Goal: Transaction & Acquisition: Subscribe to service/newsletter

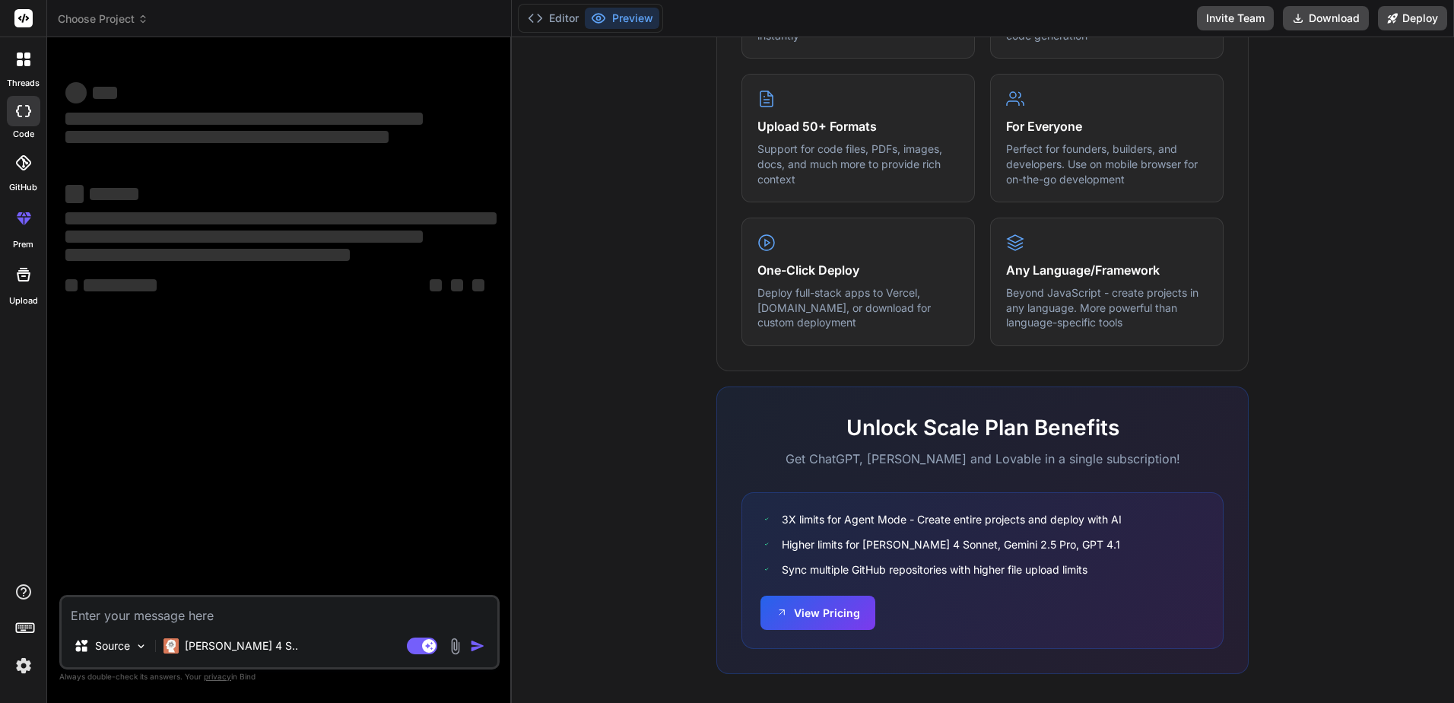
scroll to position [748, 0]
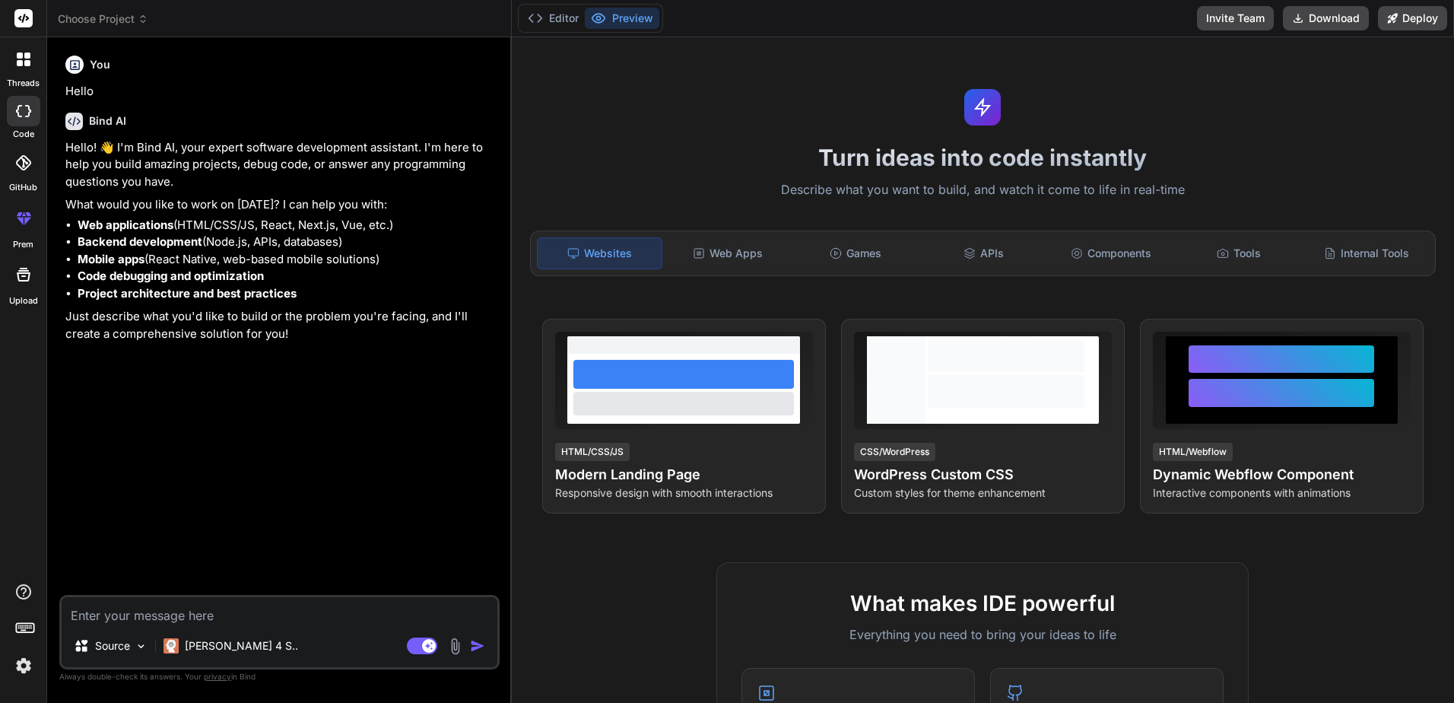
type textarea "x"
click at [539, 20] on polyline at bounding box center [540, 18] width 4 height 8
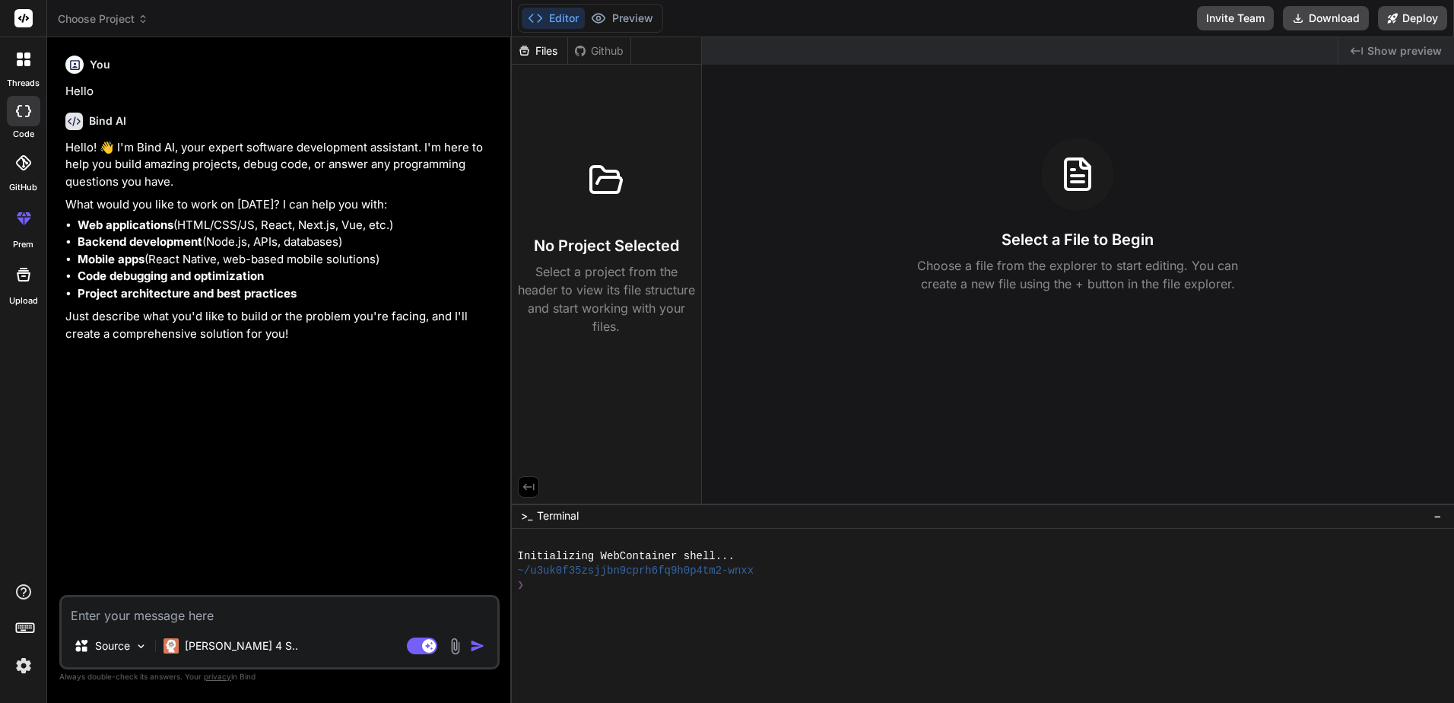
click at [226, 612] on textarea at bounding box center [280, 610] width 436 height 27
type textarea "b"
type textarea "x"
type textarea "bu"
type textarea "x"
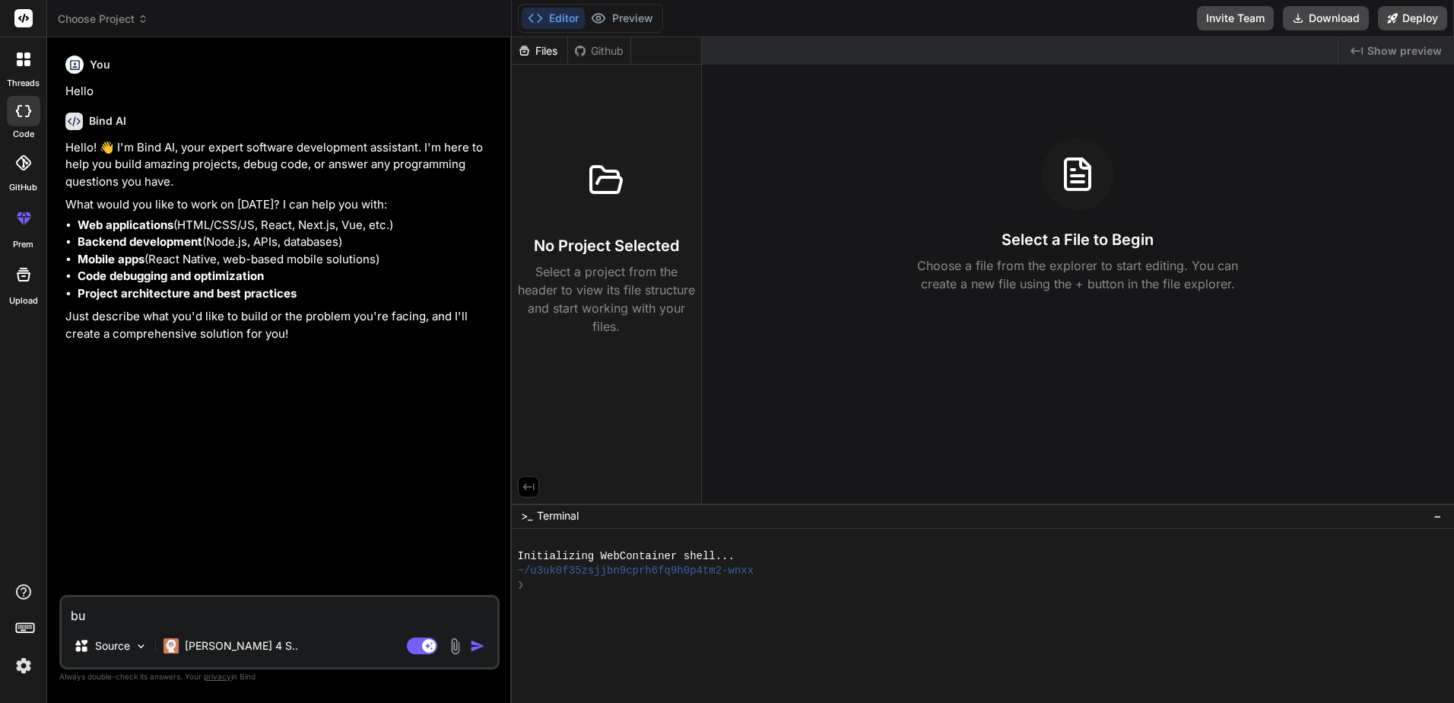
type textarea "[PERSON_NAME]"
type textarea "x"
type textarea "buil"
type textarea "x"
type textarea "build"
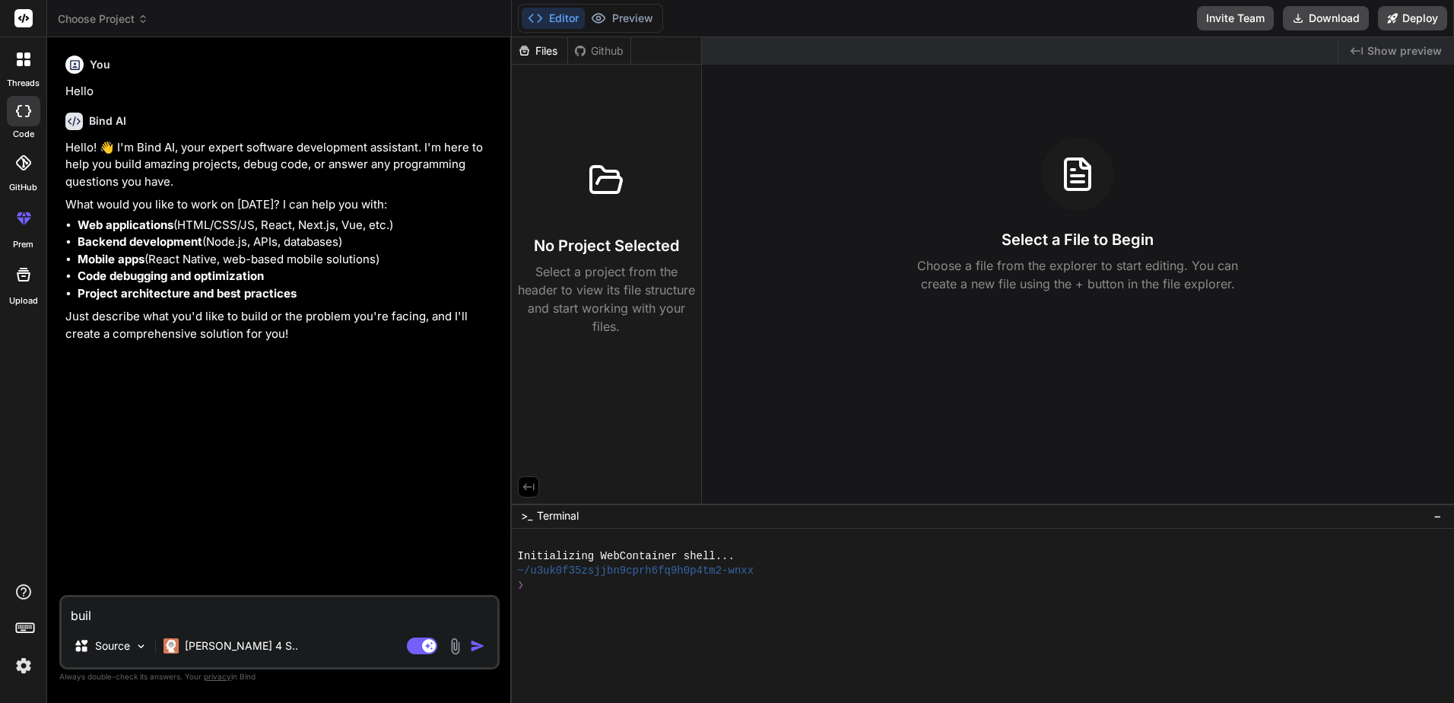
type textarea "x"
type textarea "build"
type textarea "x"
type textarea "build a"
type textarea "x"
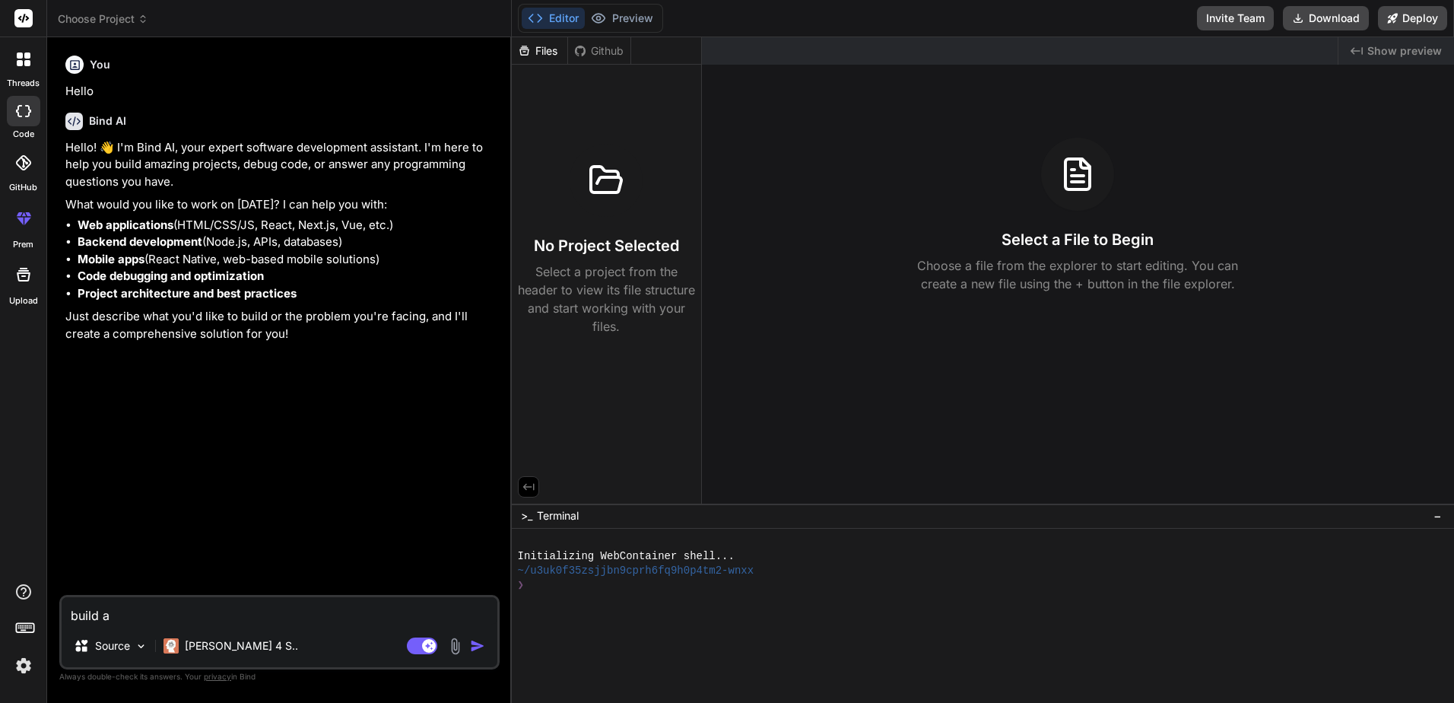
type textarea "build a"
type textarea "x"
type textarea "build a g"
type textarea "x"
type textarea "build a ga"
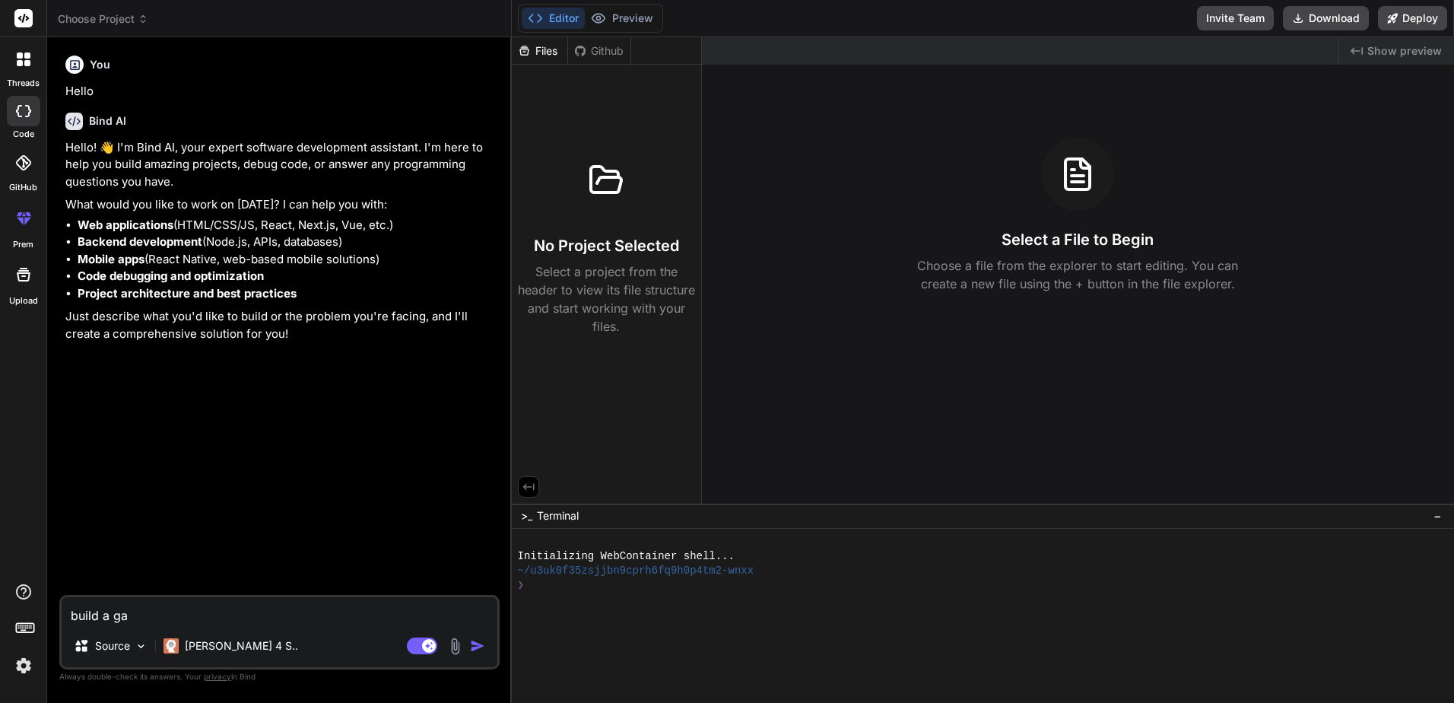
type textarea "x"
type textarea "build a gam"
type textarea "x"
type textarea "build a game"
type textarea "x"
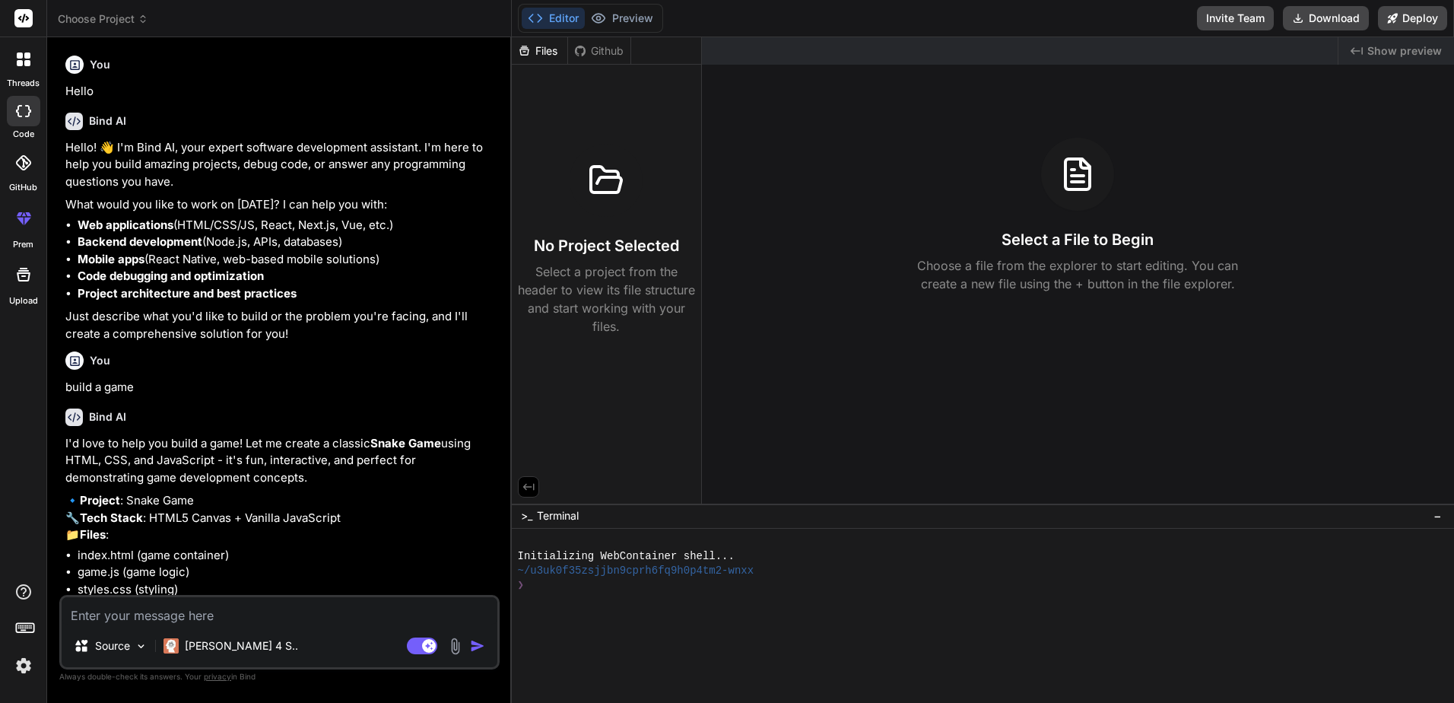
type textarea "x"
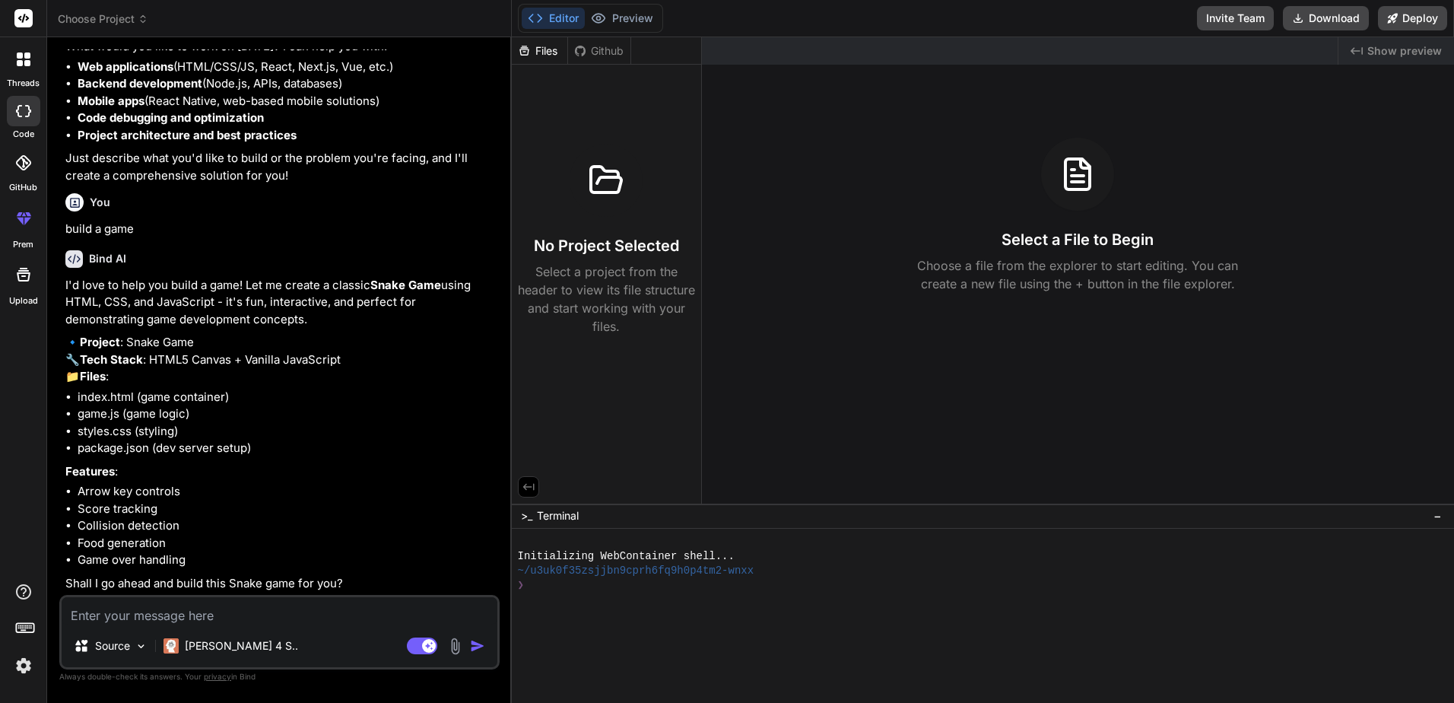
scroll to position [192, 0]
type textarea "y"
type textarea "x"
type textarea "ye"
type textarea "x"
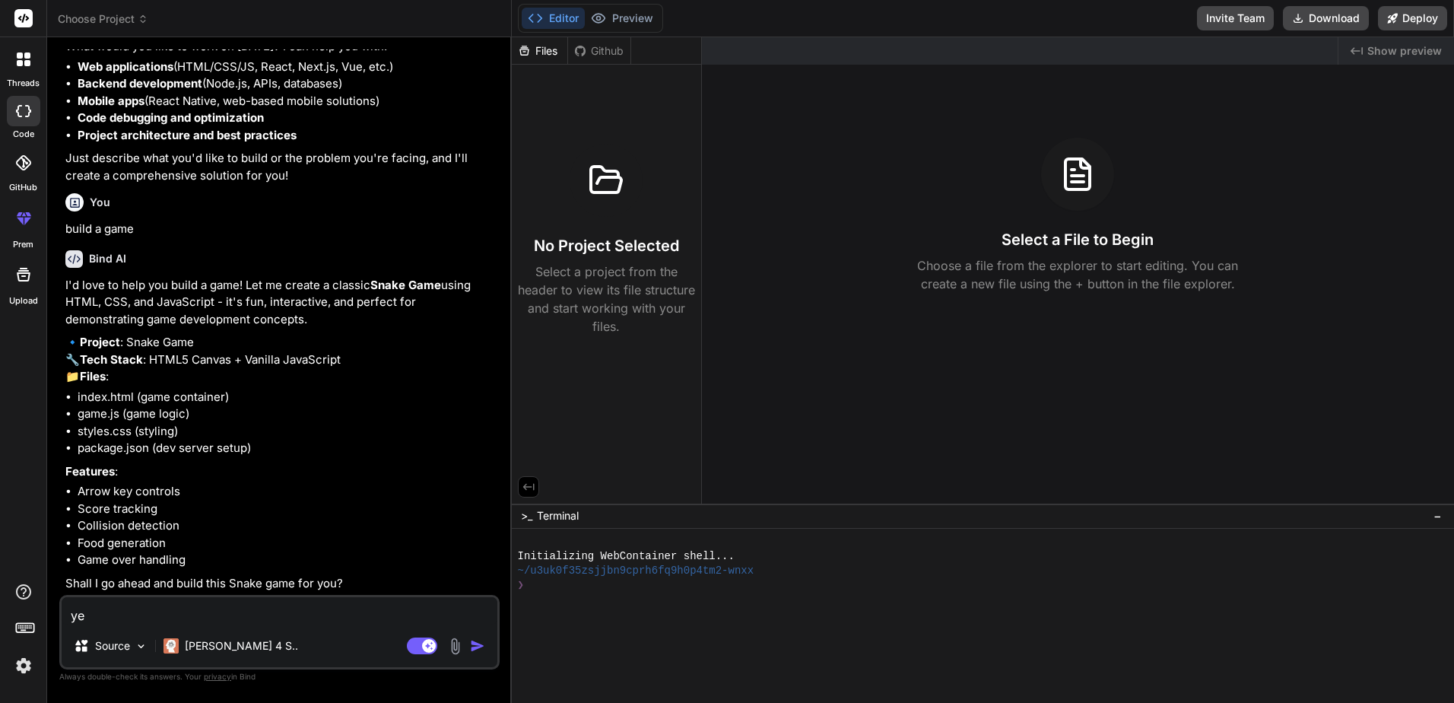
type textarea "yes"
type textarea "x"
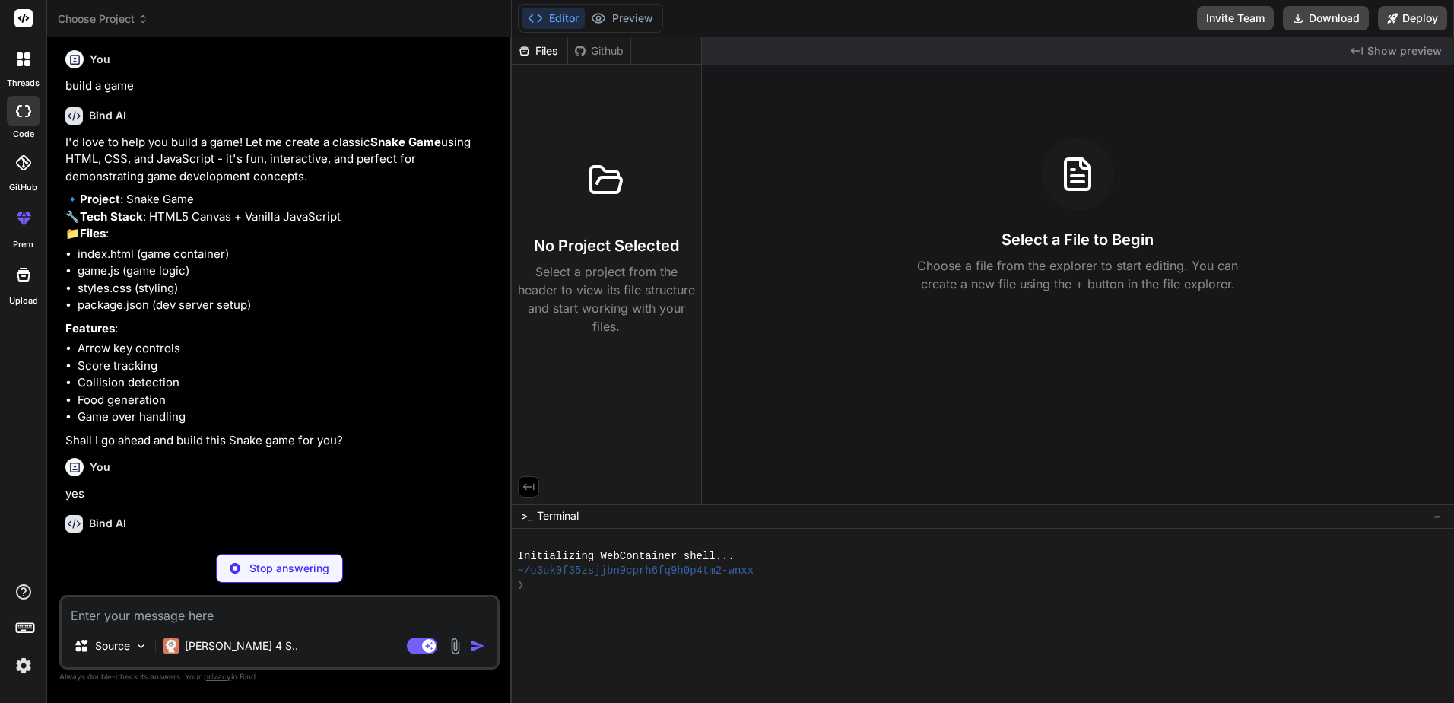
scroll to position [351, 0]
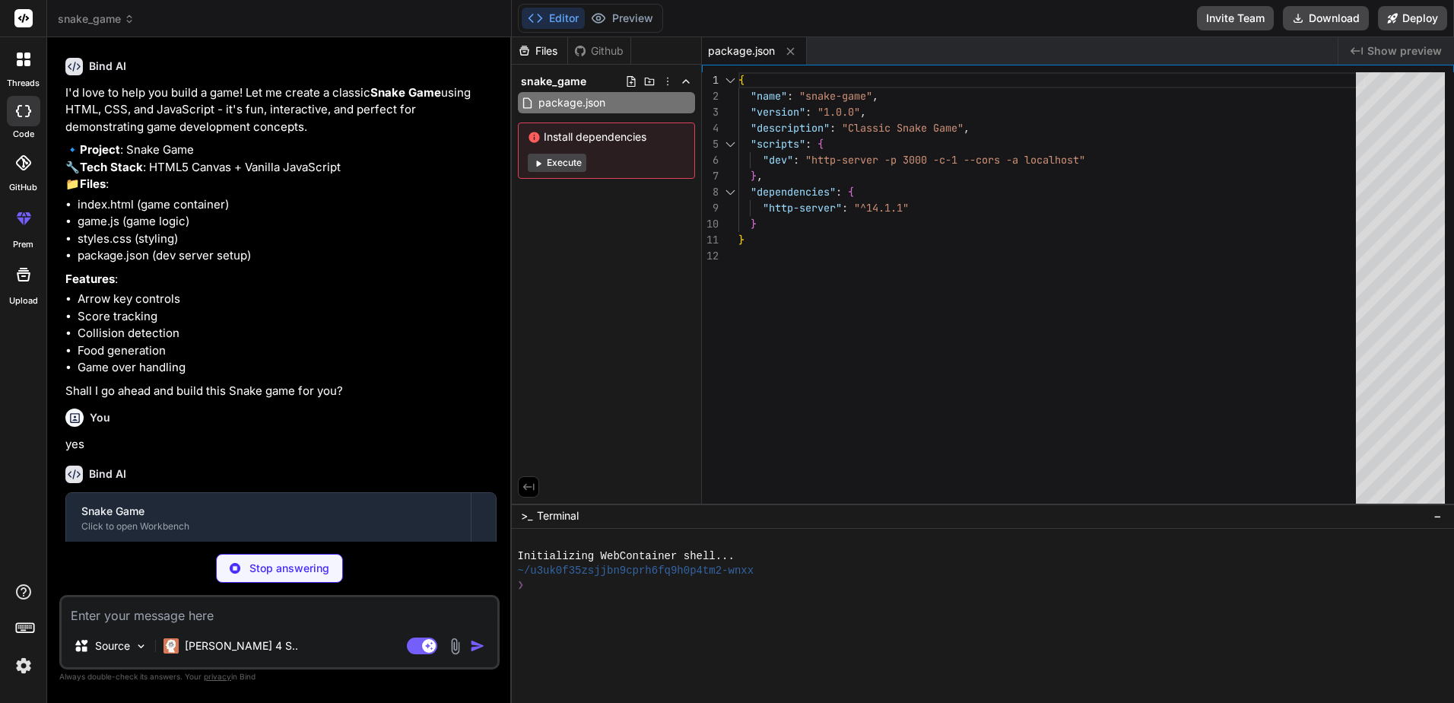
type textarea "x"
type textarea "<script src="game.js"></script> </body> </html>"
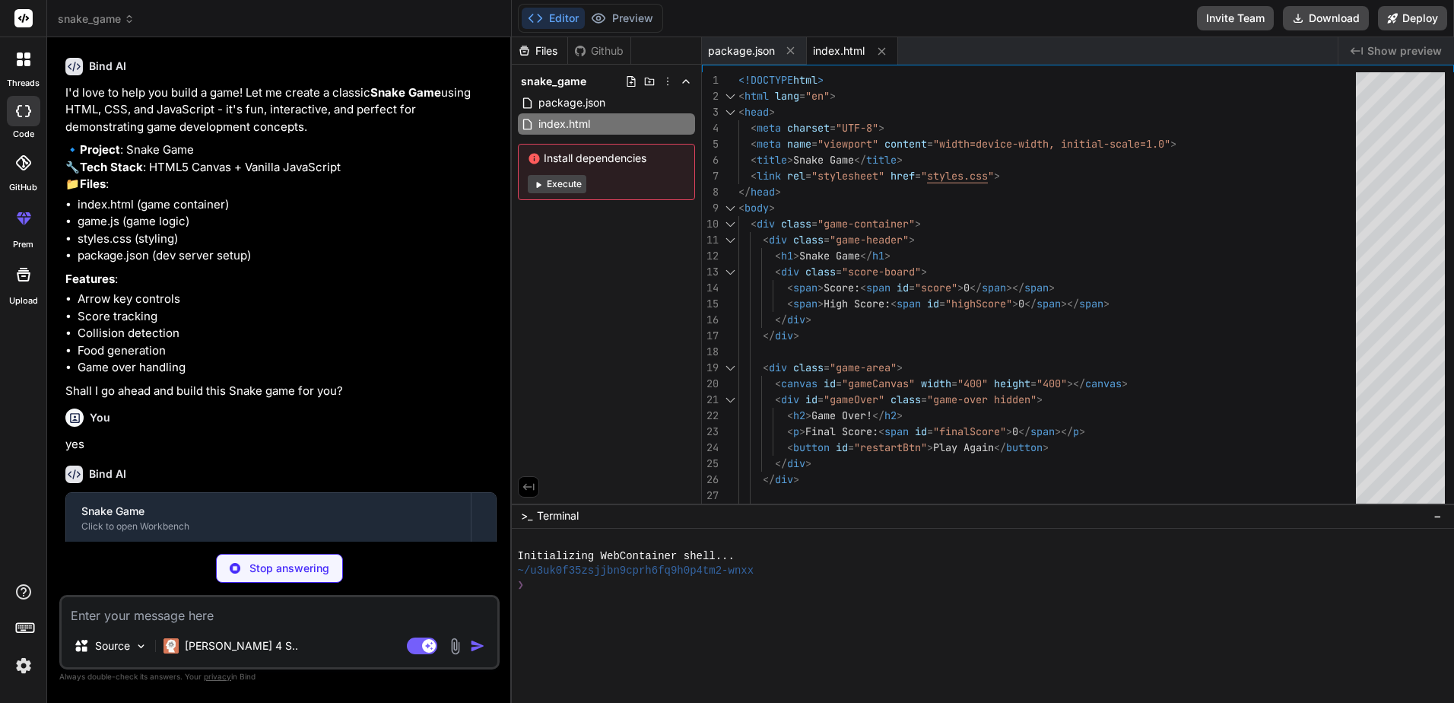
click at [20, 674] on img at bounding box center [24, 666] width 26 height 26
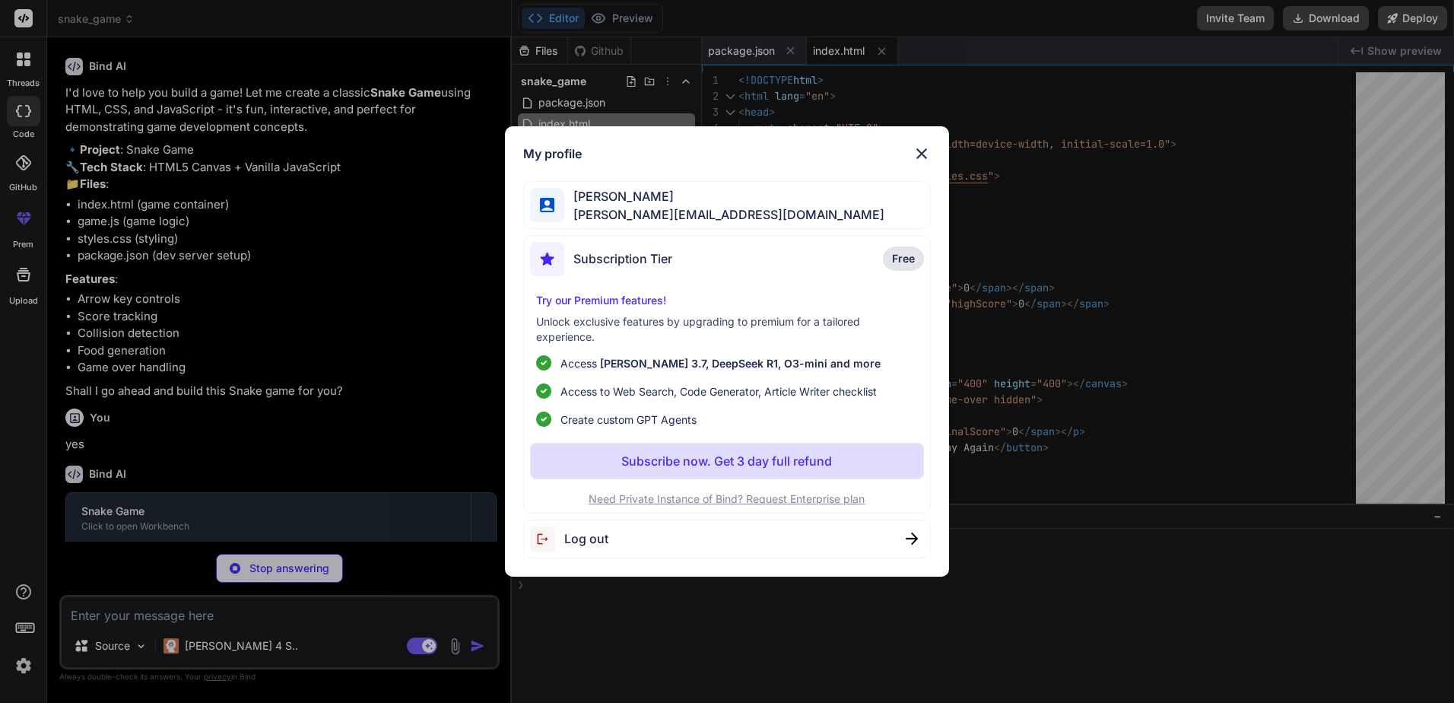
type textarea "x"
type textarea "font-size: 1rem; } }"
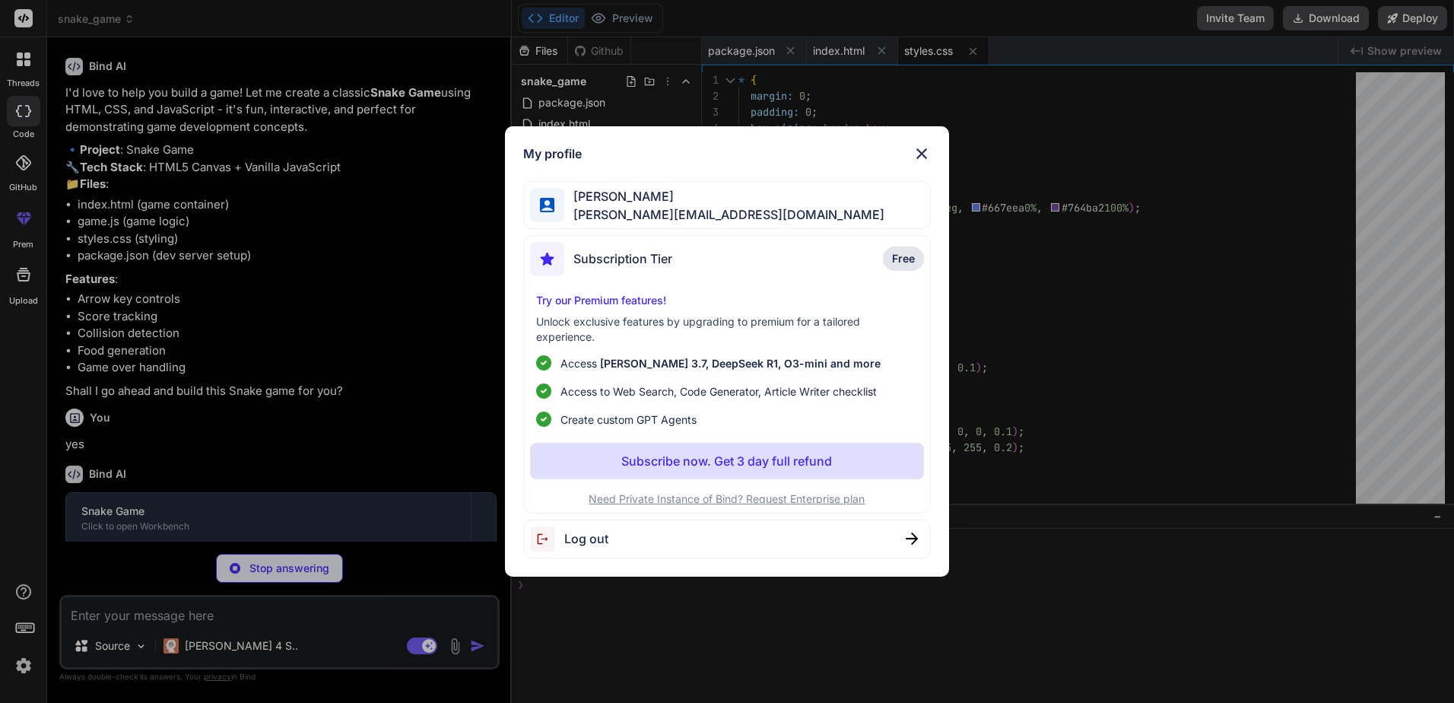
click at [920, 154] on img at bounding box center [922, 154] width 18 height 18
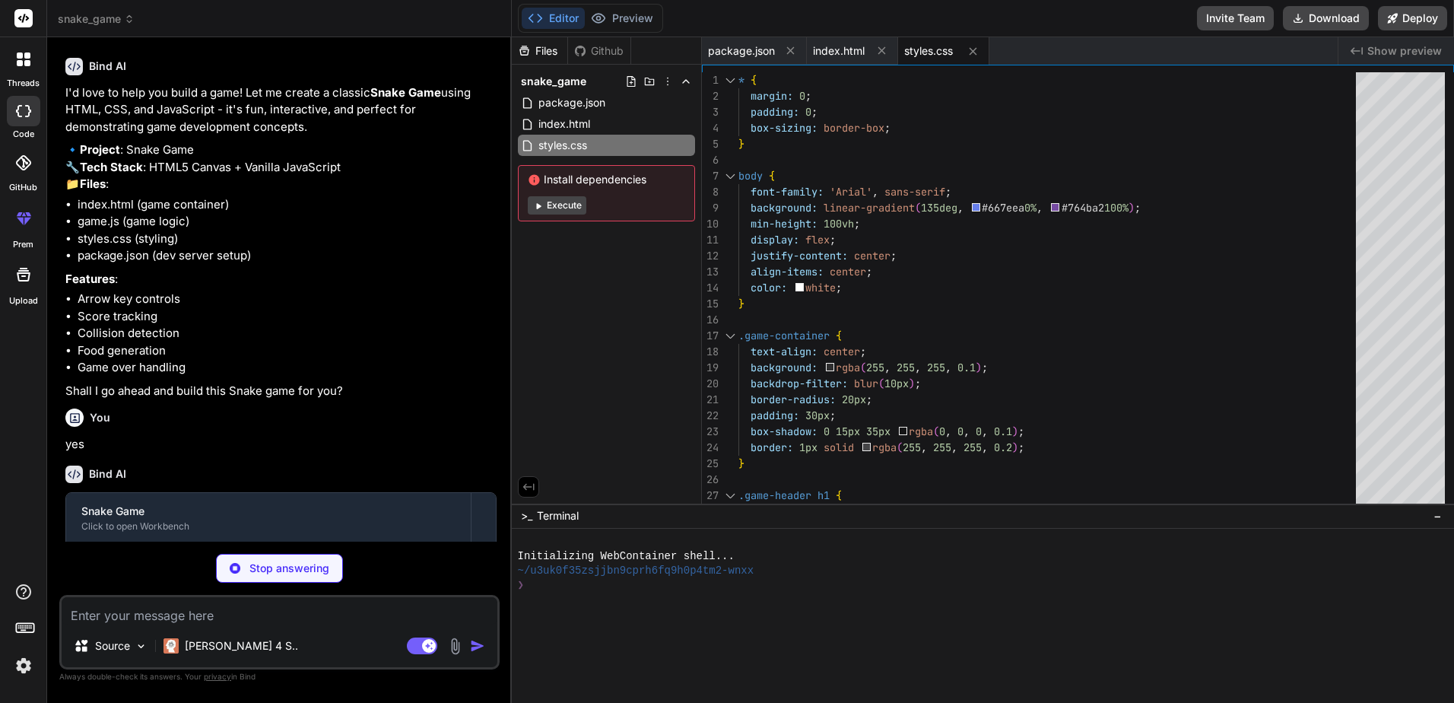
scroll to position [505, 0]
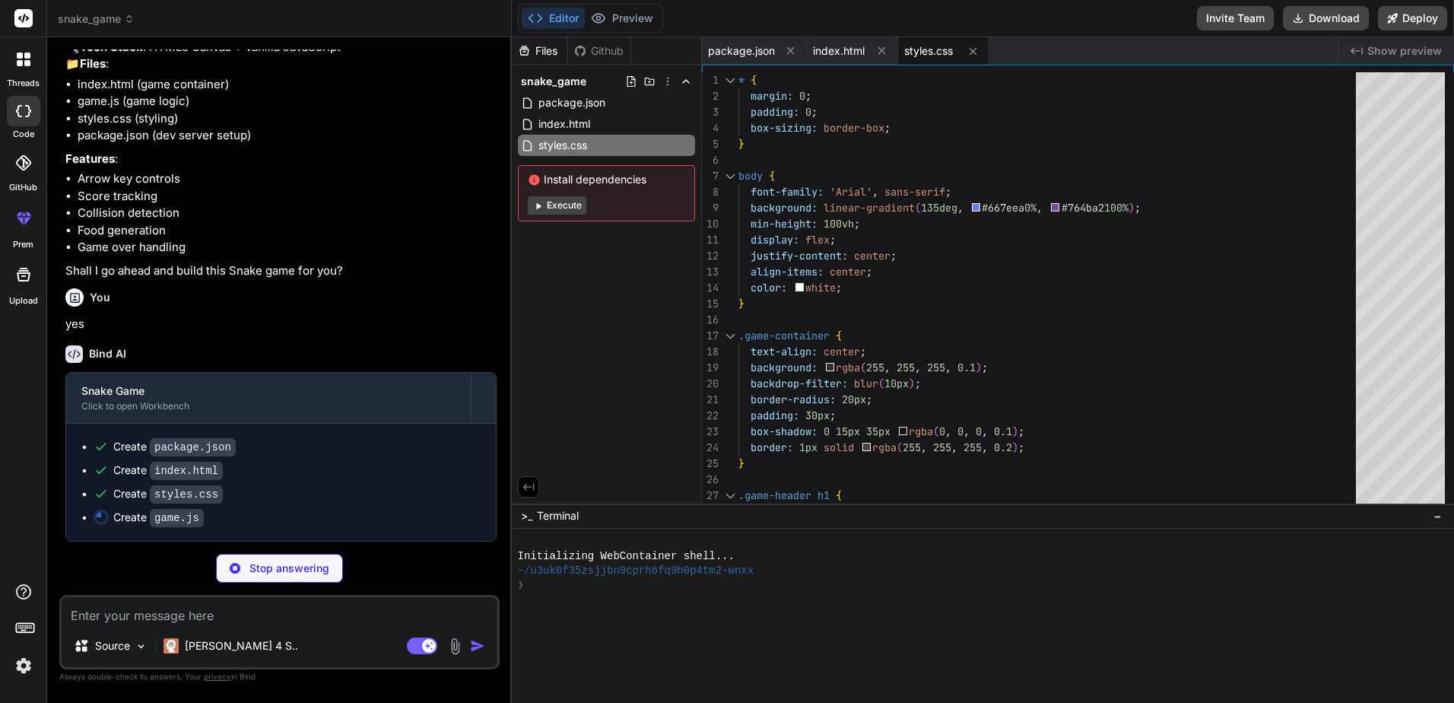
type textarea "x"
type textarea "// Start the game when page loads window.addEventListener('load', () => { new S…"
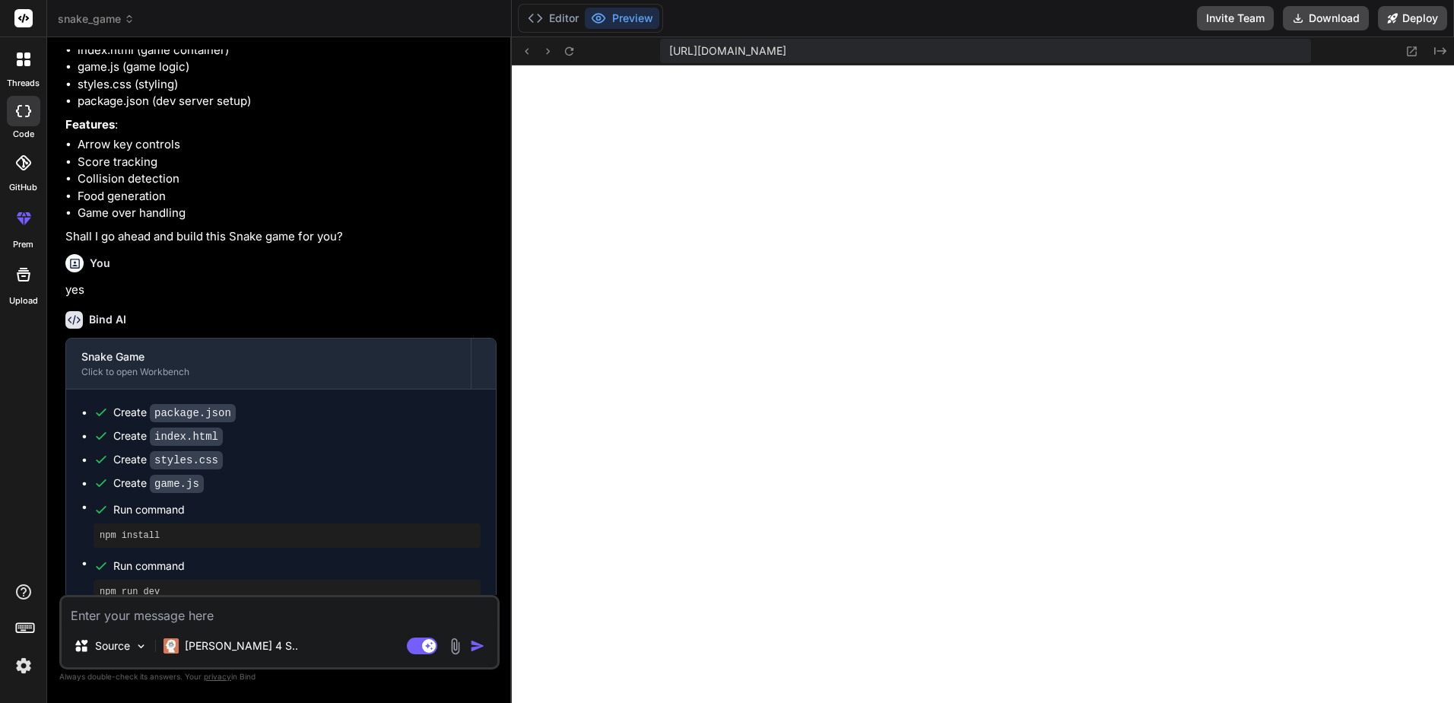
scroll to position [621, 0]
click at [559, 11] on button "Editor" at bounding box center [553, 18] width 63 height 21
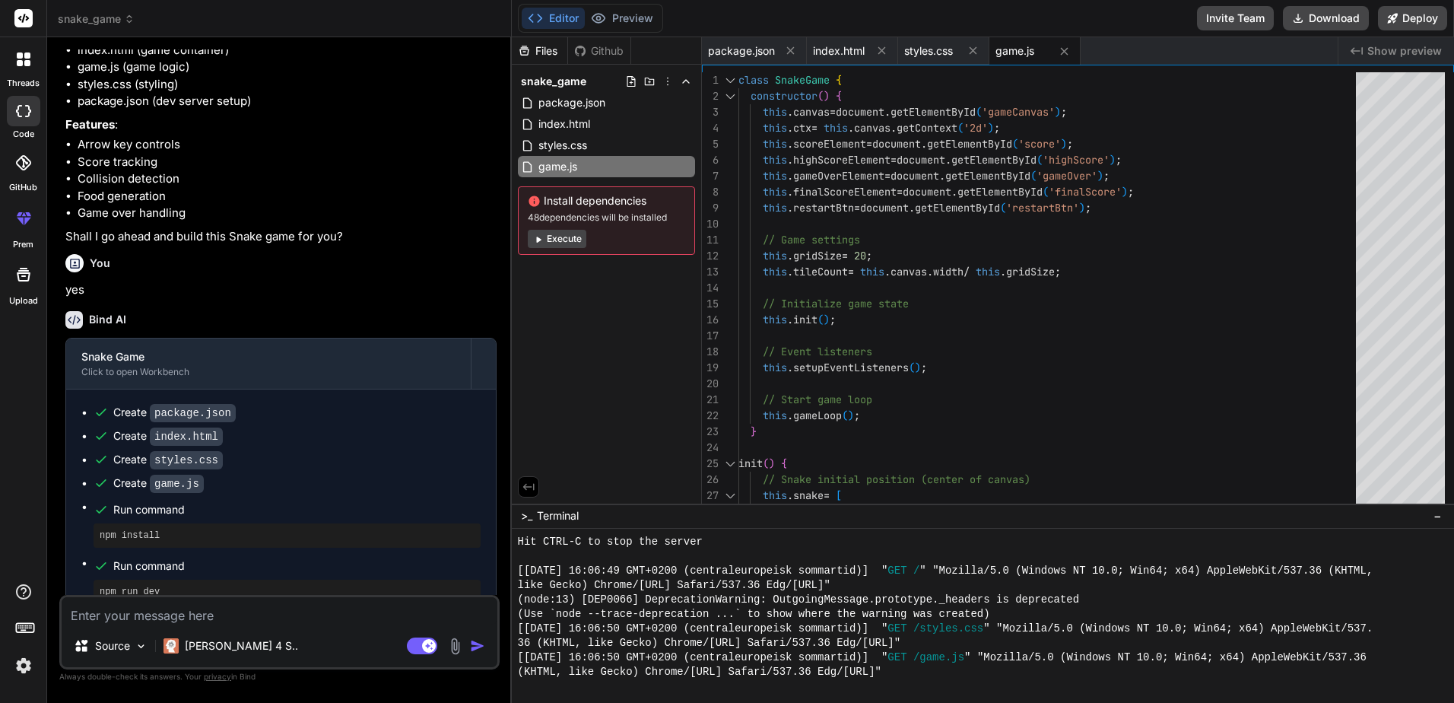
click at [18, 114] on icon at bounding box center [19, 111] width 6 height 12
type textarea "x"
click at [120, 26] on span "snake_game" at bounding box center [96, 18] width 77 height 15
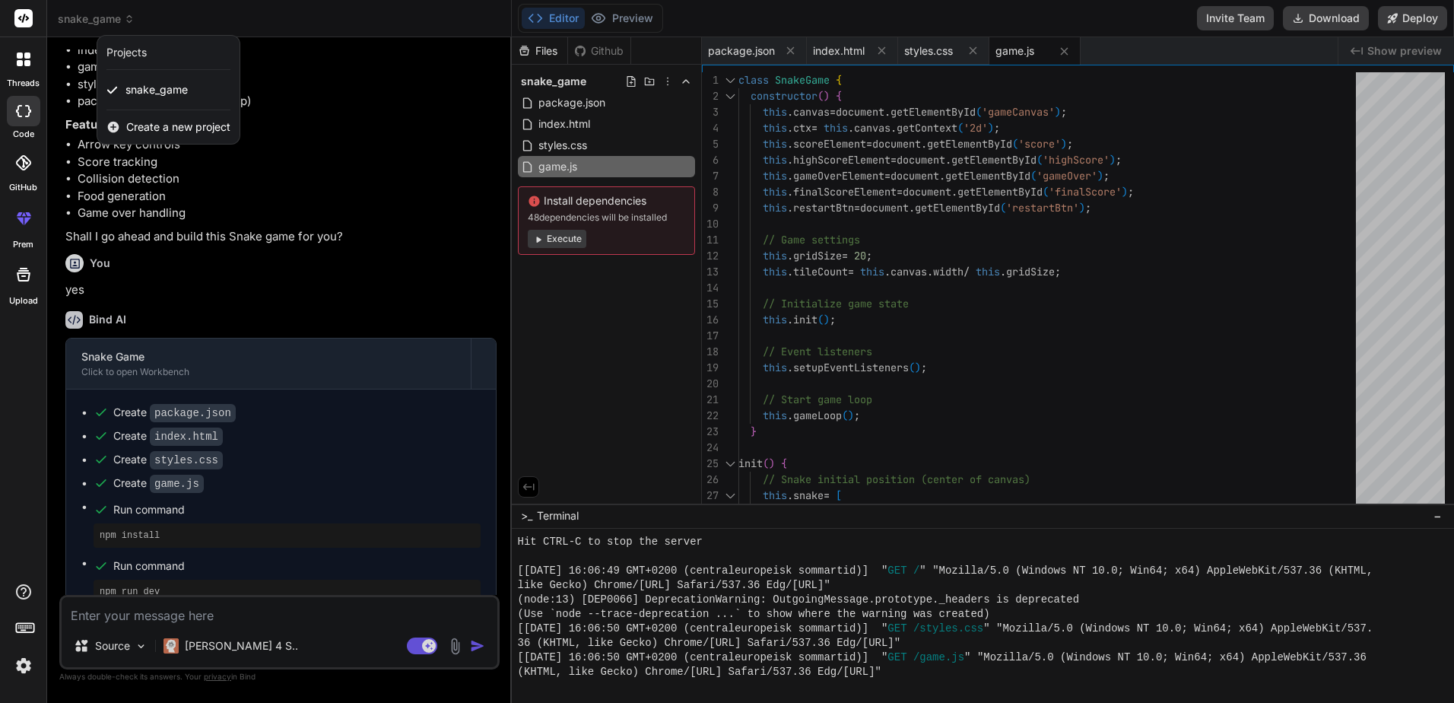
click at [141, 126] on span "Create a new project" at bounding box center [178, 126] width 104 height 15
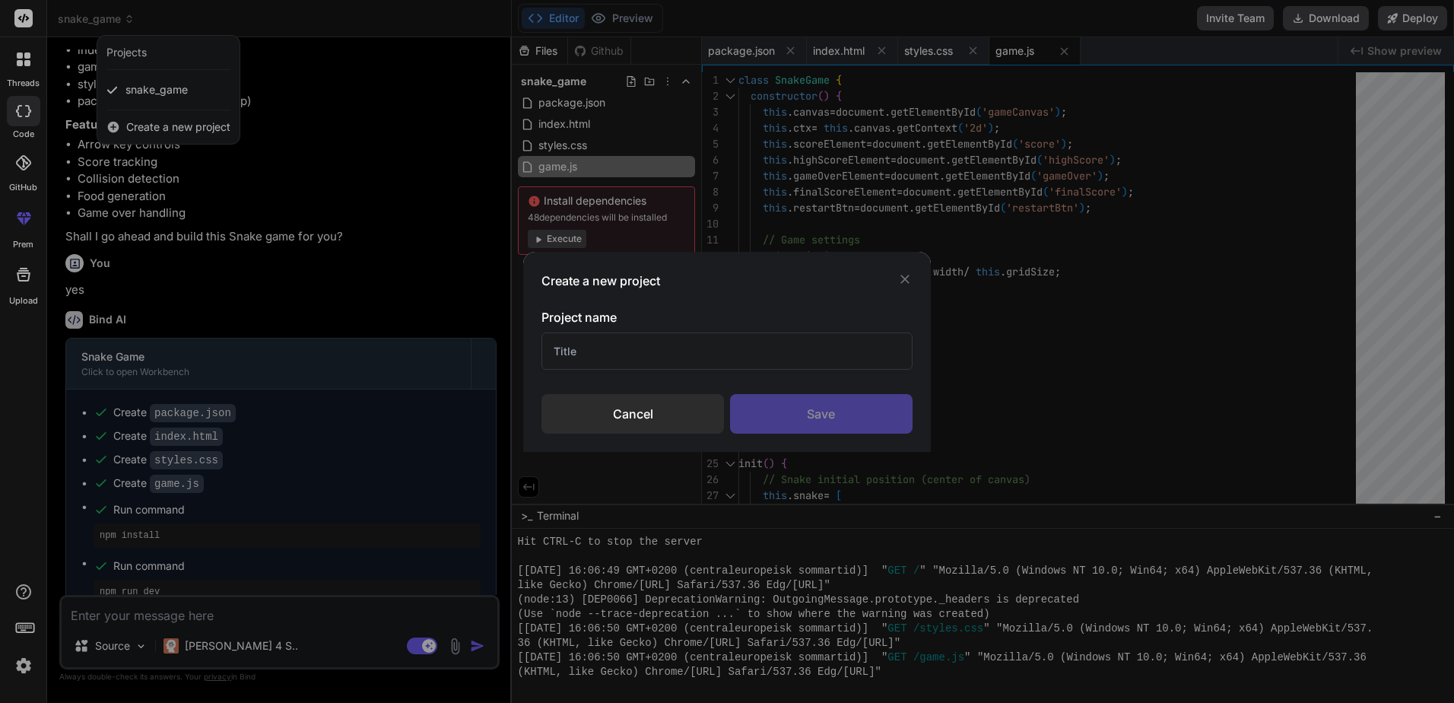
click at [647, 361] on input "text" at bounding box center [727, 350] width 370 height 37
type input "t"
type input "Ekonomisystem"
click at [800, 409] on div "Save" at bounding box center [821, 414] width 183 height 40
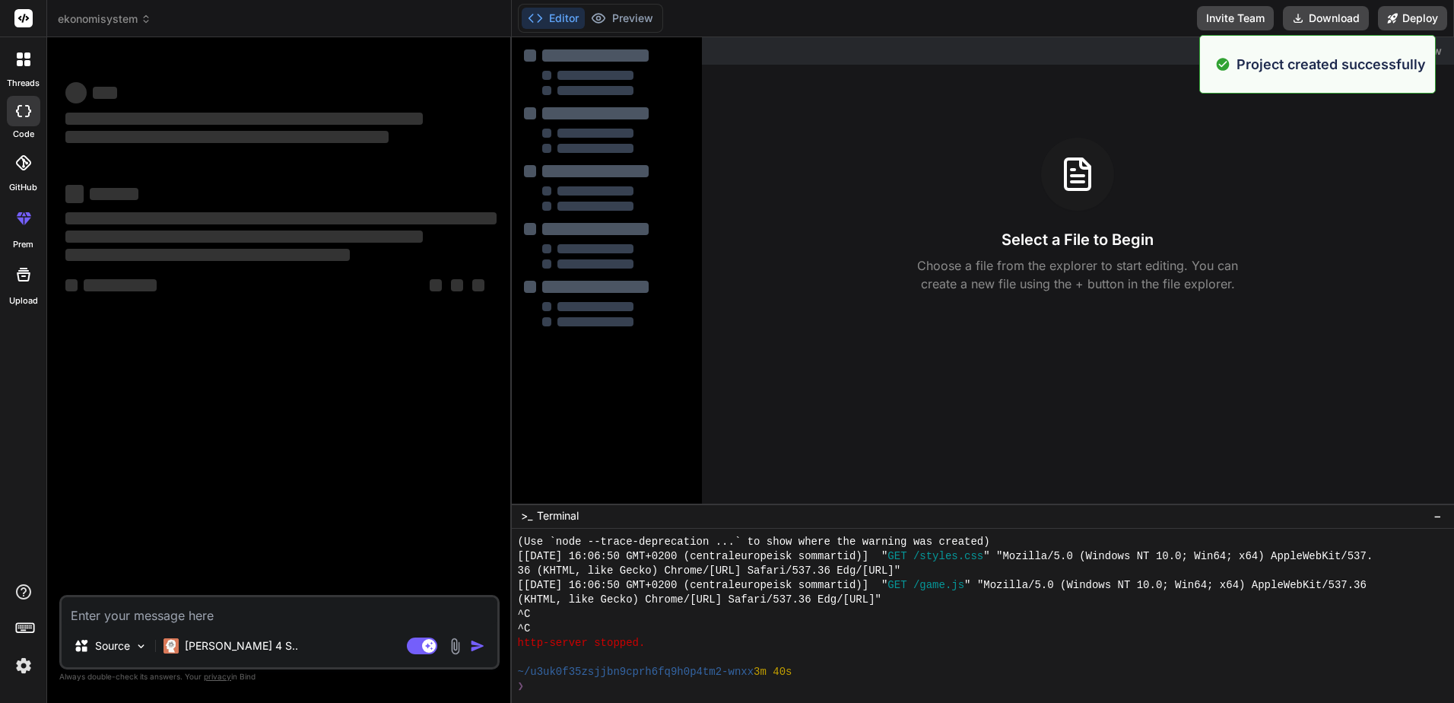
scroll to position [694, 0]
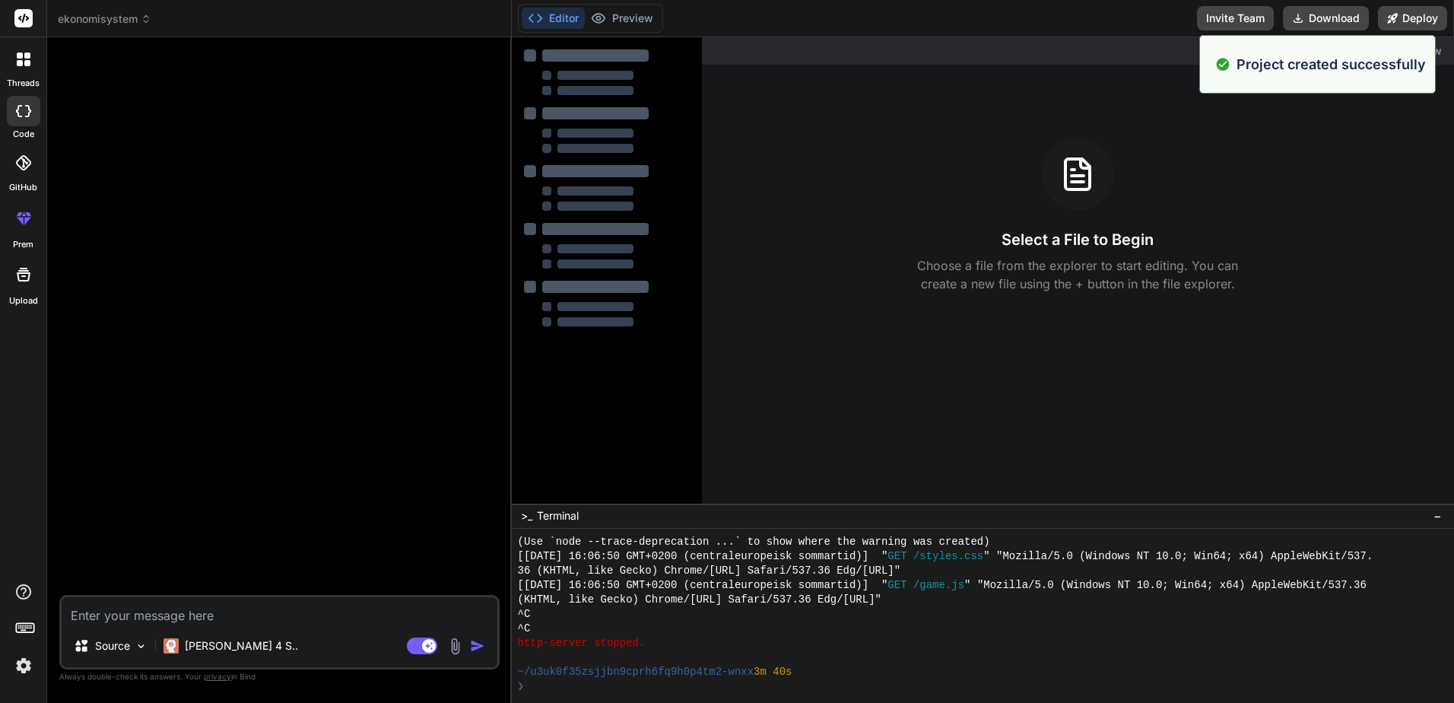
type textarea "x"
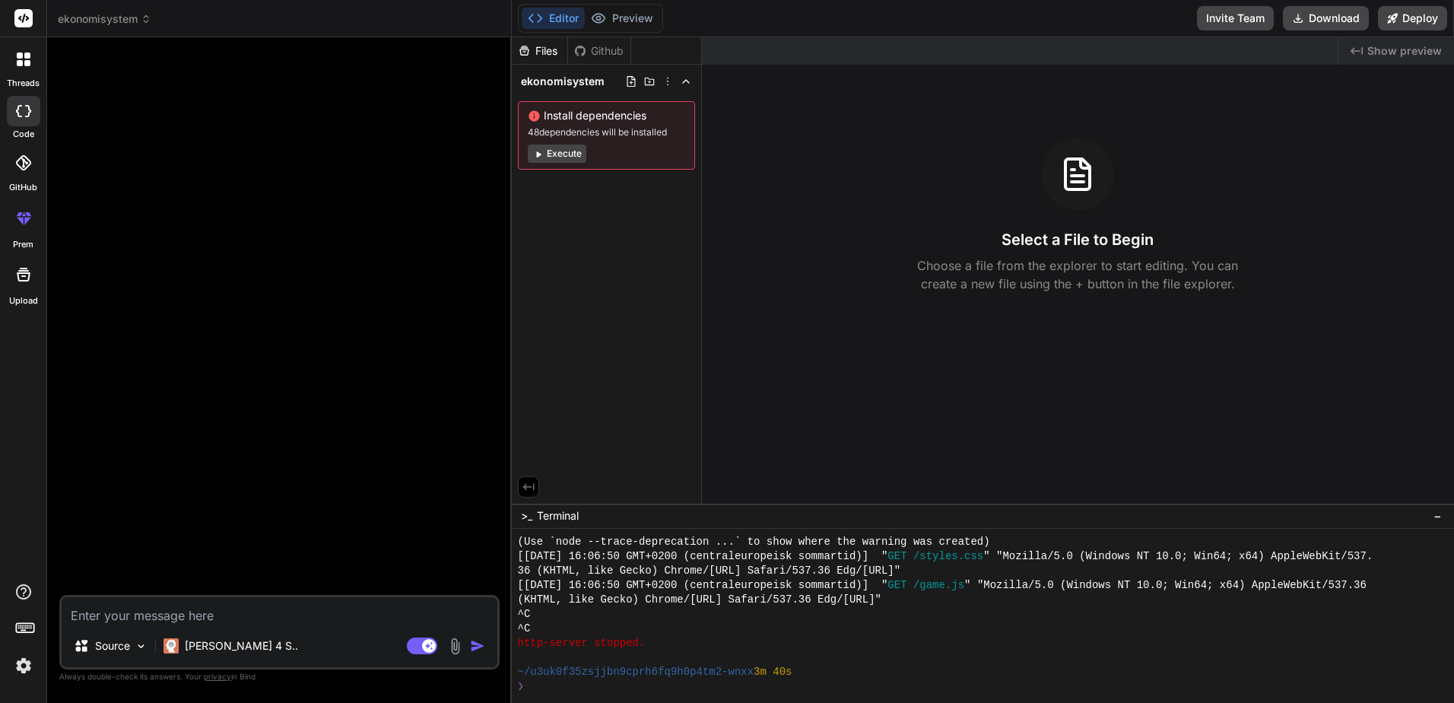
click at [184, 605] on textarea at bounding box center [280, 610] width 436 height 27
paste textarea "Lo ip do sitame co adipiscingel sed doe te inci ut laboreet doloremagnaaliqua, …"
type textarea "Lo ip do sitame co adipiscingel sed doe te inci ut laboreet doloremagnaaliqua, …"
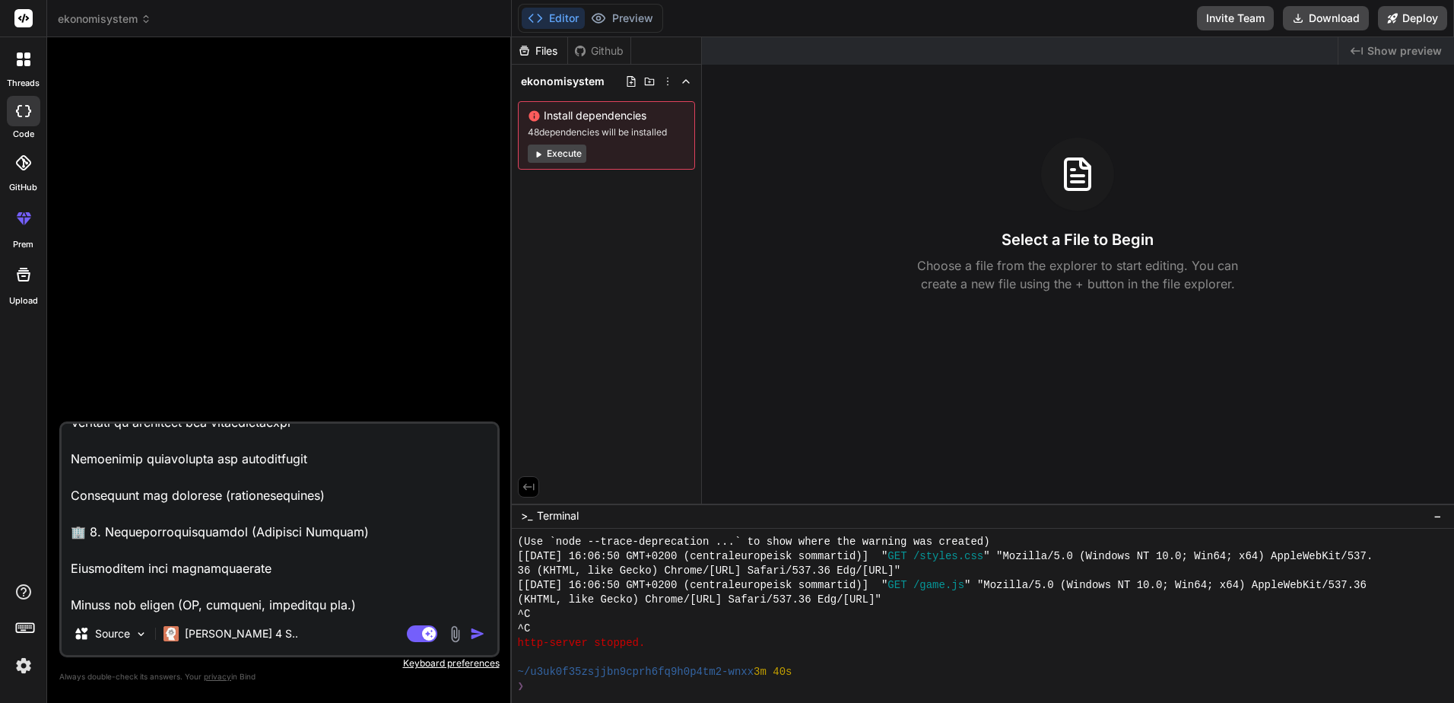
scroll to position [0, 0]
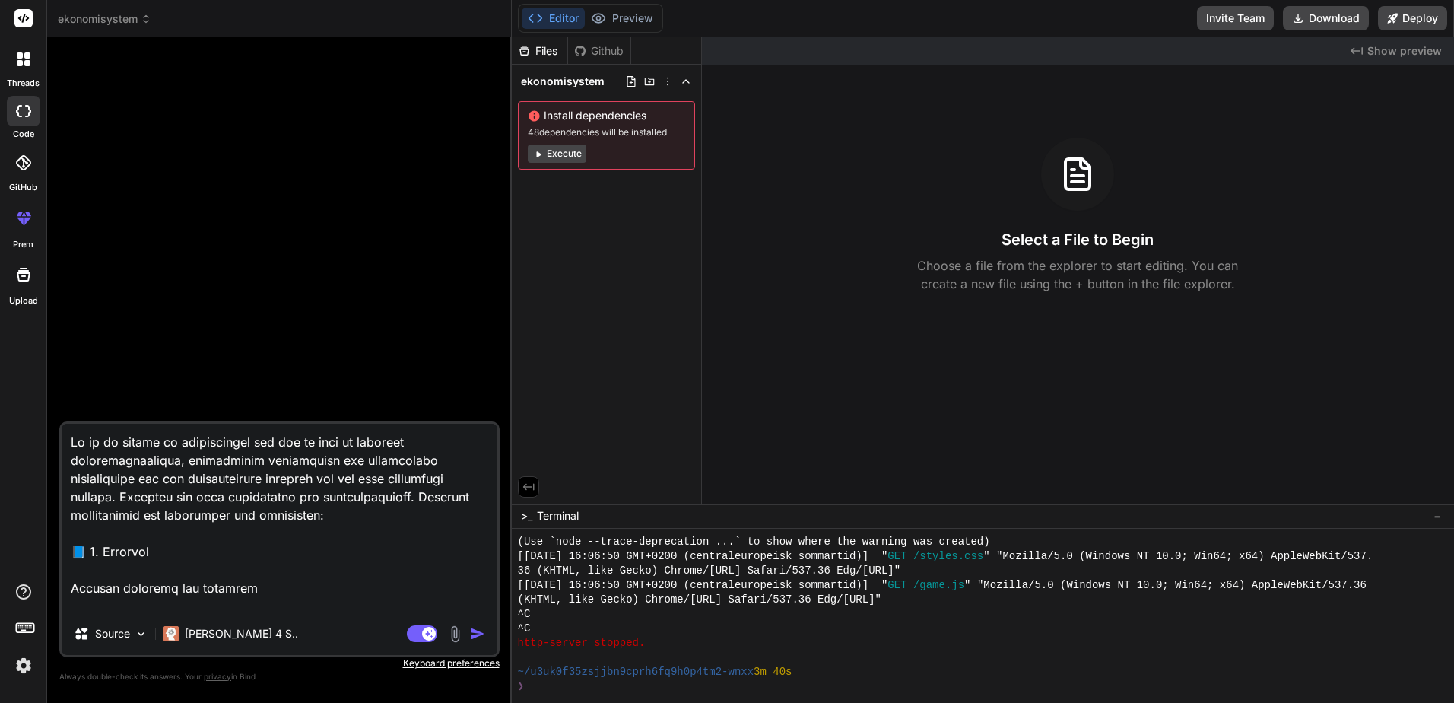
click at [353, 517] on textarea at bounding box center [280, 518] width 436 height 189
type textarea "x"
type textarea "Lo ip do sitame co adipiscingel sed doe te inci ut laboreet doloremagnaaliqua, …"
type textarea "x"
type textarea "Lo ip do sitame co adipiscingel sed doe te inci ut laboreet doloremagnaaliqua, …"
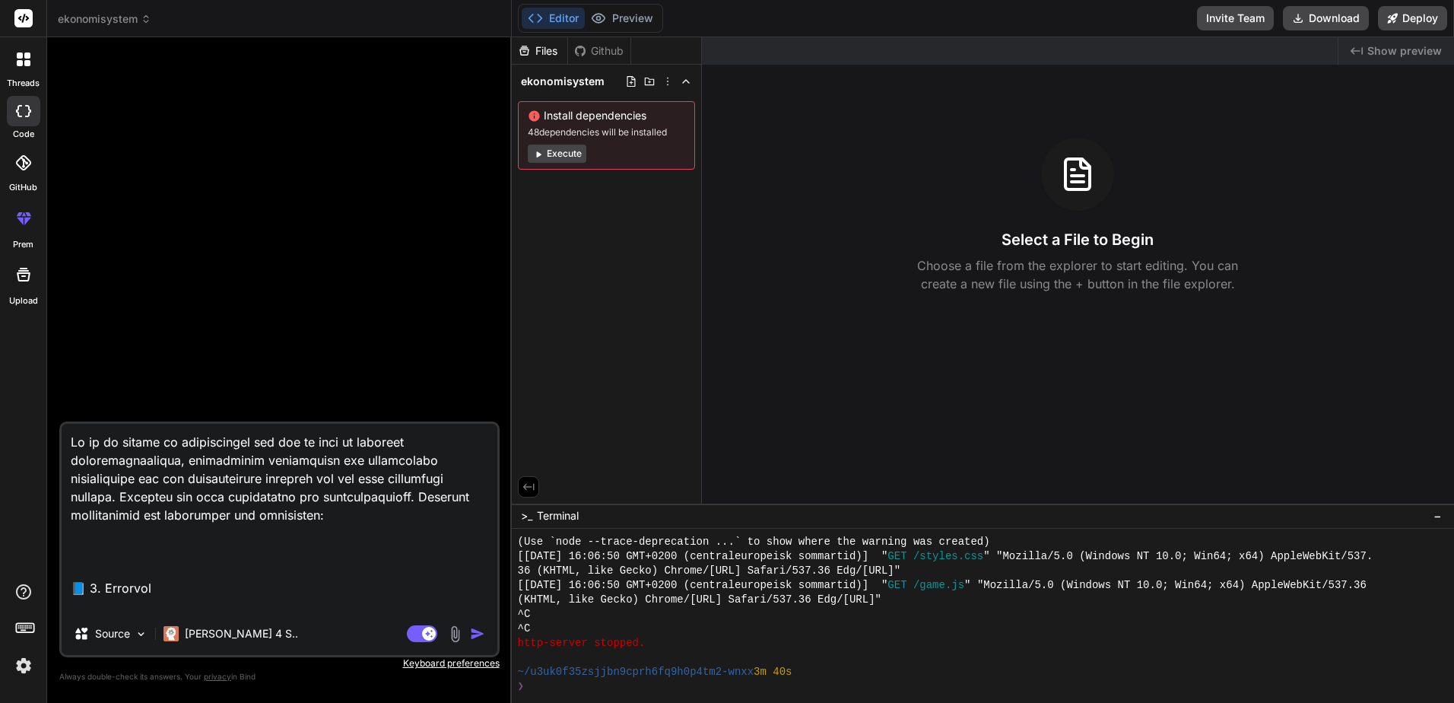
type textarea "x"
type textarea "Lo ip do sitame co adipiscingel sed doe te inci ut laboreet doloremagnaaliqua, …"
type textarea "x"
type textarea "Lo ip do sitame co adipiscingel sed doe te inci ut laboreet doloremagnaaliqua, …"
type textarea "x"
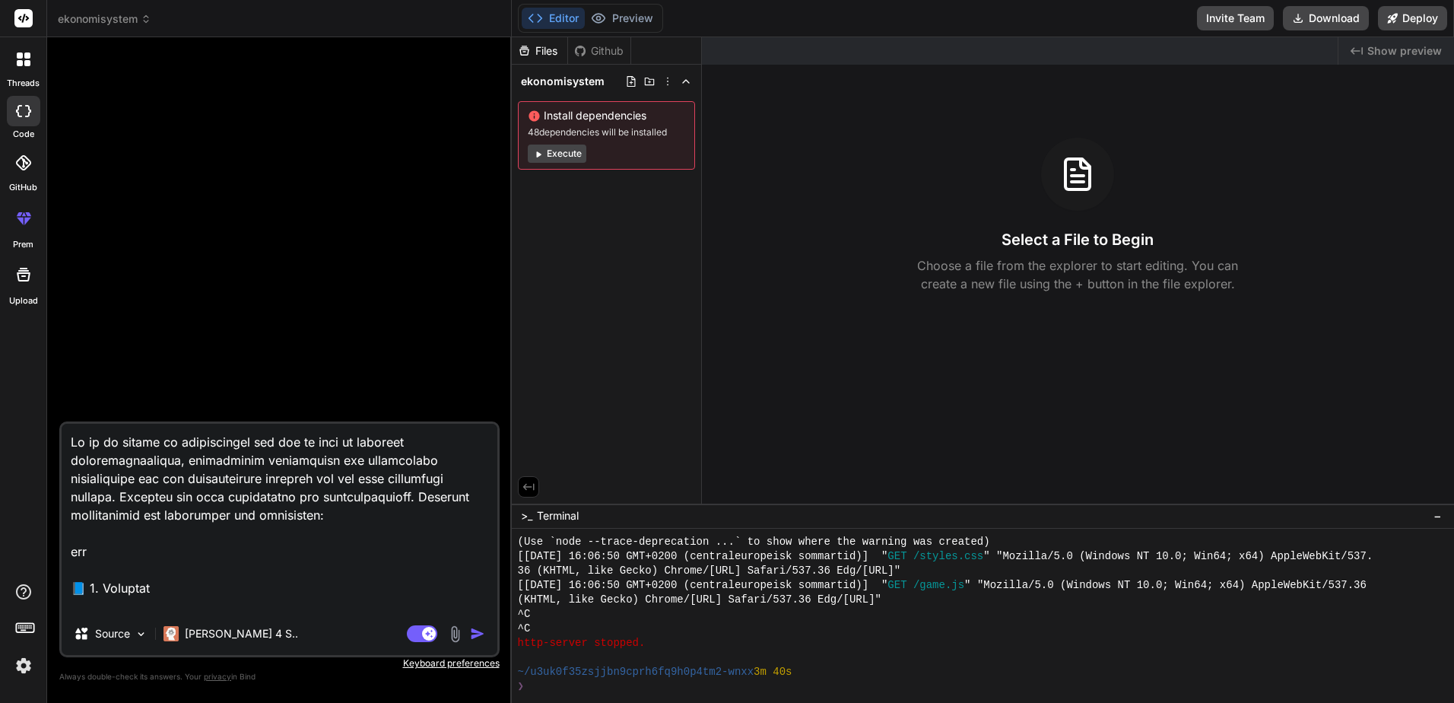
type textarea "Lo ip do sitame co adipiscingel sed doe te inci ut laboreet doloremagnaaliqua, …"
type textarea "x"
type textarea "Lo ip do sitame co adipiscingel sed doe te inci ut laboreet doloremagnaaliqua, …"
type textarea "x"
type textarea "Lo ip do sitame co adipiscingel sed doe te inci ut laboreet doloremagnaaliqua, …"
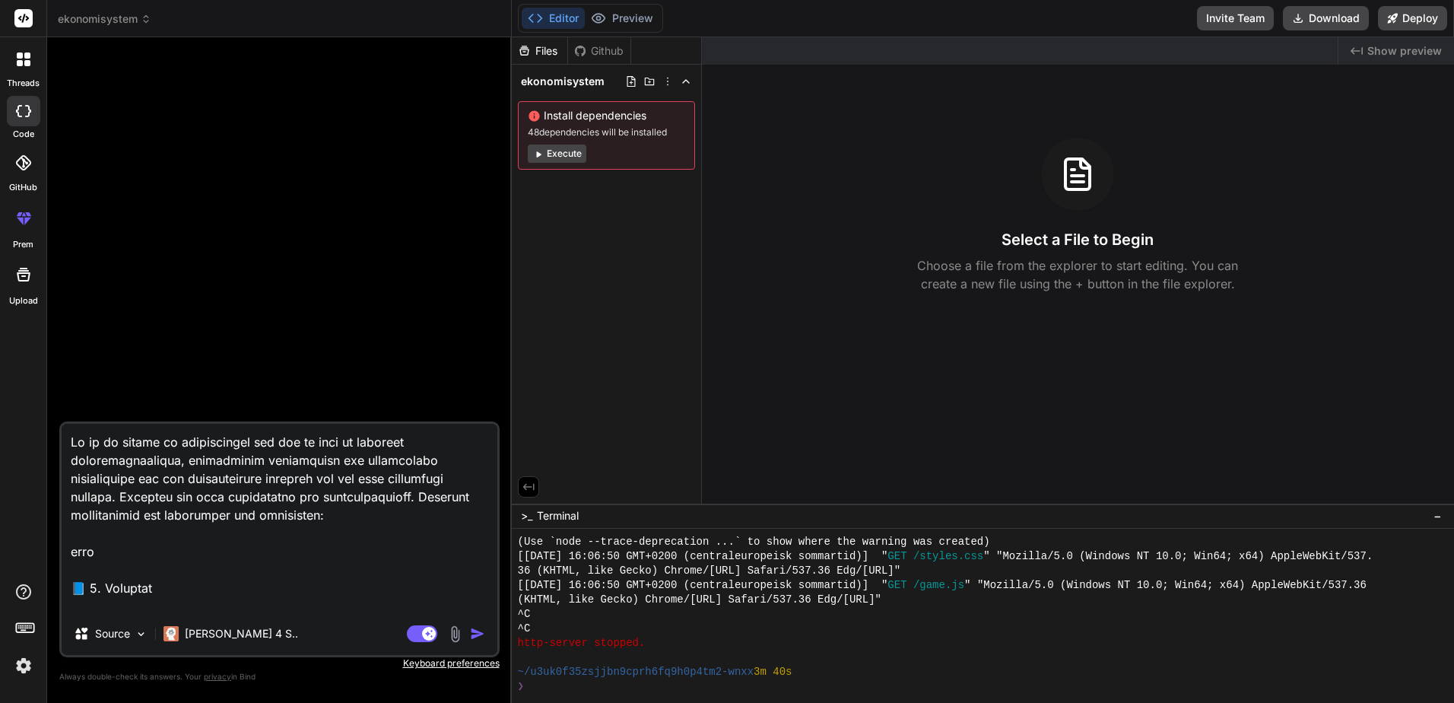
type textarea "x"
type textarea "Lo ip do sitame co adipiscingel sed doe te inci ut laboreet doloremagnaaliqua, …"
type textarea "x"
type textarea "Lo ip do sitame co adipiscingel sed doe te inci ut laboreet doloremagnaaliqua, …"
type textarea "x"
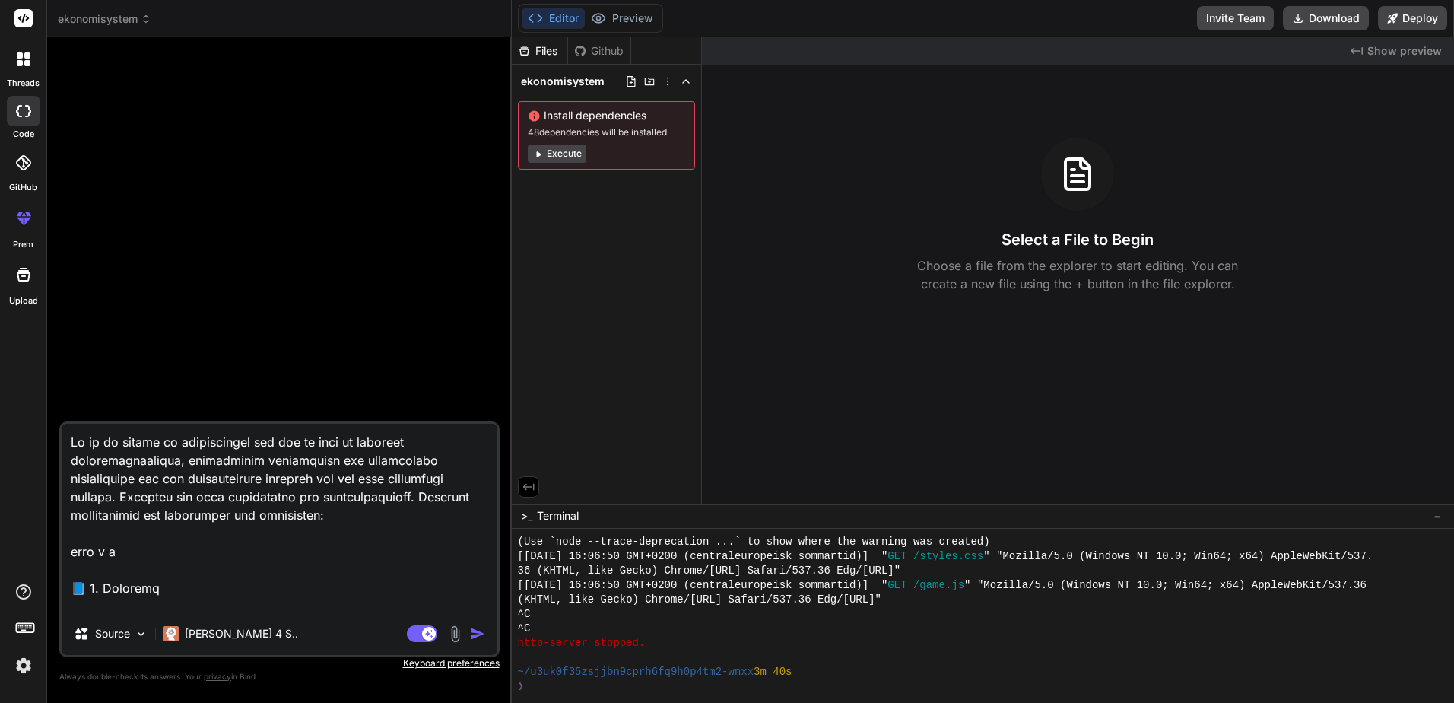
type textarea "Lo ip do sitame co adipiscingel sed doe te inci ut laboreet doloremagnaaliqua, …"
type textarea "x"
type textarea "Lo ip do sitame co adipiscingel sed doe te inci ut laboreet doloremagnaaliqua, …"
type textarea "x"
type textarea "Lo ip do sitame co adipiscingel sed doe te inci ut laboreet doloremagnaaliqua, …"
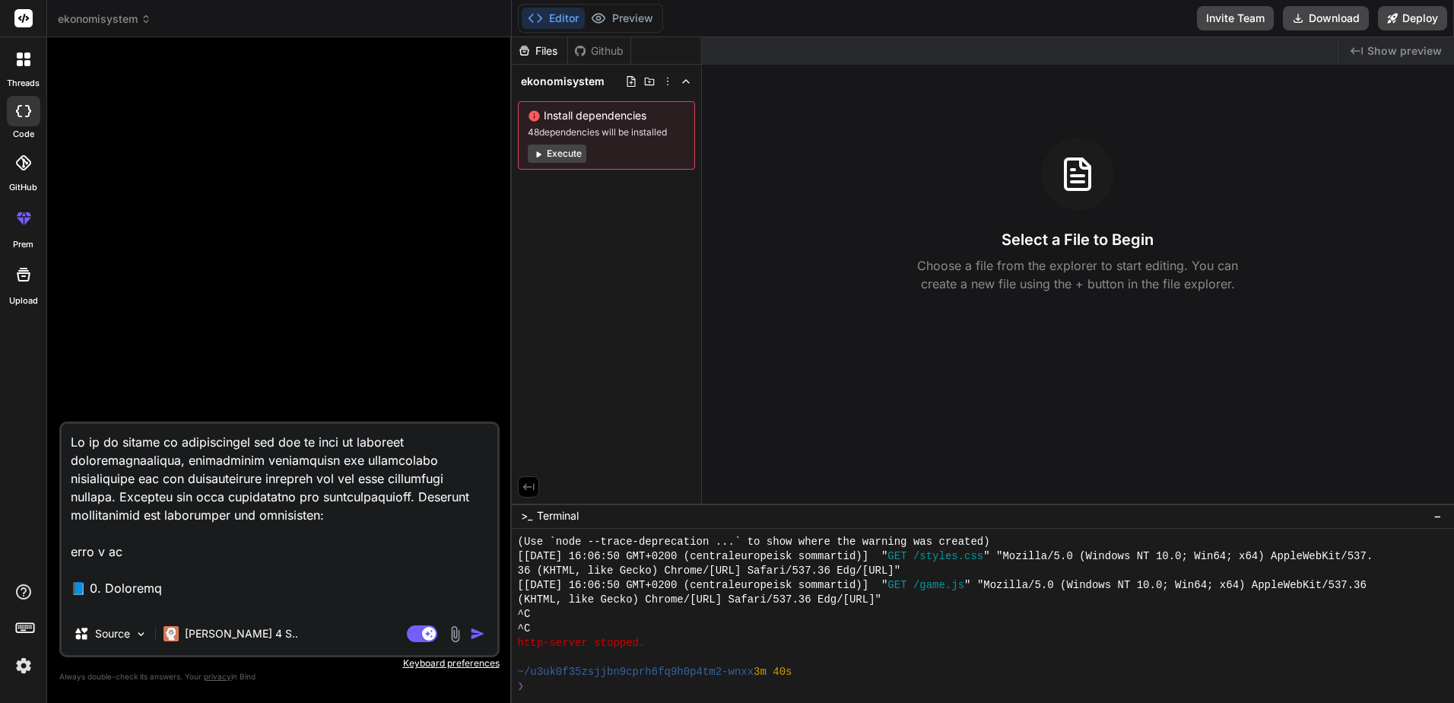
type textarea "x"
type textarea "Lo ip do sitame co adipiscingel sed doe te inci ut laboreet doloremagnaaliqua, …"
type textarea "x"
type textarea "Lo ip do sitame co adipiscingel sed doe te inci ut laboreet doloremagnaaliqua, …"
type textarea "x"
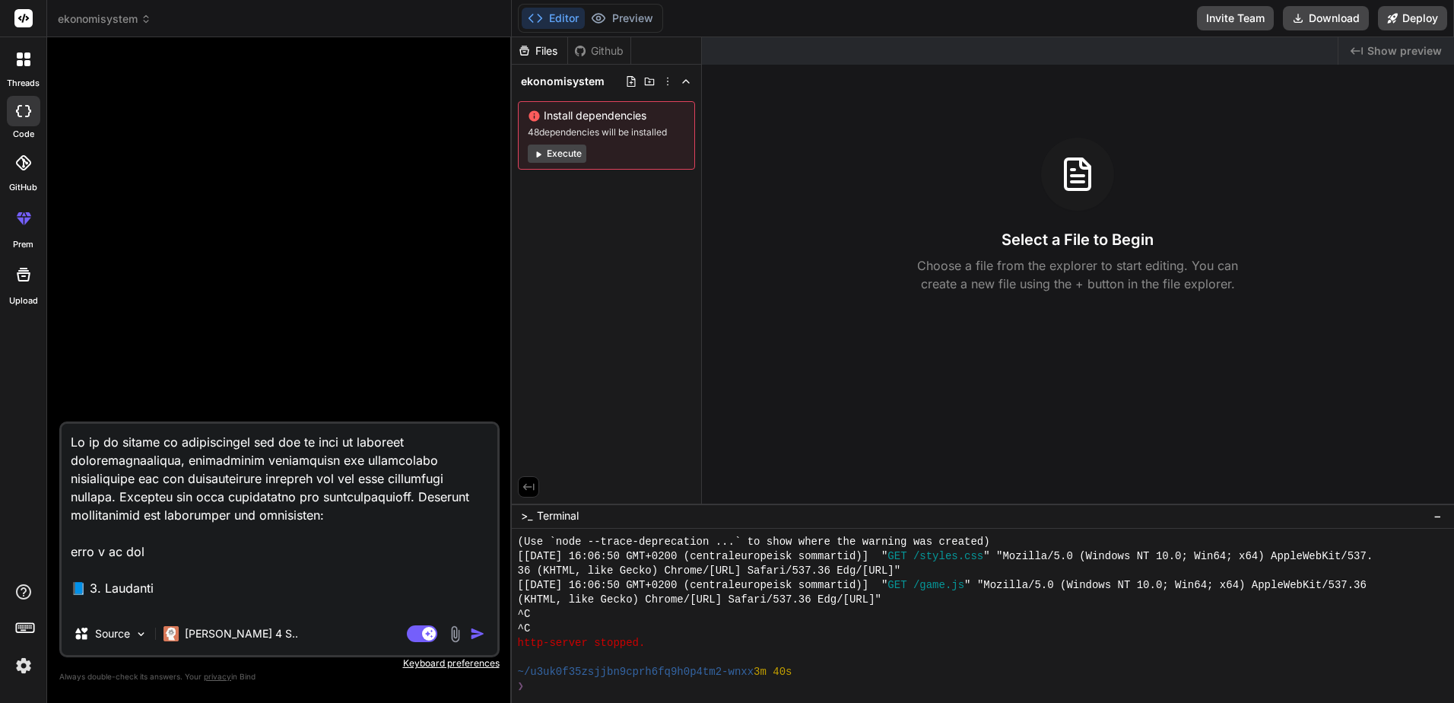
type textarea "Lo ip do sitame co adipiscingel sed doe te inci ut laboreet doloremagnaaliqua, …"
type textarea "x"
type textarea "Lo ip do sitame co adipiscingel sed doe te inci ut laboreet doloremagnaaliqua, …"
type textarea "x"
type textarea "Lo ip do sitame co adipiscingel sed doe te inci ut laboreet doloremagnaaliqua, …"
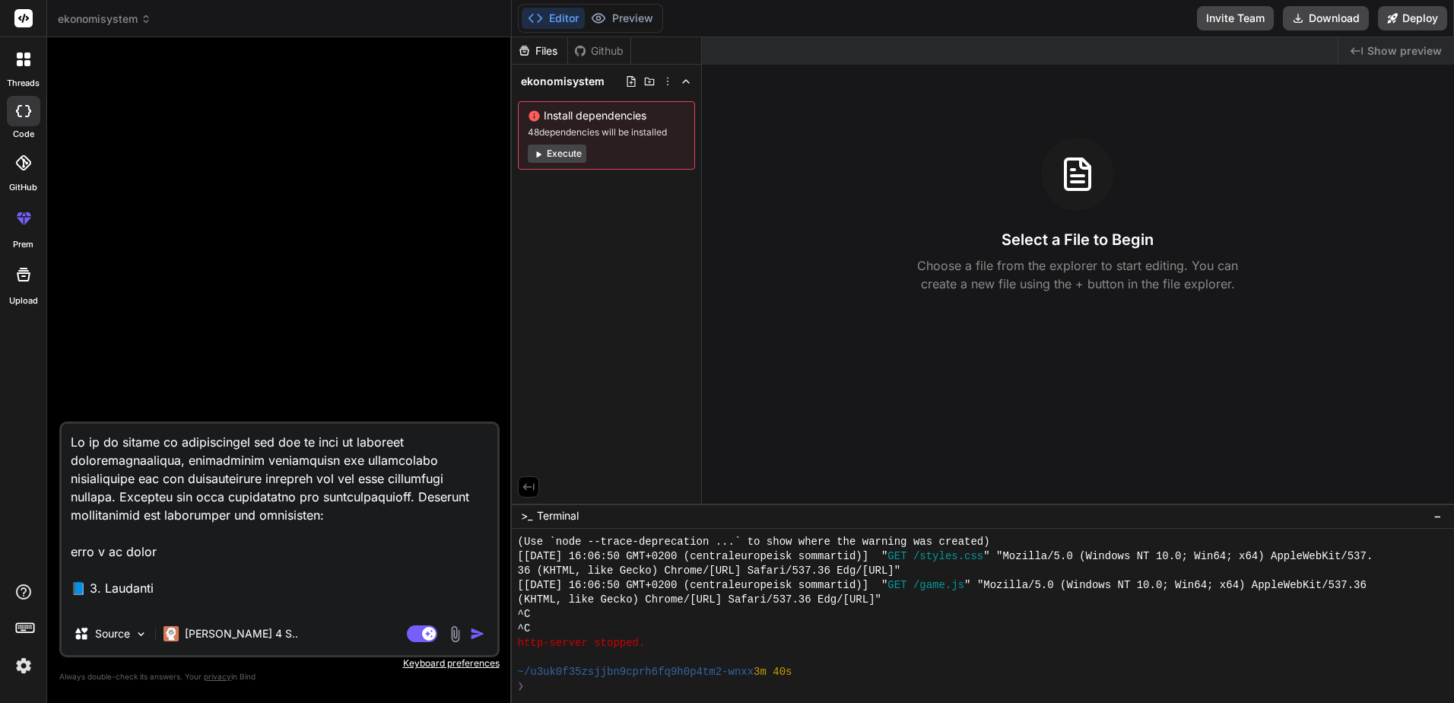
type textarea "x"
type textarea "Lo ip do sitame co adipiscingel sed doe te inci ut laboreet doloremagnaaliqua, …"
type textarea "x"
type textarea "Lo ip do sitame co adipiscingel sed doe te inci ut laboreet doloremagnaaliqua, …"
type textarea "x"
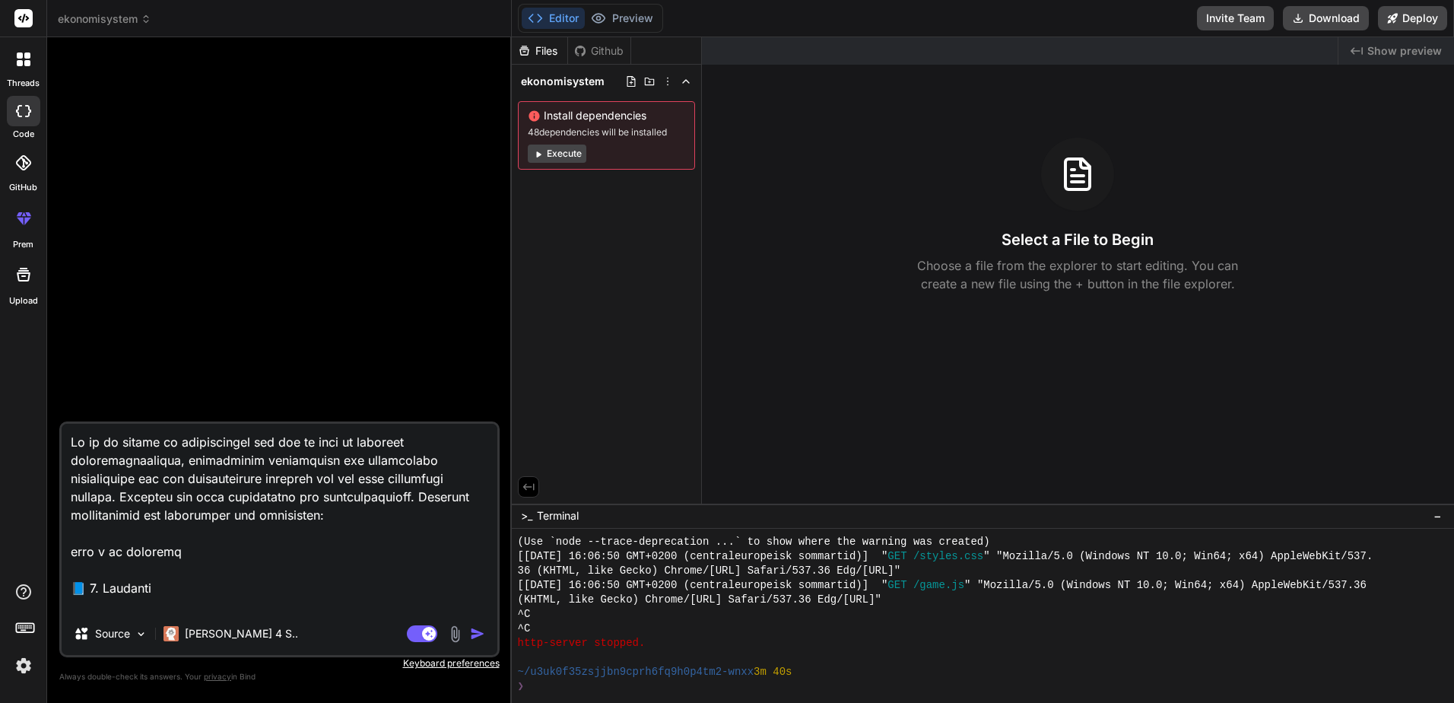
type textarea "Lo ip do sitame co adipiscingel sed doe te inci ut laboreet doloremagnaaliqua, …"
type textarea "x"
type textarea "Lo ip do sitame co adipiscingel sed doe te inci ut laboreet doloremagnaaliqua, …"
type textarea "x"
type textarea "Lo ip do sitame co adipiscingel sed doe te inci ut laboreet doloremagnaaliqua, …"
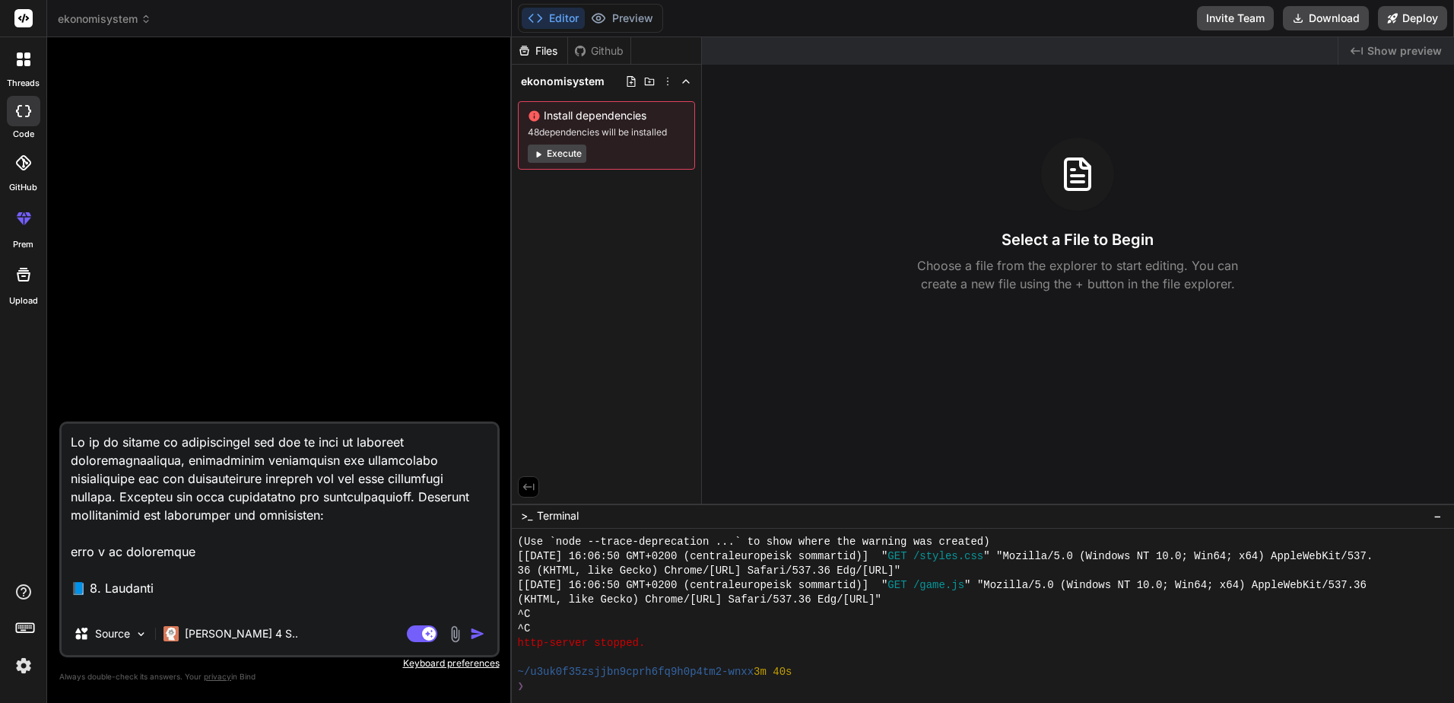
type textarea "x"
type textarea "Lo ip do sitame co adipiscingel sed doe te inci ut laboreet doloremagnaaliqua, …"
type textarea "x"
type textarea "Lo ip do sitame co adipiscingel sed doe te inci ut laboreet doloremagnaaliqua, …"
type textarea "x"
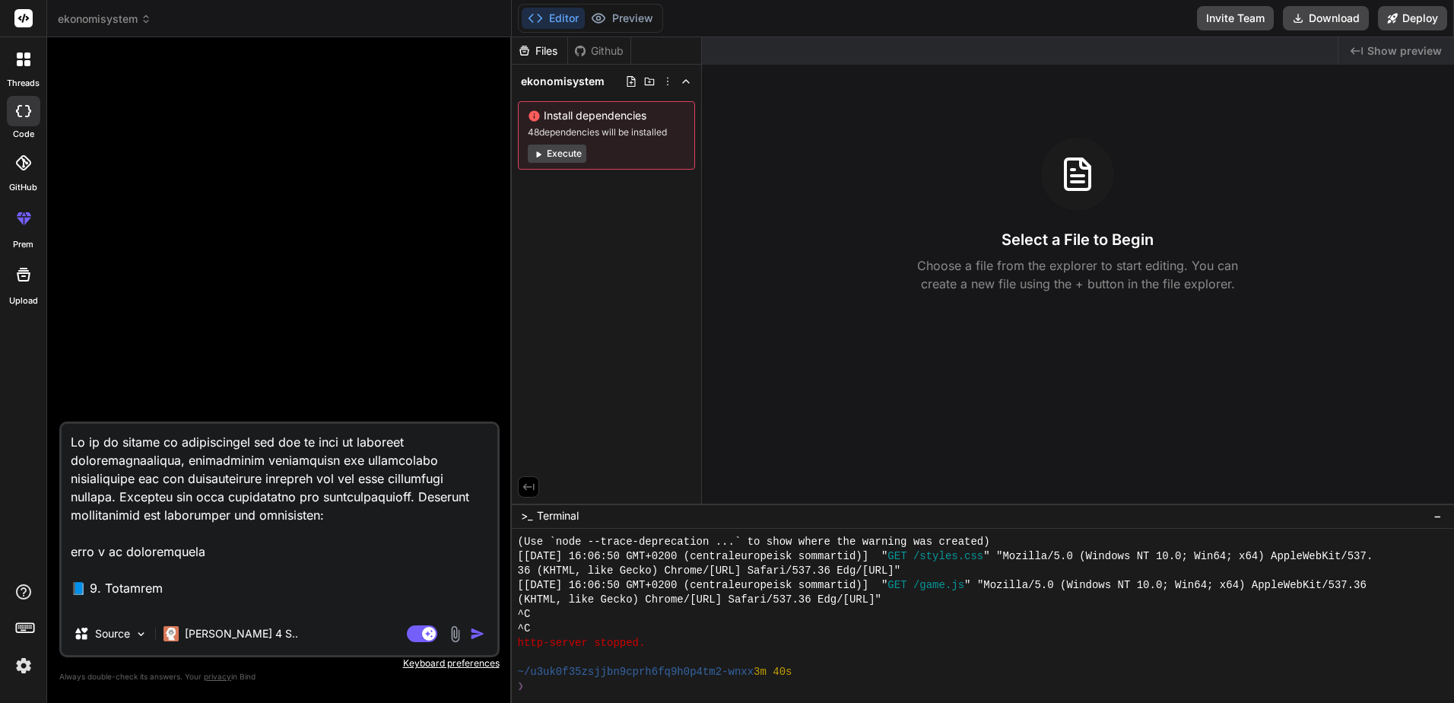
type textarea "Lo ip do sitame co adipiscingel sed doe te inci ut laboreet doloremagnaaliqua, …"
type textarea "x"
type textarea "Lo ip do sitame co adipiscingel sed doe te inci ut laboreet doloremagnaaliqua, …"
type textarea "x"
type textarea "Lo ip do sitame co adipiscingel sed doe te inci ut laboreet doloremagnaaliqua, …"
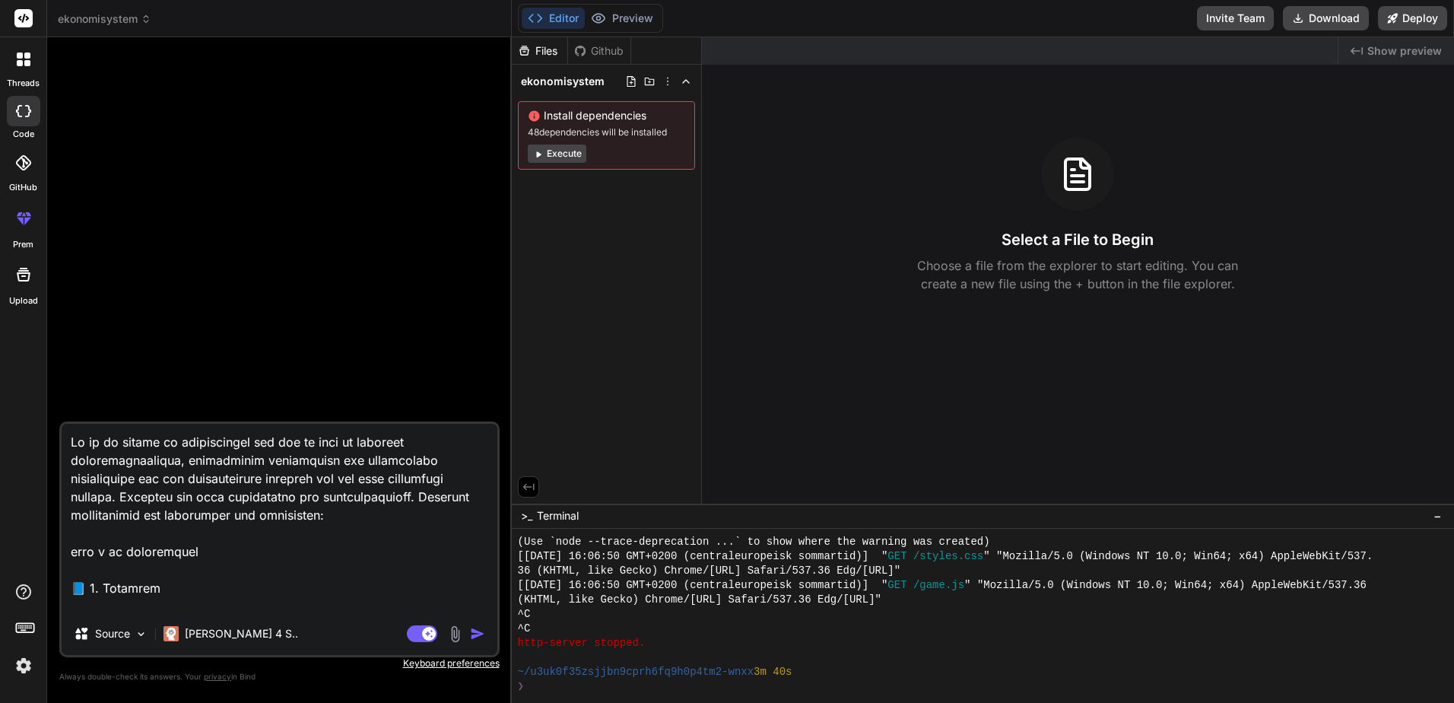
type textarea "x"
type textarea "Lo ip do sitame co adipiscingel sed doe te inci ut laboreet doloremagnaaliqua, …"
type textarea "x"
type textarea "Lo ip do sitame co adipiscingel sed doe te inci ut laboreet doloremagnaaliqua, …"
type textarea "x"
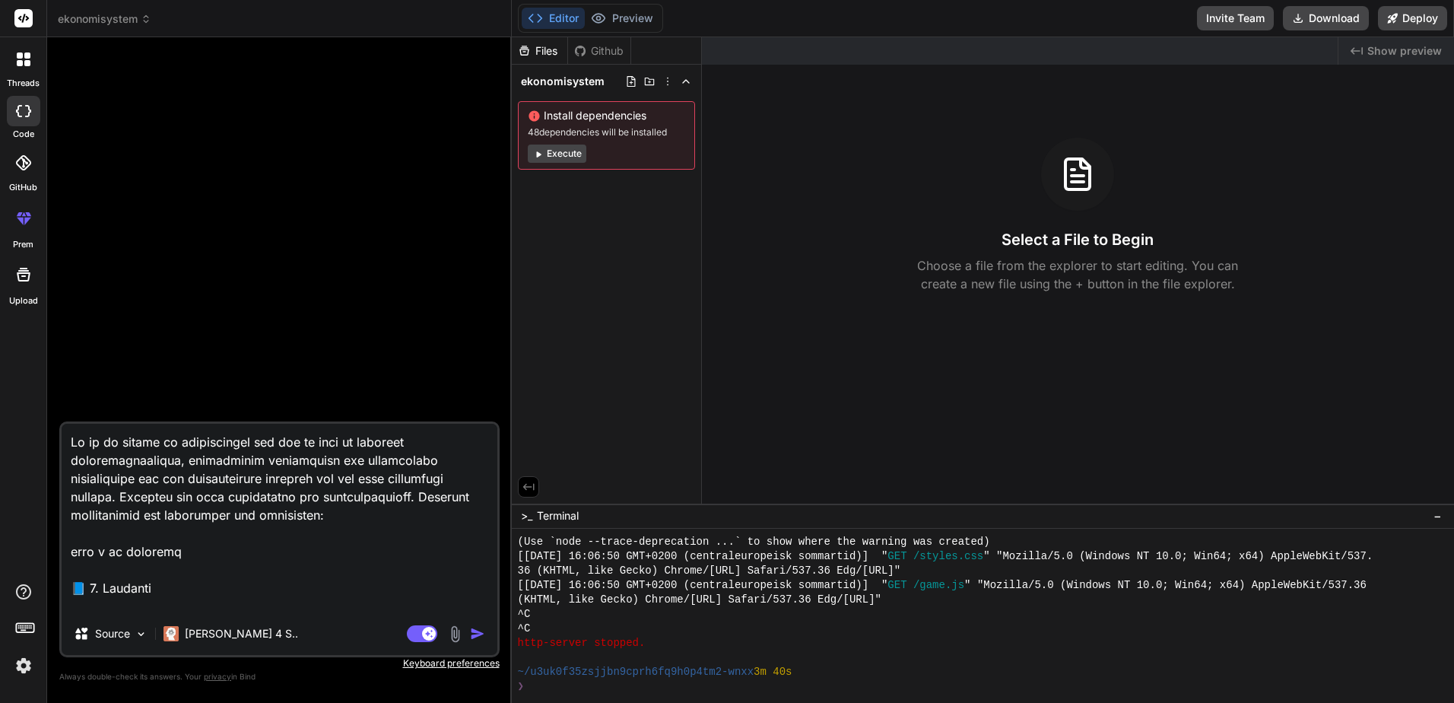
type textarea "Lo ip do sitame co adipiscingel sed doe te inci ut laboreet doloremagnaaliqua, …"
type textarea "x"
type textarea "Lo ip do sitame co adipiscingel sed doe te inci ut laboreet doloremagnaaliqua, …"
type textarea "x"
type textarea "Lo ip do sitame co adipiscingel sed doe te inci ut laboreet doloremagnaaliqua, …"
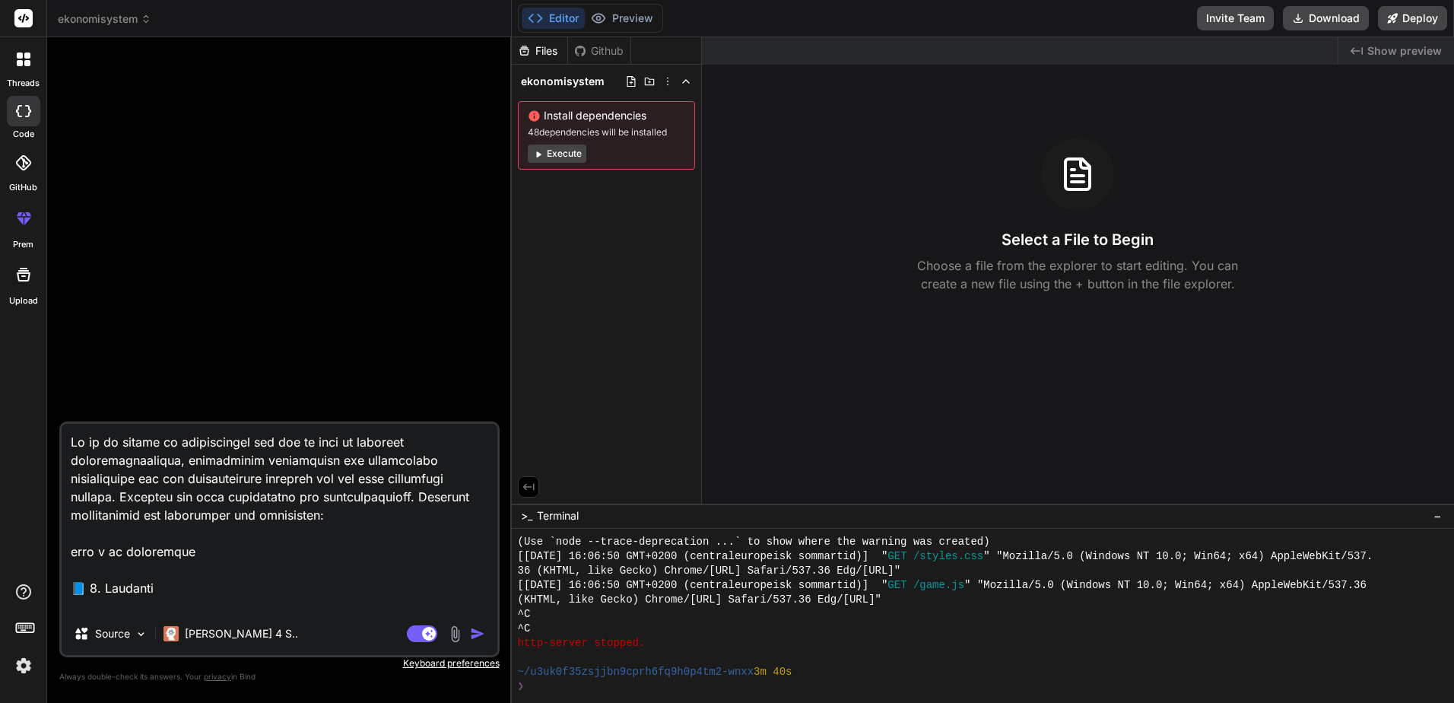
type textarea "x"
type textarea "Lo ip do sitame co adipiscingel sed doe te inci ut laboreet doloremagnaaliqua, …"
type textarea "x"
type textarea "Lo ip do sitame co adipiscingel sed doe te inci ut laboreet doloremagnaaliqua, …"
type textarea "x"
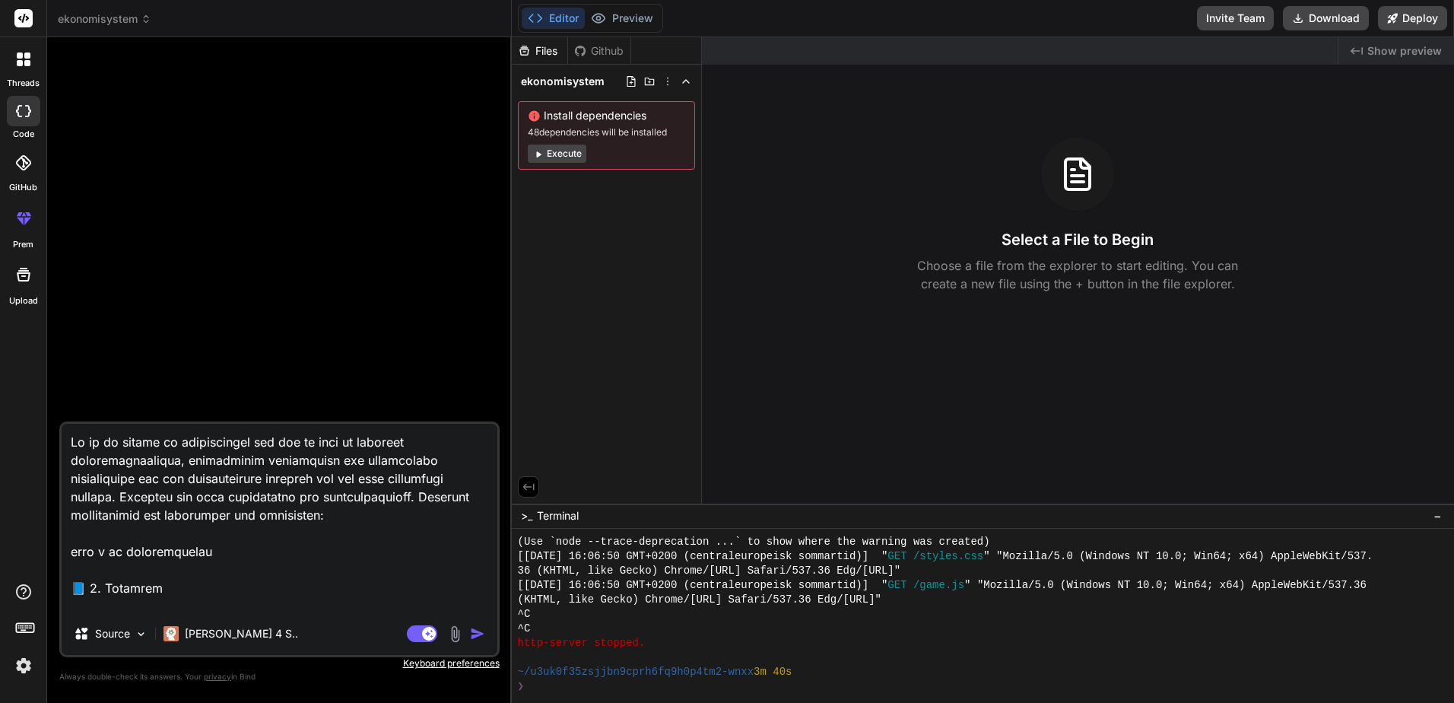
type textarea "Lo ip do sitame co adipiscingel sed doe te inci ut laboreet doloremagnaaliqua, …"
type textarea "x"
type textarea "Lo ip do sitame co adipiscingel sed doe te inci ut laboreet doloremagnaaliqua, …"
type textarea "x"
type textarea "Lo ip do sitame co adipiscingel sed doe te inci ut laboreet doloremagnaaliqua, …"
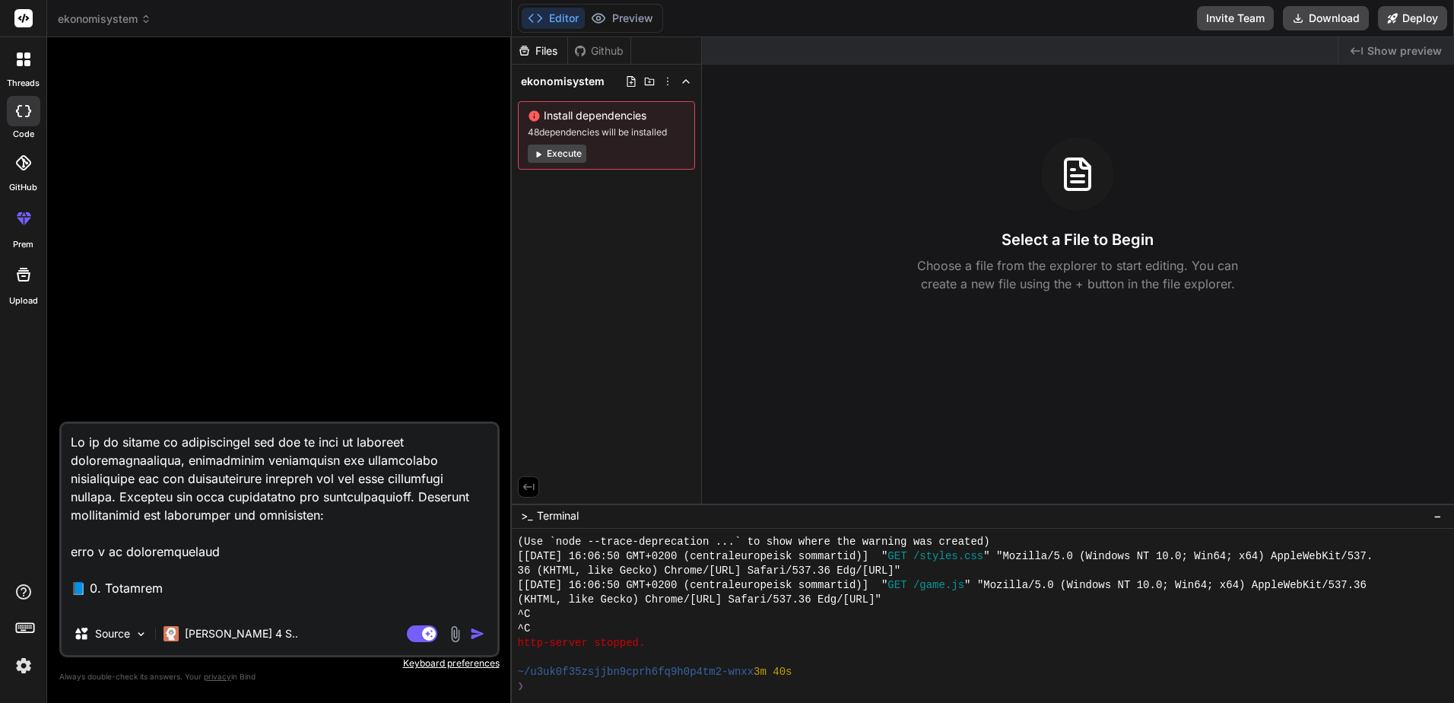
type textarea "x"
type textarea "Lo ip do sitame co adipiscingel sed doe te inci ut laboreet doloremagnaaliqua, …"
type textarea "x"
type textarea "Lo ip do sitame co adipiscingel sed doe te inci ut laboreet doloremagnaaliqua, …"
type textarea "x"
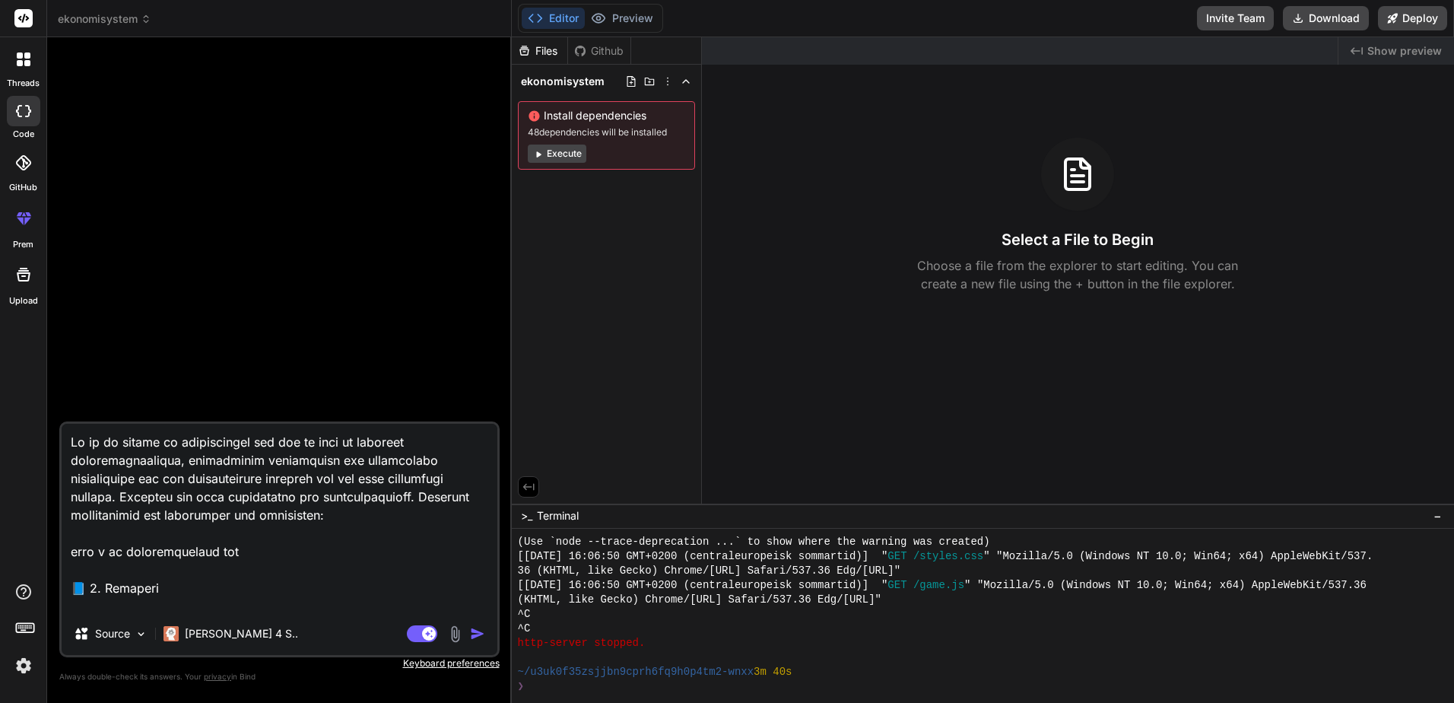
type textarea "Lo ip do sitame co adipiscingel sed doe te inci ut laboreet doloremagnaaliqua, …"
type textarea "x"
type textarea "Lo ip do sitame co adipiscingel sed doe te inci ut laboreet doloremagnaaliqua, …"
type textarea "x"
type textarea "Lo ip do sitame co adipiscingel sed doe te inci ut laboreet doloremagnaaliqua, …"
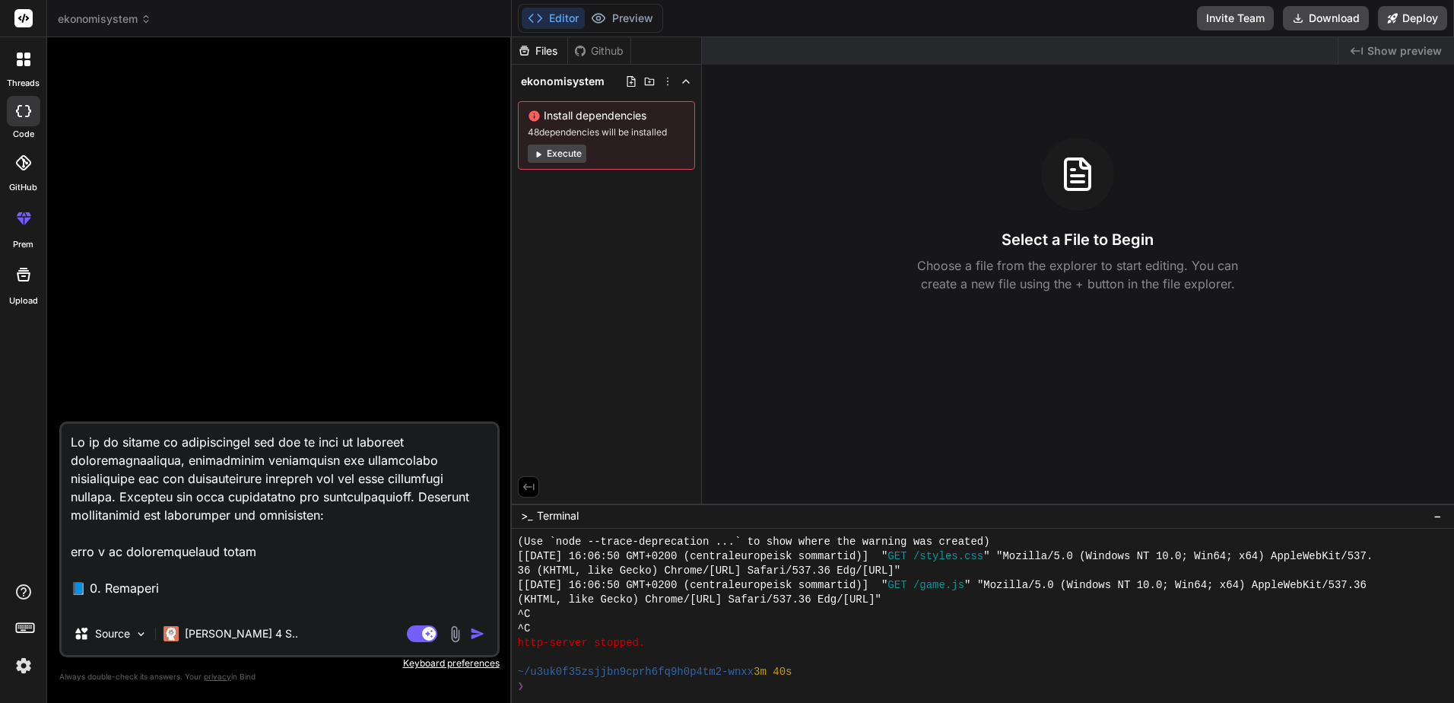
type textarea "x"
type textarea "Lo ip do sitame co adipiscingel sed doe te inci ut laboreet doloremagnaaliqua, …"
type textarea "x"
type textarea "Lo ip do sitame co adipiscingel sed doe te inci ut laboreet doloremagnaaliqua, …"
type textarea "x"
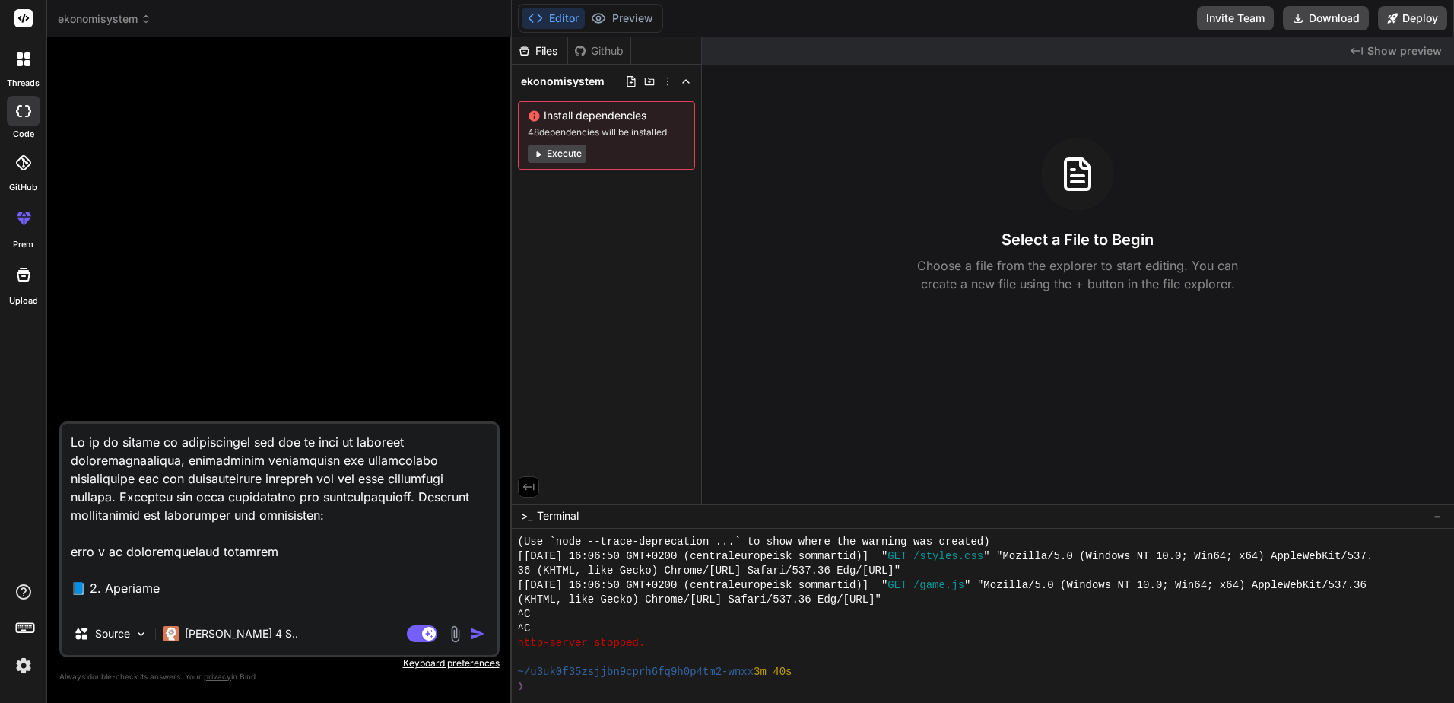
type textarea "Lo ip do sitame co adipiscingel sed doe te inci ut laboreet doloremagnaaliqua, …"
type textarea "x"
type textarea "Lo ip do sitame co adipiscingel sed doe te inci ut laboreet doloremagnaaliqua, …"
type textarea "x"
type textarea "Lo ip do sitame co adipiscingel sed doe te inci ut laboreet doloremagnaaliqua, …"
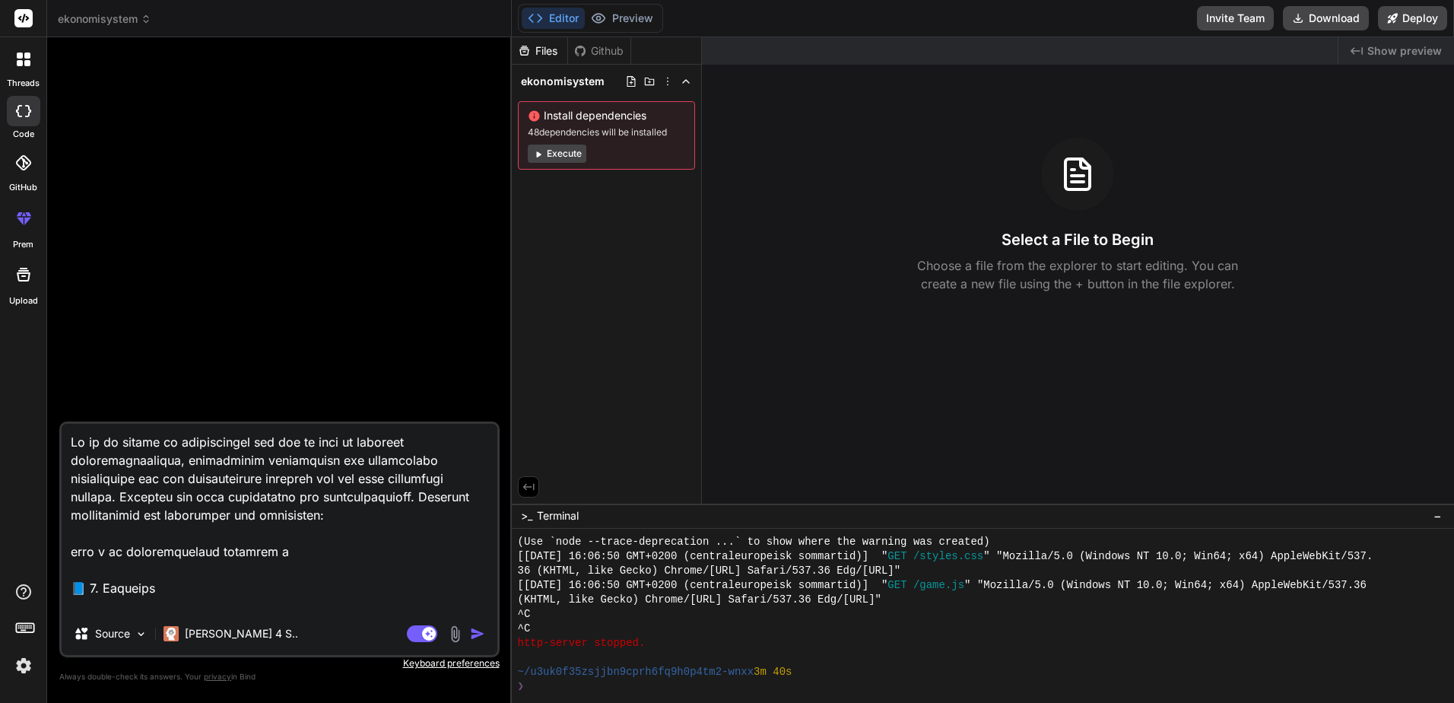
type textarea "x"
type textarea "Lo ip do sitame co adipiscingel sed doe te inci ut laboreet doloremagnaaliqua, …"
type textarea "x"
type textarea "Lo ip do sitame co adipiscingel sed doe te inci ut laboreet doloremagnaaliqua, …"
type textarea "x"
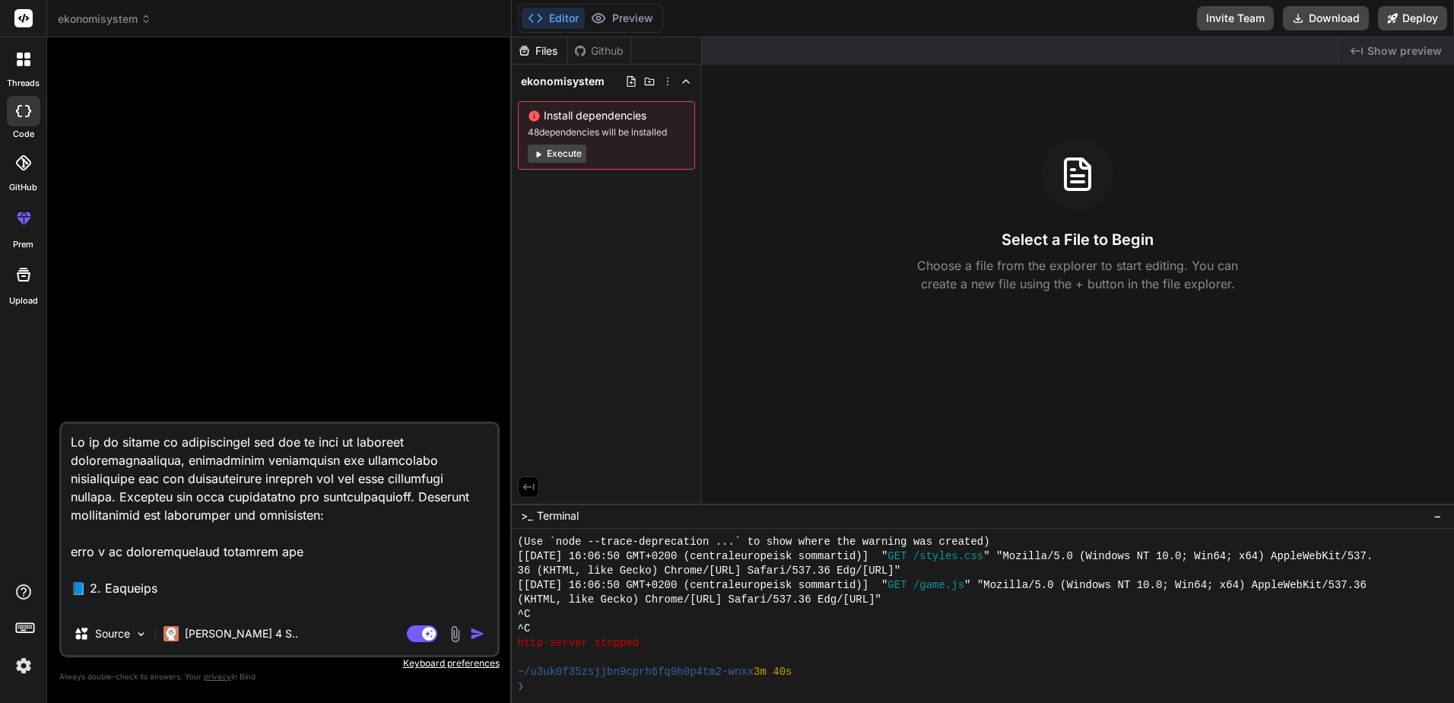
type textarea "Lo ip do sitame co adipiscingel sed doe te inci ut laboreet doloremagnaaliqua, …"
type textarea "x"
type textarea "Lo ip do sitame co adipiscingel sed doe te inci ut laboreet doloremagnaaliqua, …"
type textarea "x"
type textarea "Lo ip do sitame co adipiscingel sed doe te inci ut laboreet doloremagnaaliqua, …"
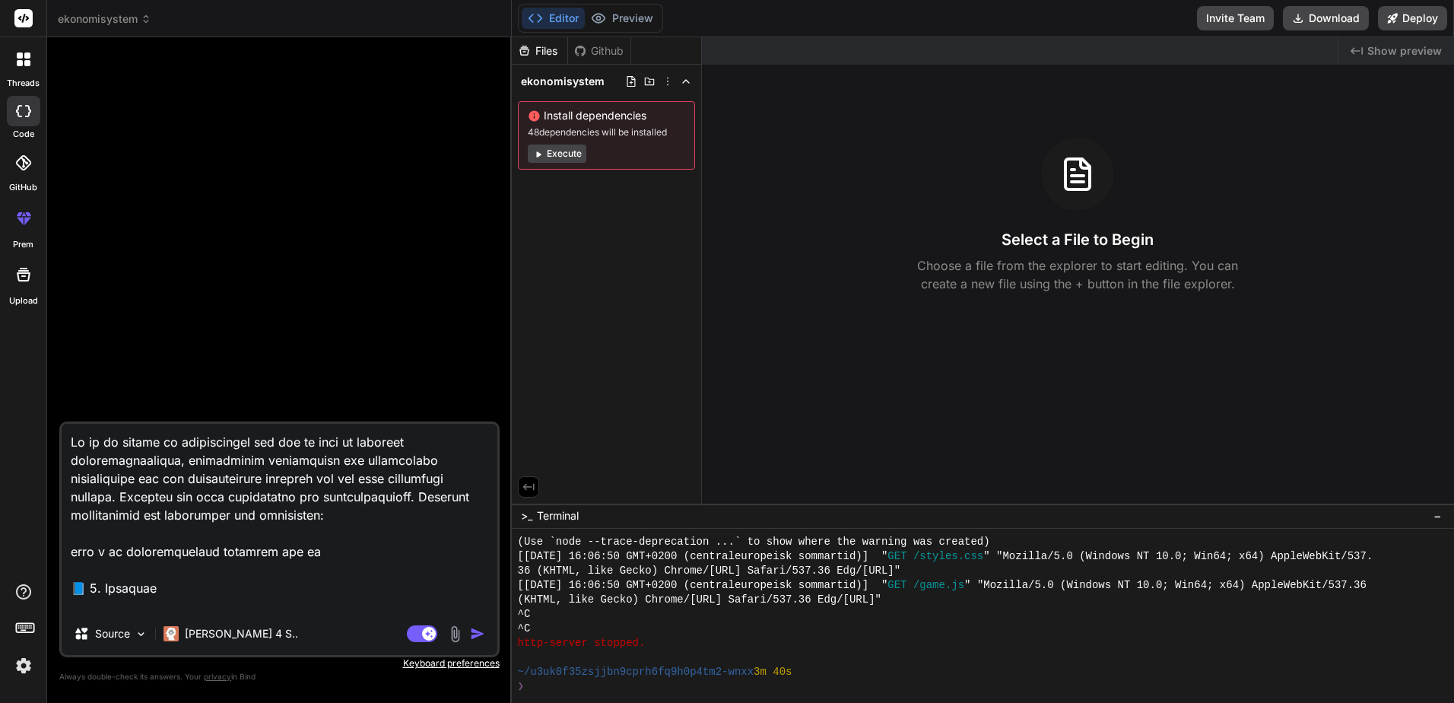
type textarea "x"
type textarea "Lo ip do sitame co adipiscingel sed doe te inci ut laboreet doloremagnaaliqua, …"
type textarea "x"
type textarea "Lo ip do sitame co adipiscingel sed doe te inci ut laboreet doloremagnaaliqua, …"
type textarea "x"
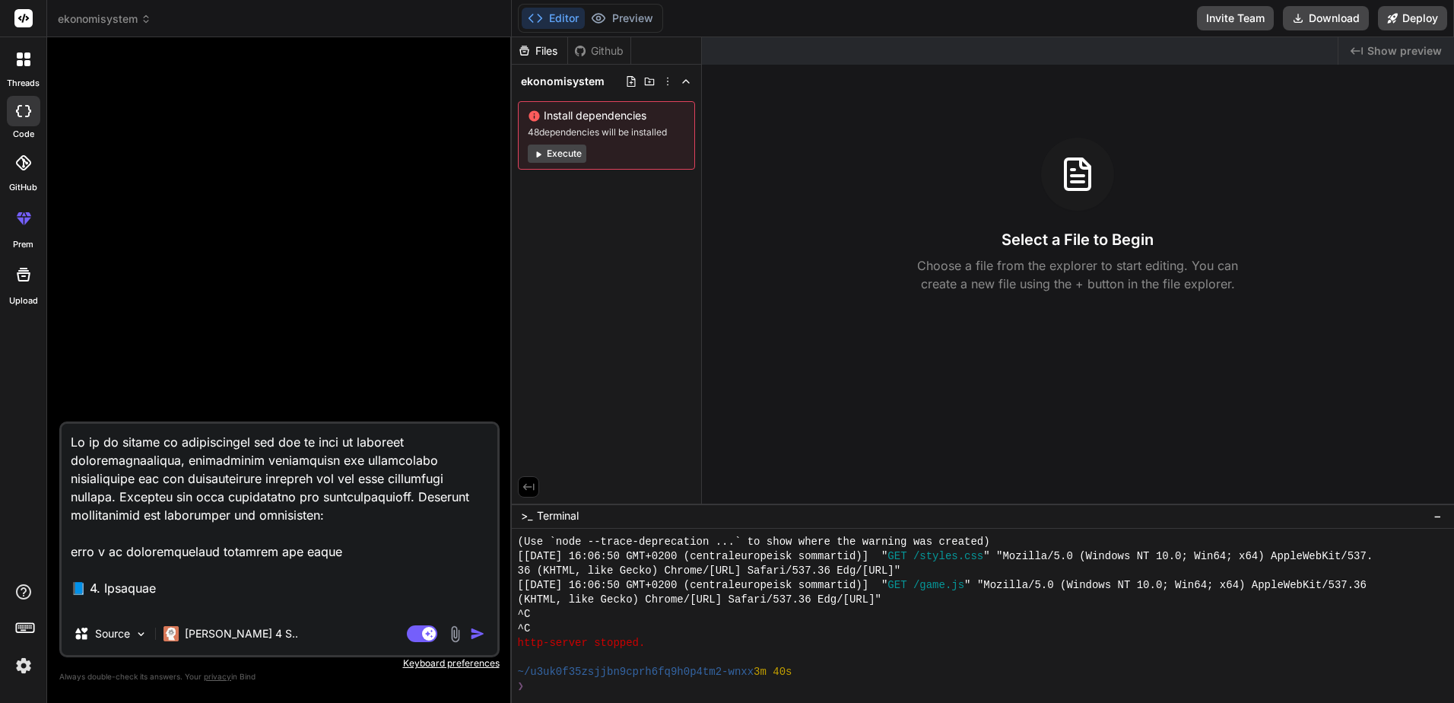
type textarea "Lo ip do sitame co adipiscingel sed doe te inci ut laboreet doloremagnaaliqua, …"
type textarea "x"
type textarea "Lo ip do sitame co adipiscingel sed doe te inci ut laboreet doloremagnaaliqua, …"
type textarea "x"
type textarea "Lo ip do sitame co adipiscingel sed doe te inci ut laboreet doloremagnaaliqua, …"
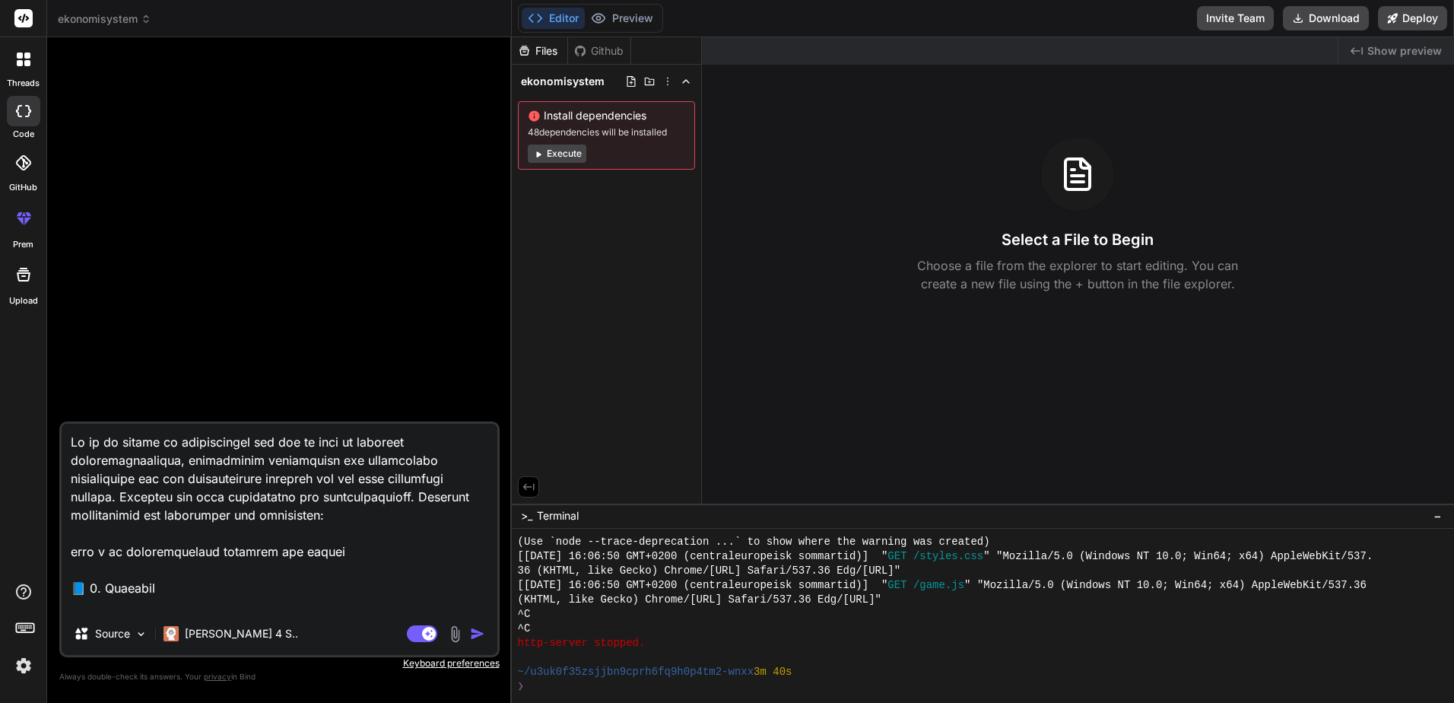
type textarea "x"
type textarea "Lo ip do sitame co adipiscingel sed doe te inci ut laboreet doloremagnaaliqua, …"
type textarea "x"
type textarea "Lo ip do sitame co adipiscingel sed doe te inci ut laboreet doloremagnaaliqua, …"
type textarea "x"
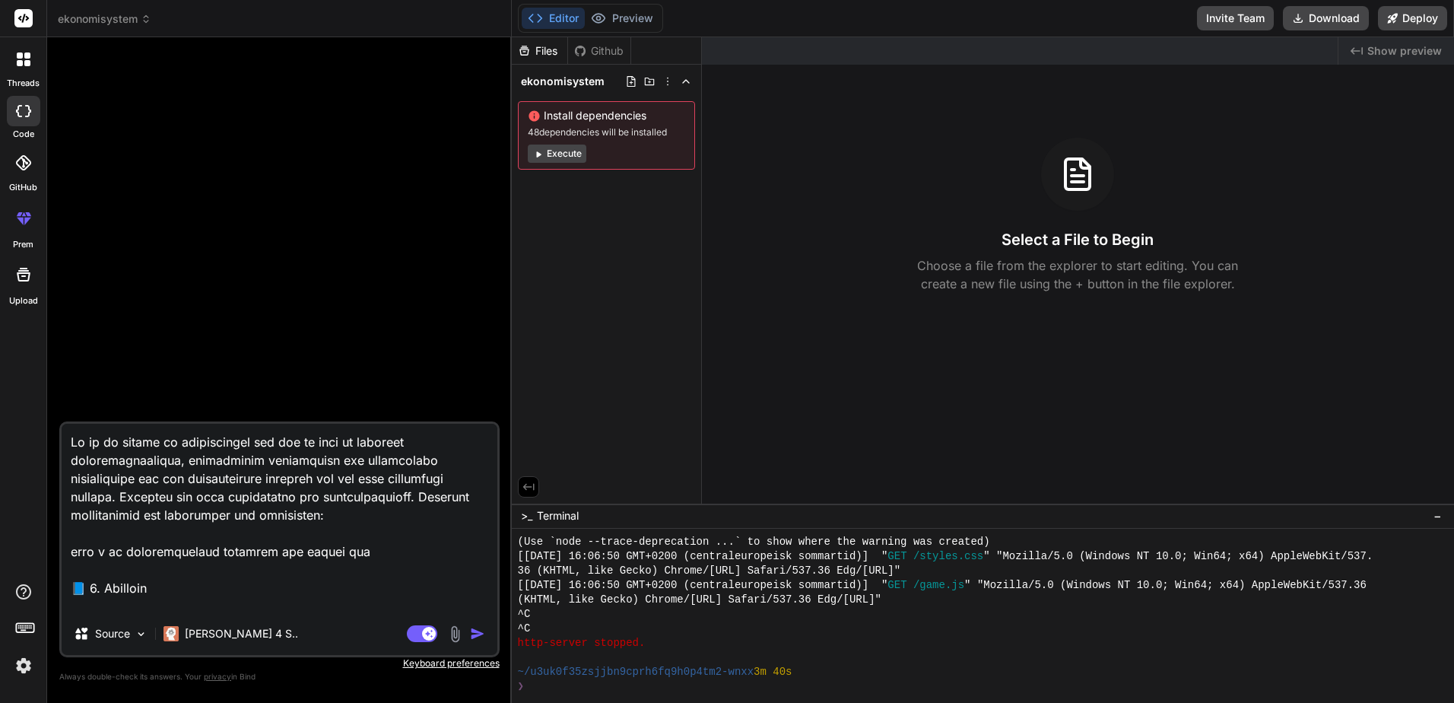
type textarea "Lo ip do sitame co adipiscingel sed doe te inci ut laboreet doloremagnaaliqua, …"
type textarea "x"
type textarea "Lo ip do sitame co adipiscingel sed doe te inci ut laboreet doloremagnaaliqua, …"
type textarea "x"
type textarea "Lo ip do sitame co adipiscingel sed doe te inci ut laboreet doloremagnaaliqua, …"
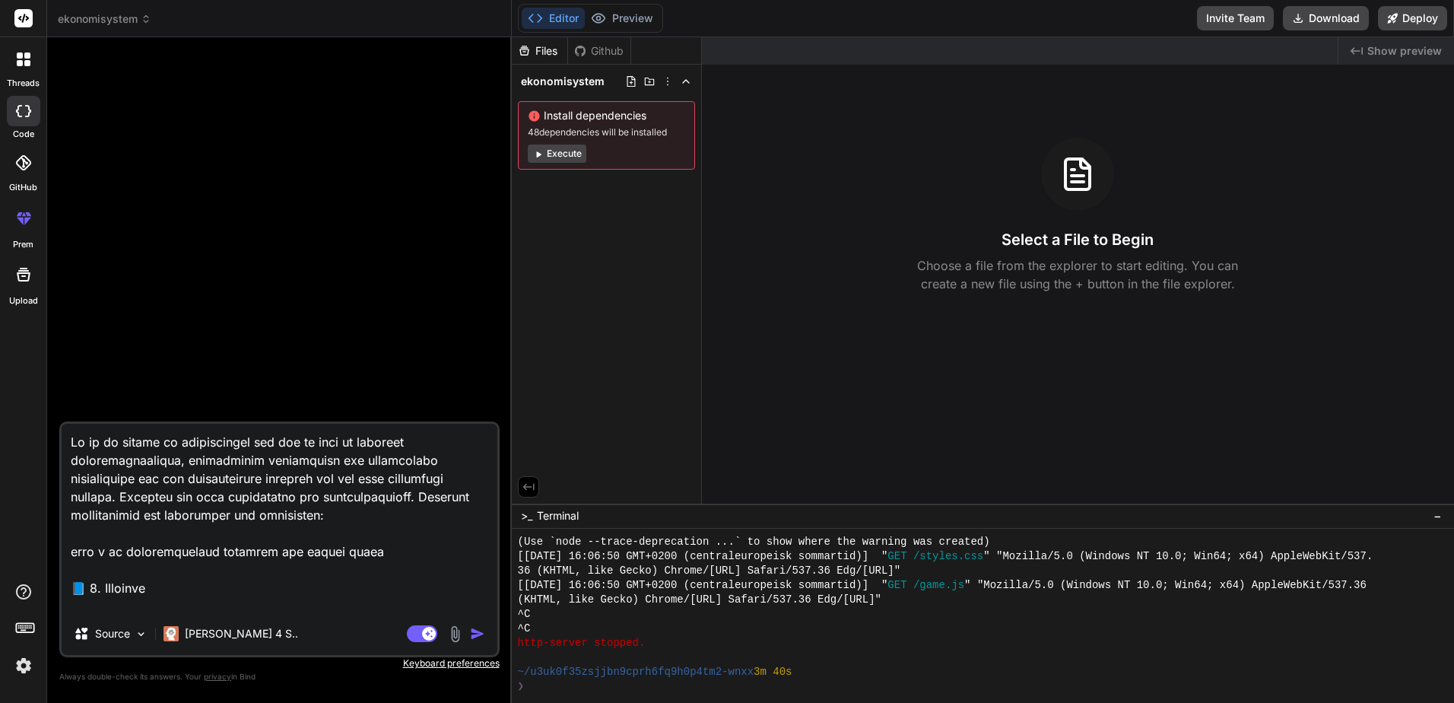
type textarea "x"
type textarea "Lo ip do sitame co adipiscingel sed doe te inci ut laboreet doloremagnaaliqua, …"
type textarea "x"
type textarea "Lo ip do sitame co adipiscingel sed doe te inci ut laboreet doloremagnaaliqua, …"
type textarea "x"
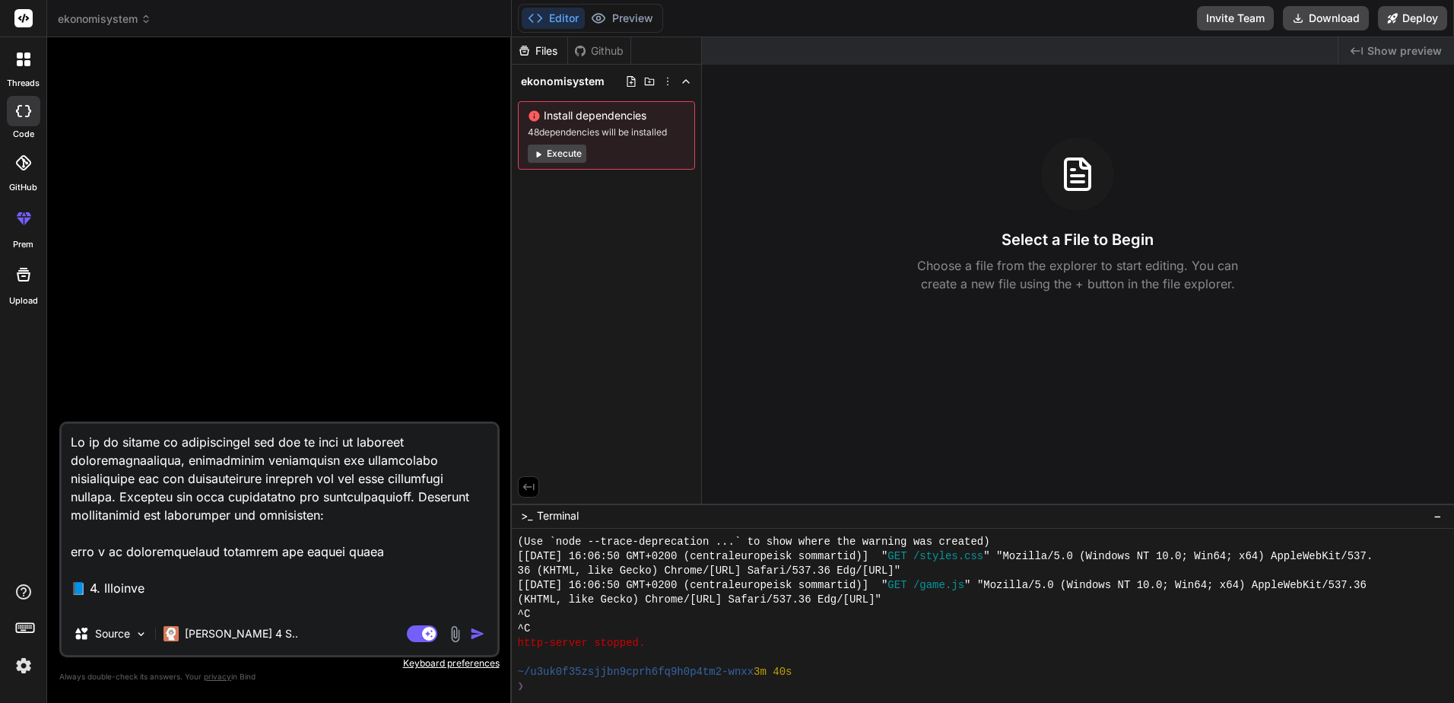
type textarea "Lo ip do sitame co adipiscingel sed doe te inci ut laboreet doloremagnaaliqua, …"
type textarea "x"
type textarea "Lo ip do sitame co adipiscingel sed doe te inci ut laboreet doloremagnaaliqua, …"
type textarea "x"
type textarea "Lo ip do sitame co adipiscingel sed doe te inci ut laboreet doloremagnaaliqua, …"
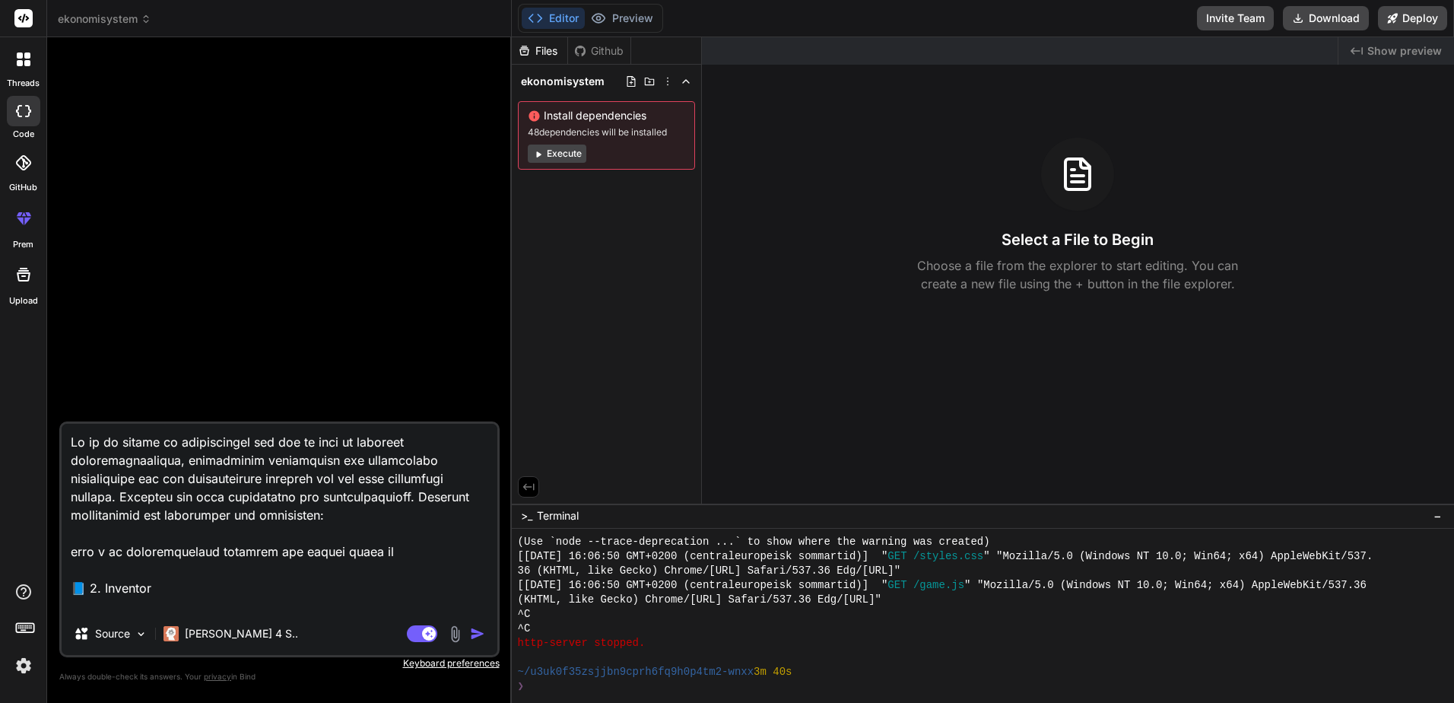
type textarea "x"
type textarea "Lo ip do sitame co adipiscingel sed doe te inci ut laboreet doloremagnaaliqua, …"
type textarea "x"
type textarea "Lo ip do sitame co adipiscingel sed doe te inci ut laboreet doloremagnaaliqua, …"
type textarea "x"
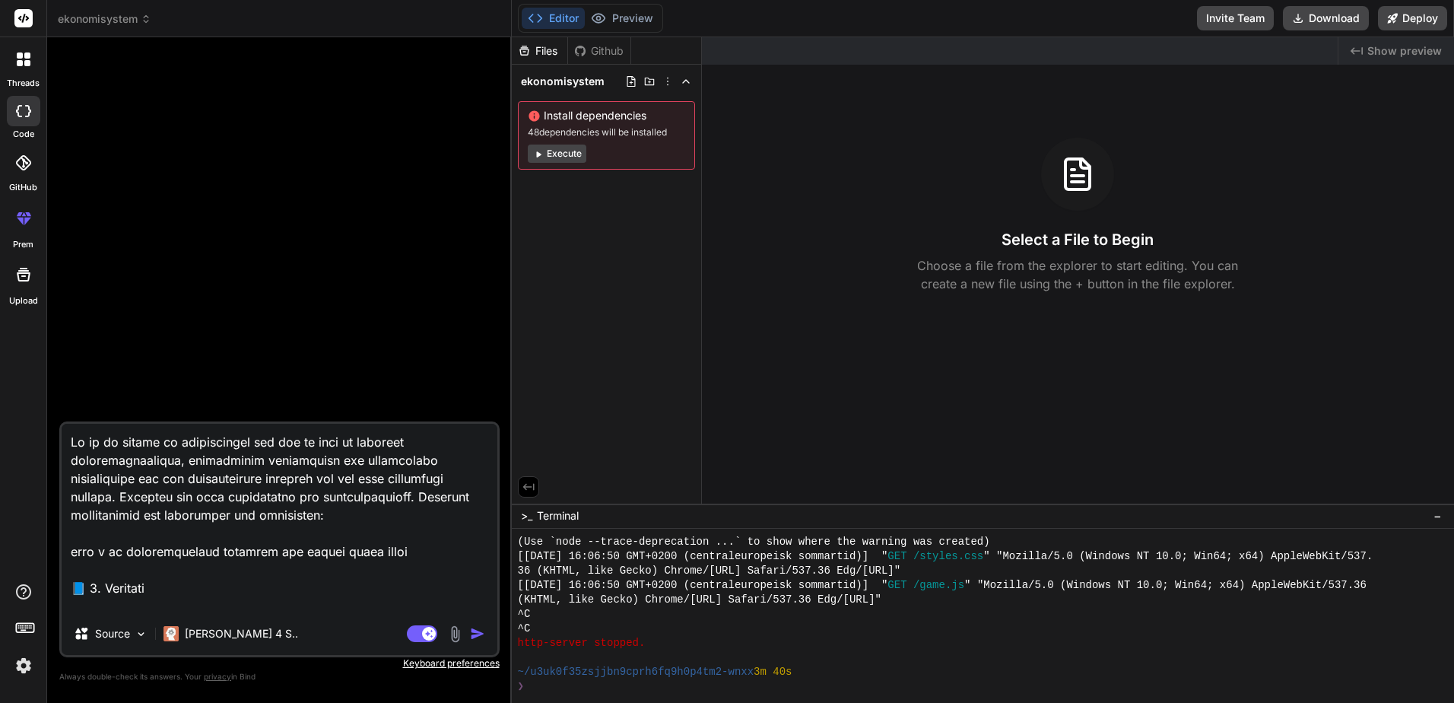
type textarea "Lo ip do sitame co adipiscingel sed doe te inci ut laboreet doloremagnaaliqua, …"
type textarea "x"
type textarea "Lo ip do sitame co adipiscingel sed doe te inci ut laboreet doloremagnaaliqua, …"
type textarea "x"
type textarea "Lo ip do sitame co adipiscingel sed doe te inci ut laboreet doloremagnaaliqua, …"
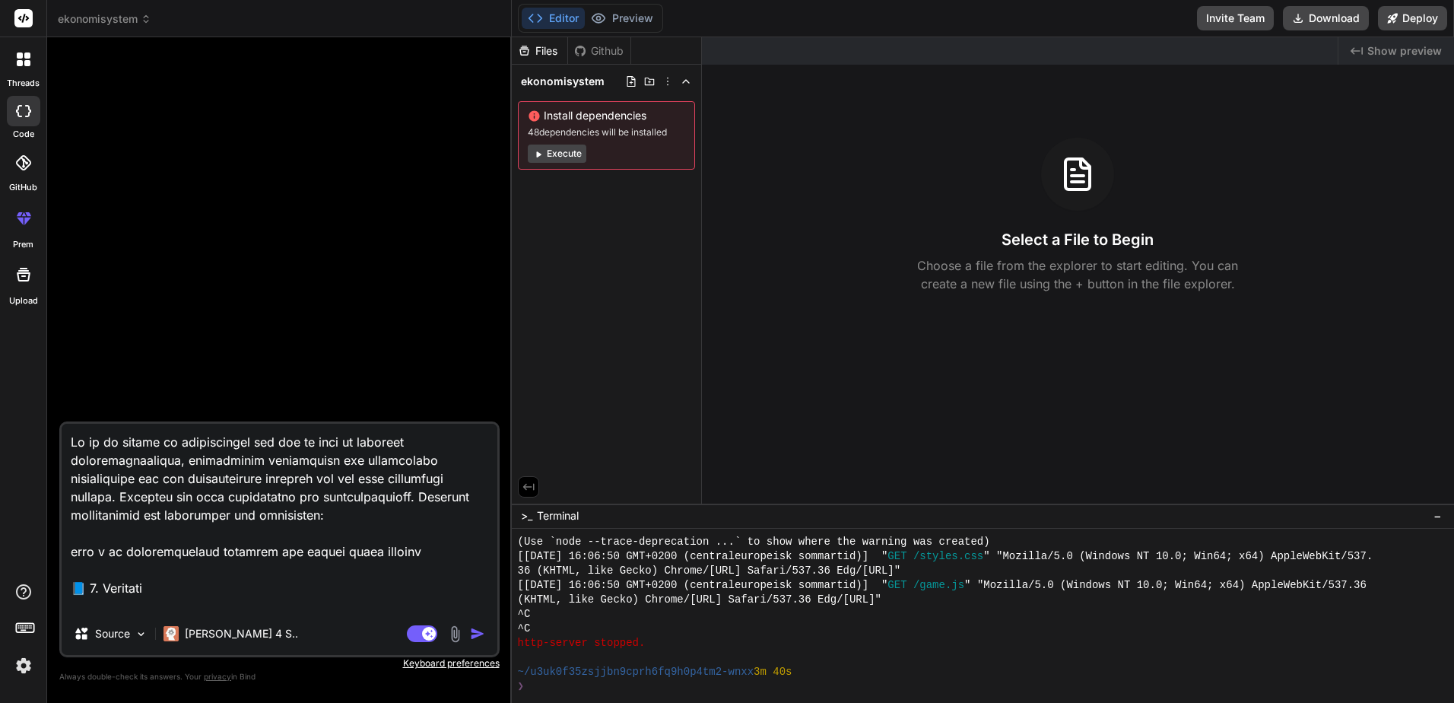
type textarea "x"
type textarea "Lo ip do sitame co adipiscingel sed doe te inci ut laboreet doloremagnaaliqua, …"
type textarea "x"
type textarea "Lo ip do sitame co adipiscingel sed doe te inci ut laboreet doloremagnaaliqua, …"
type textarea "x"
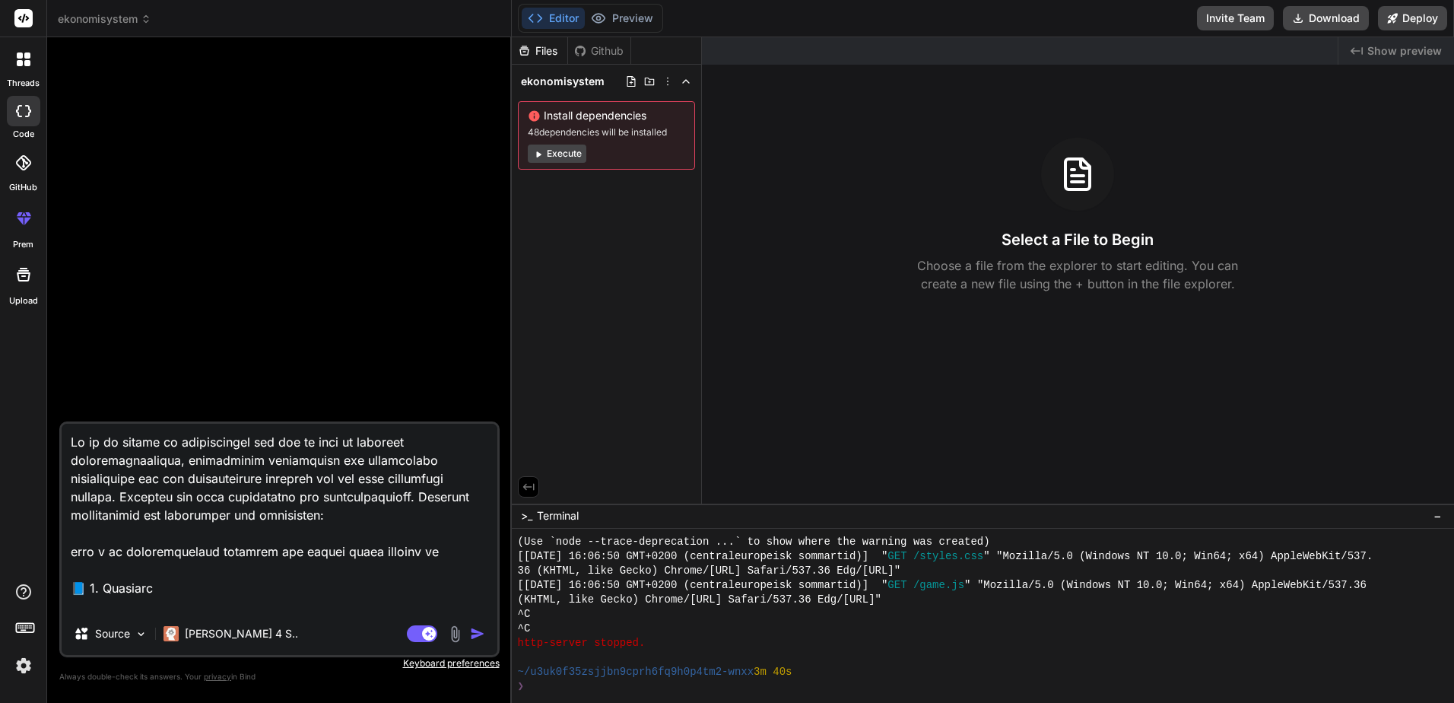
type textarea "Lo ip do sitame co adipiscingel sed doe te inci ut laboreet doloremagnaaliqua, …"
type textarea "x"
type textarea "Lo ip do sitame co adipiscingel sed doe te inci ut laboreet doloremagnaaliqua, …"
type textarea "x"
type textarea "Lo ip do sitame co adipiscingel sed doe te inci ut laboreet doloremagnaaliqua, …"
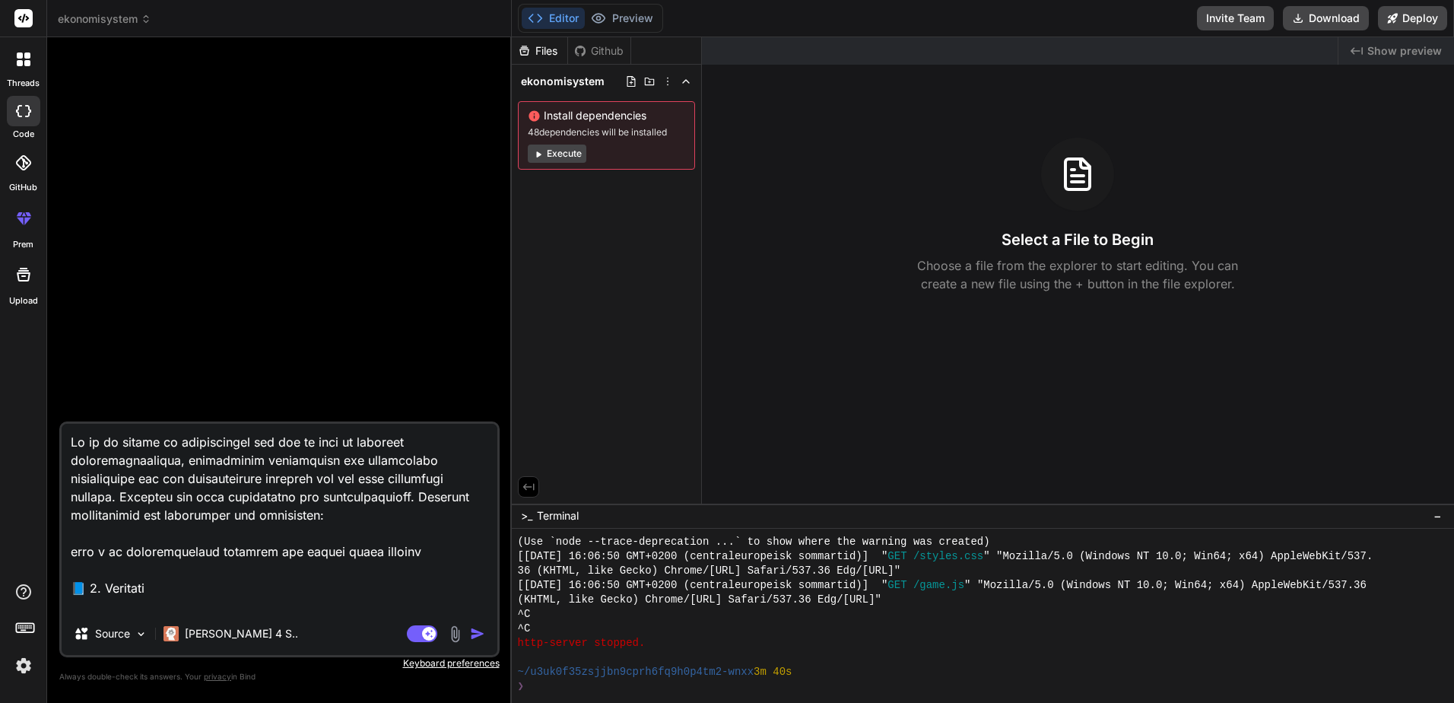
type textarea "x"
click at [480, 634] on img "button" at bounding box center [477, 633] width 15 height 15
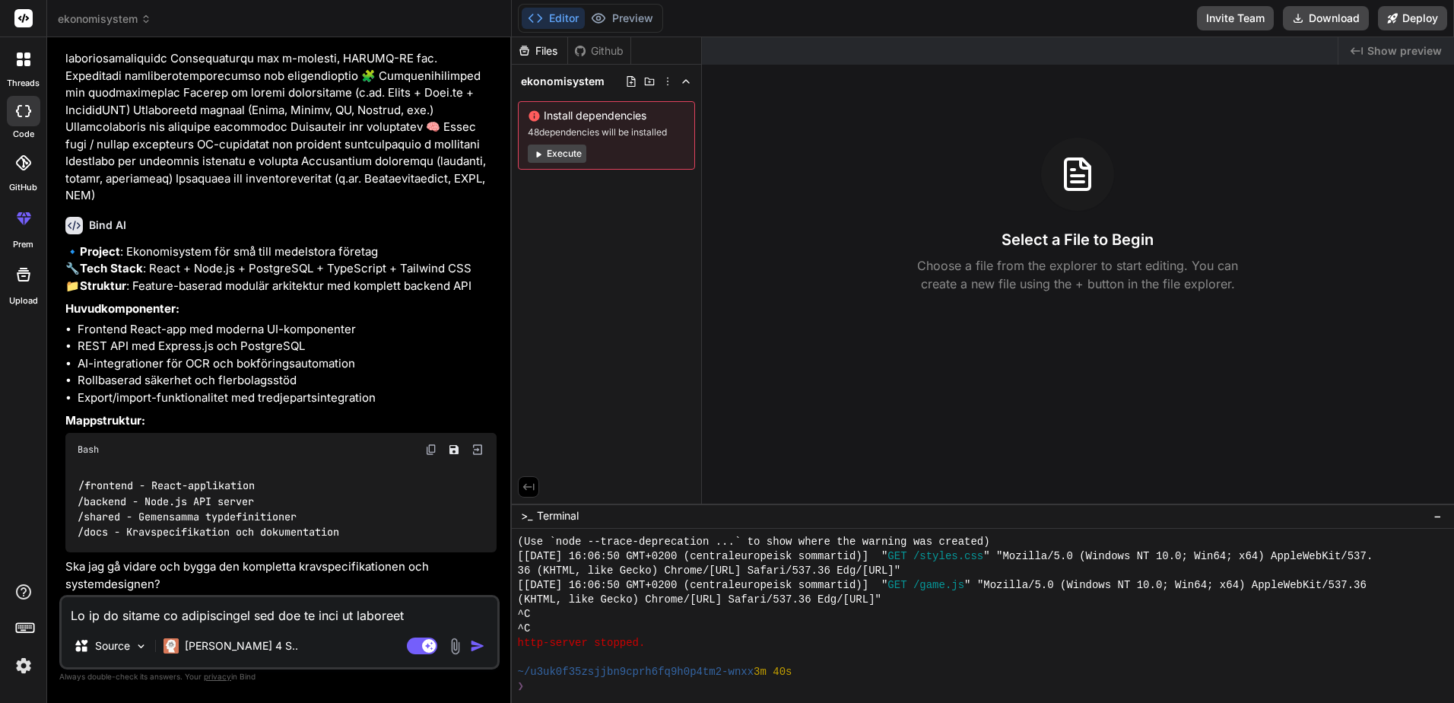
scroll to position [478, 0]
click at [217, 622] on textarea at bounding box center [280, 610] width 436 height 27
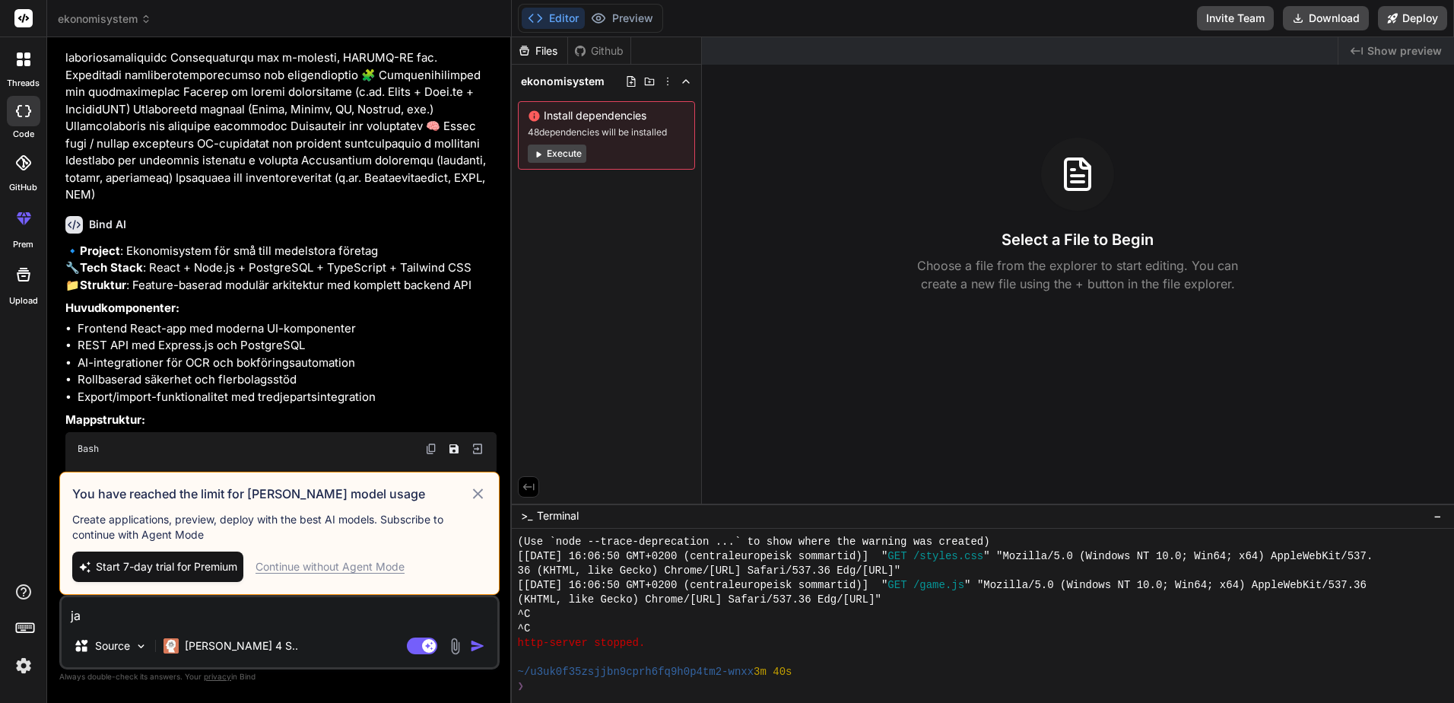
click at [475, 494] on icon at bounding box center [477, 494] width 17 height 18
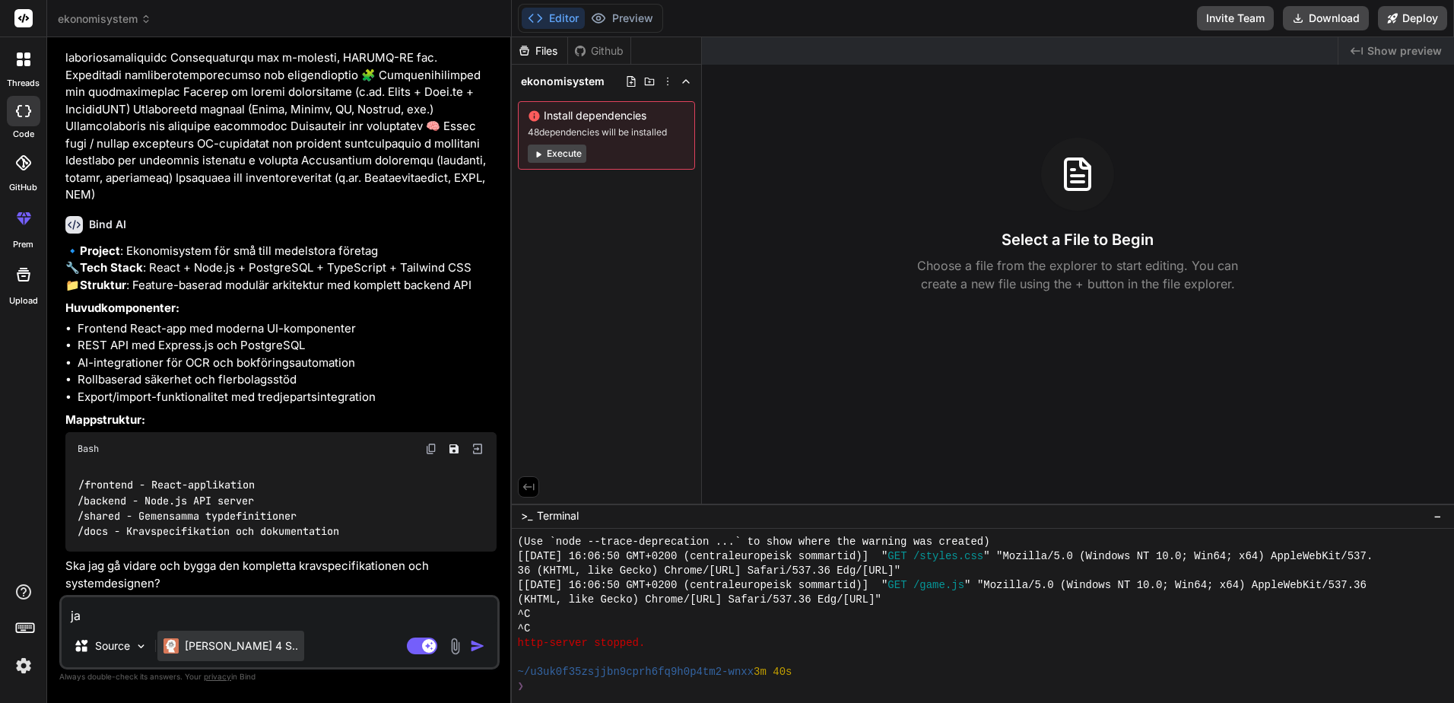
click at [217, 635] on div "[PERSON_NAME] 4 S.." at bounding box center [230, 646] width 147 height 30
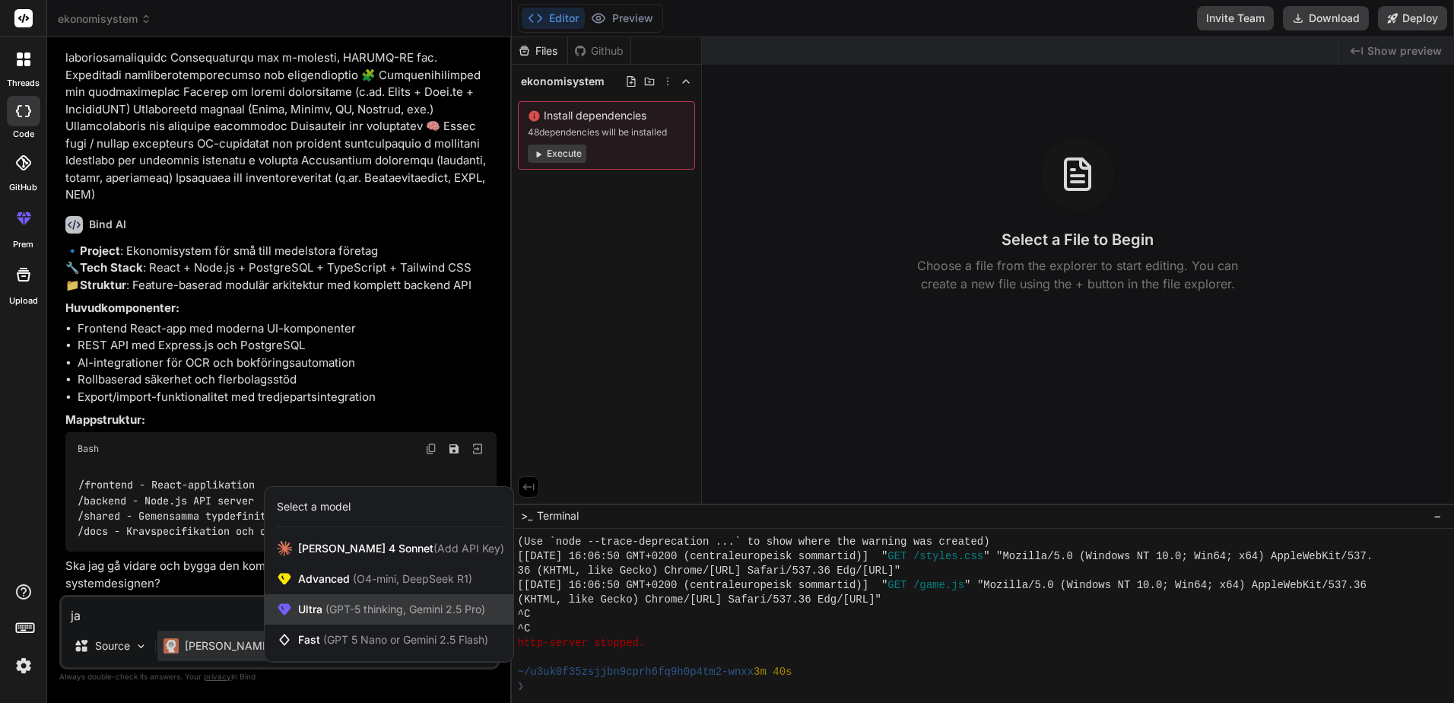
click at [300, 611] on span "Ultra (GPT-5 thinking, Gemini 2.5 Pro)" at bounding box center [391, 609] width 187 height 15
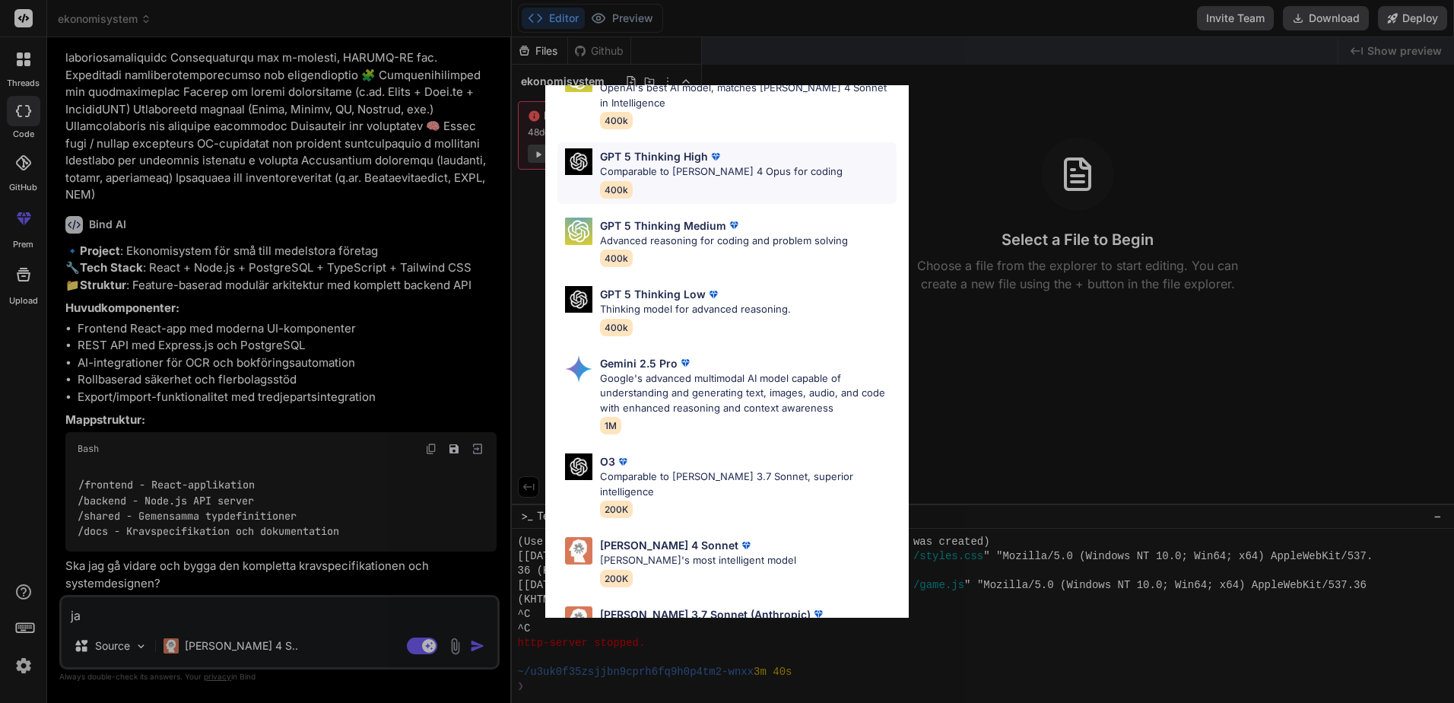
scroll to position [124, 0]
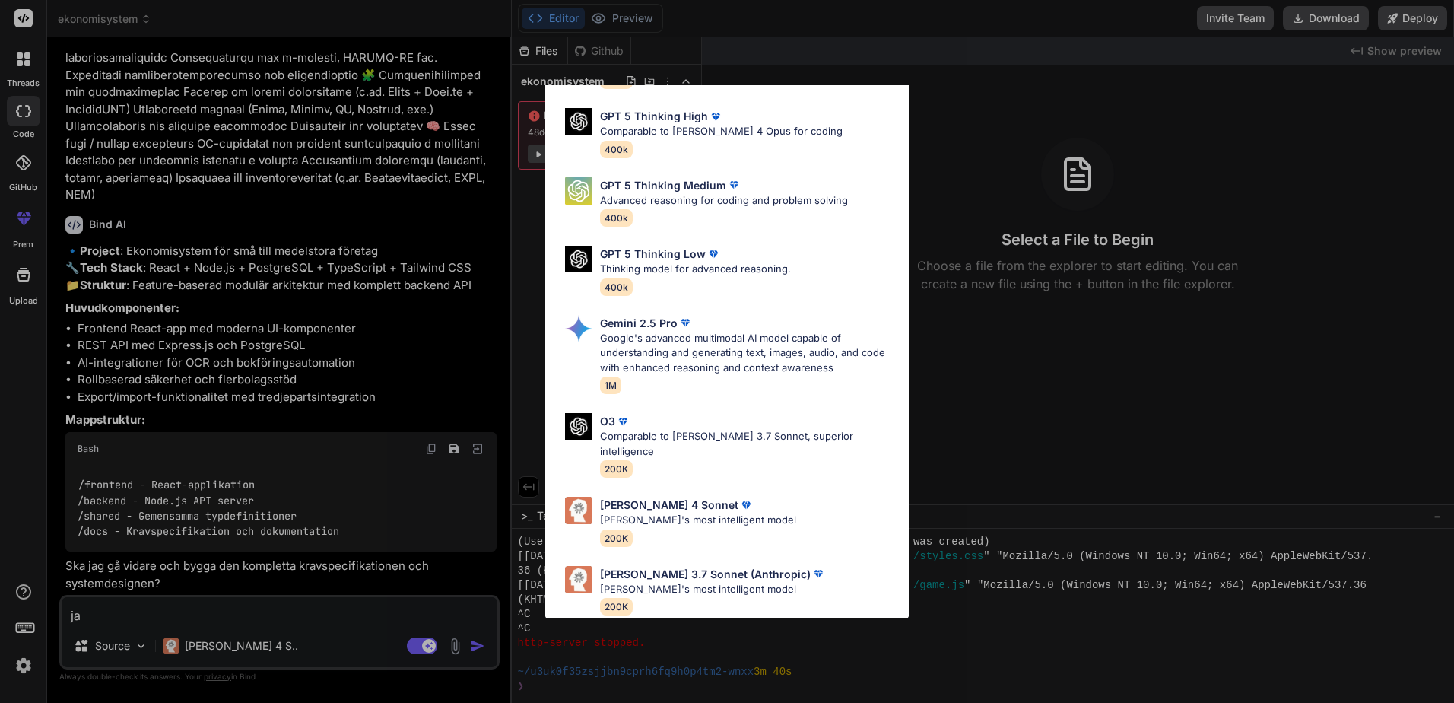
click at [941, 91] on div "Ultra Models GPT 5 OpenAI's best AI model, matches [PERSON_NAME] 4 Sonnet in In…" at bounding box center [727, 351] width 1454 height 703
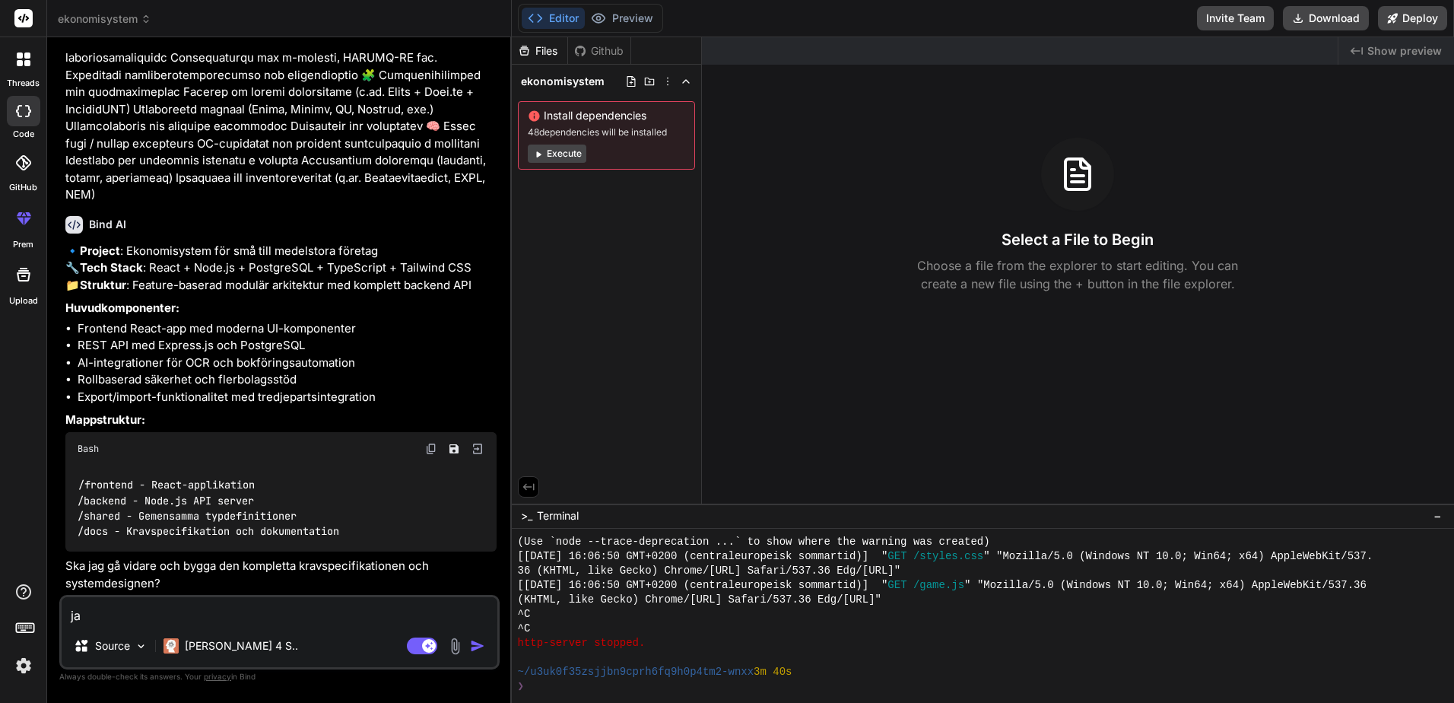
click at [472, 647] on img "button" at bounding box center [477, 645] width 15 height 15
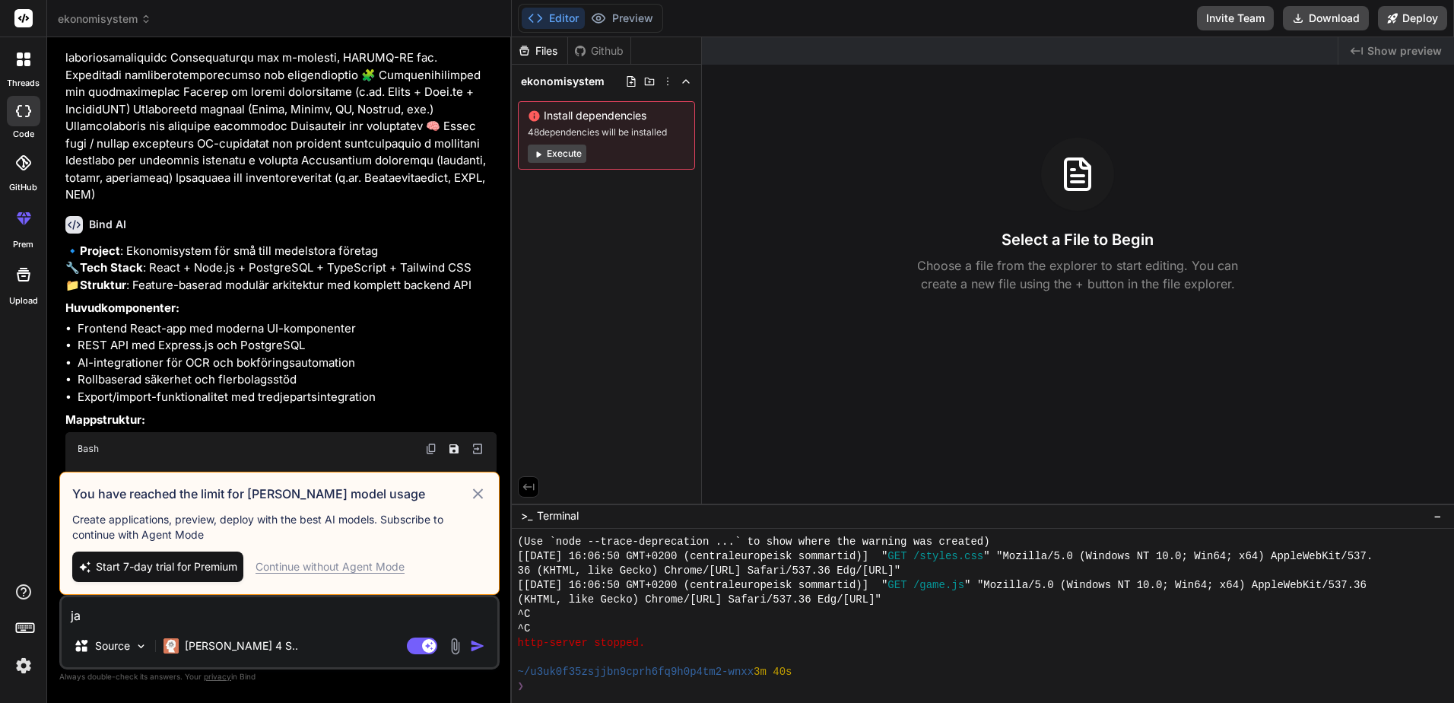
click at [183, 572] on span "Start 7-day trial for Premium" at bounding box center [166, 566] width 141 height 15
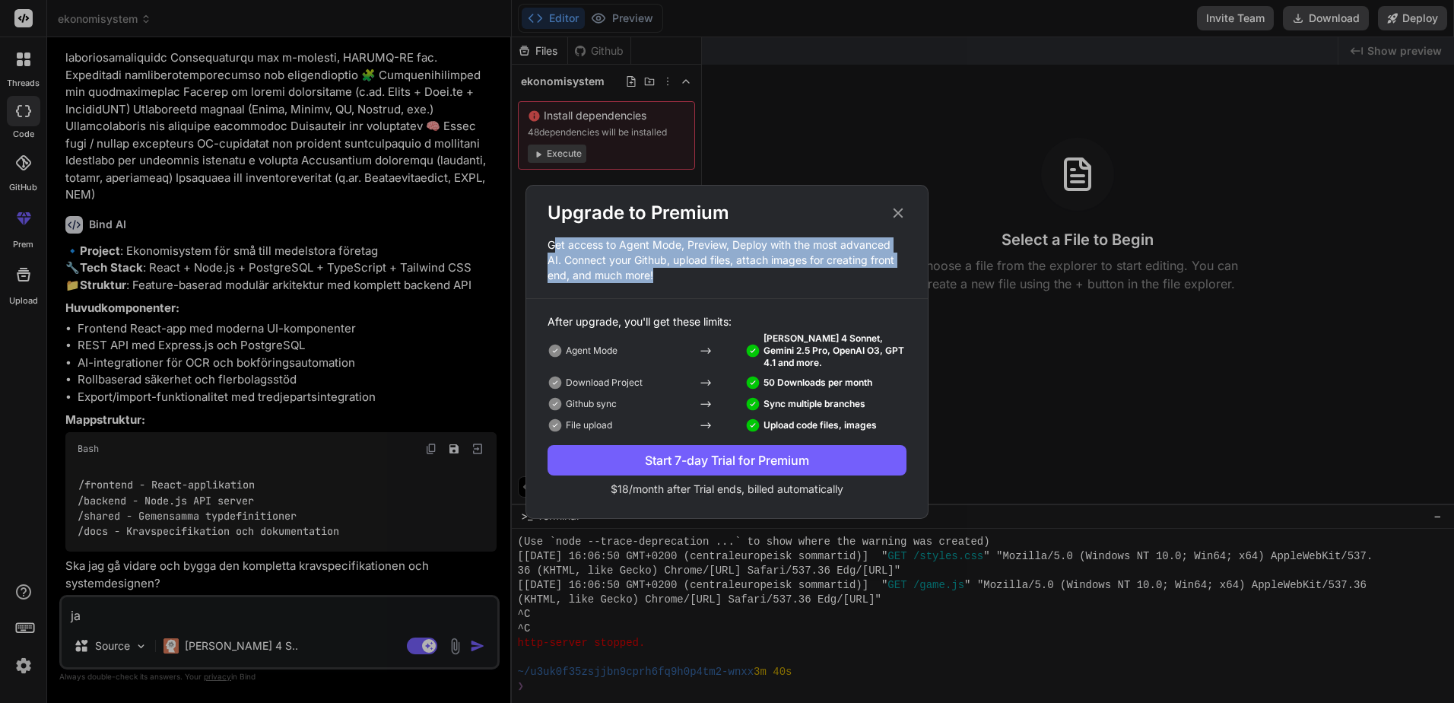
drag, startPoint x: 555, startPoint y: 243, endPoint x: 761, endPoint y: 275, distance: 208.5
click at [761, 275] on p "Get access to Agent Mode, Preview, Deploy with the most advanced AI. Connect yo…" at bounding box center [727, 260] width 402 height 46
drag, startPoint x: 552, startPoint y: 259, endPoint x: 716, endPoint y: 285, distance: 165.7
click at [716, 285] on div "Upgrade to Premium Get access to Agent Mode, Preview, Deploy with the most adva…" at bounding box center [727, 349] width 402 height 296
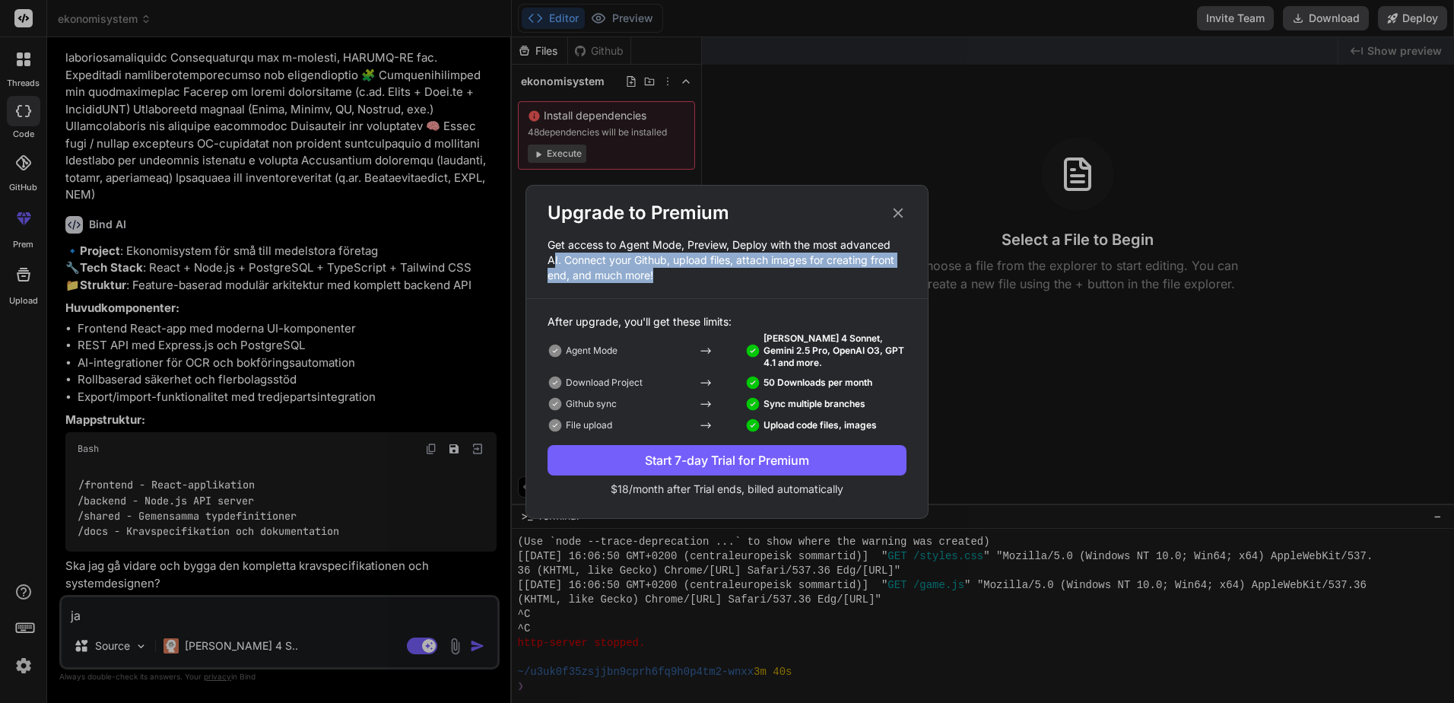
click at [716, 285] on div "Upgrade to Premium Get access to Agent Mode, Preview, Deploy with the most adva…" at bounding box center [727, 349] width 402 height 296
click at [736, 459] on div "Start 7-day Trial for Premium" at bounding box center [727, 460] width 359 height 18
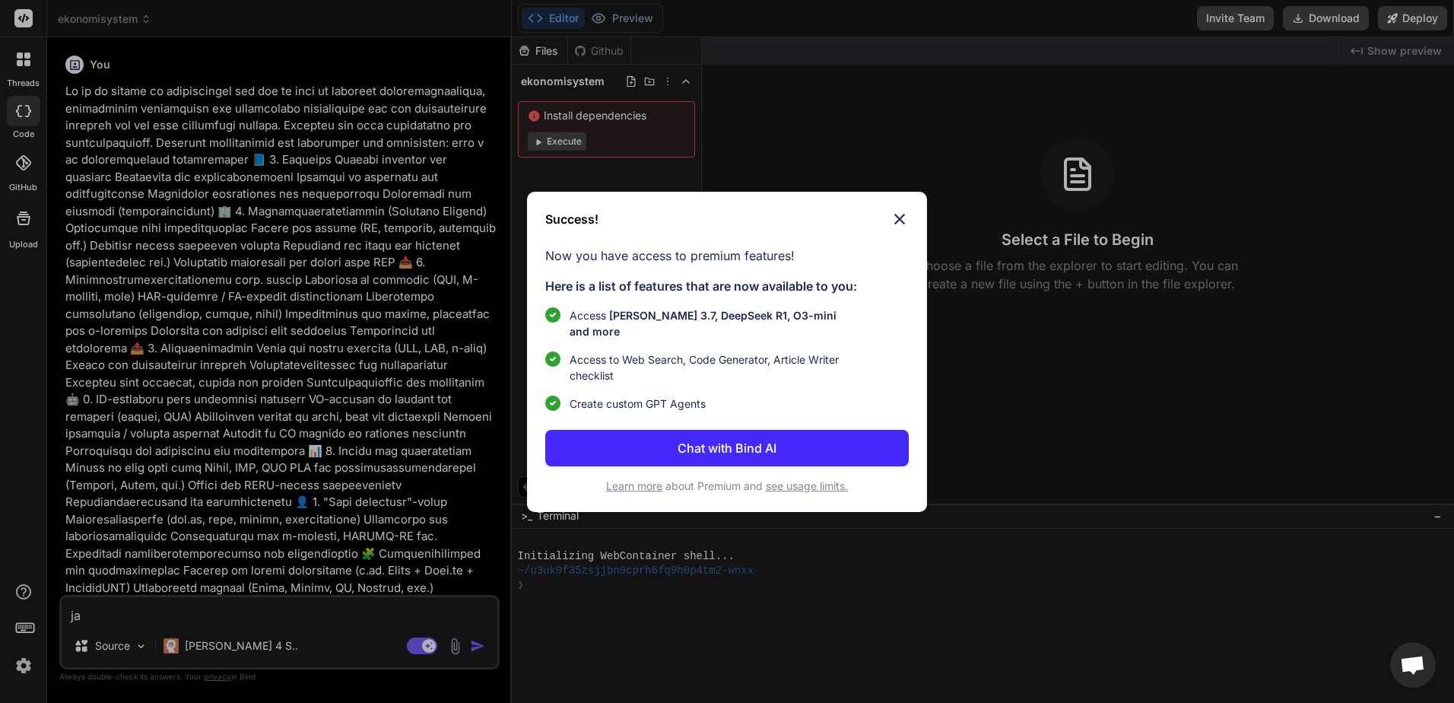
click at [894, 227] on img at bounding box center [900, 219] width 18 height 18
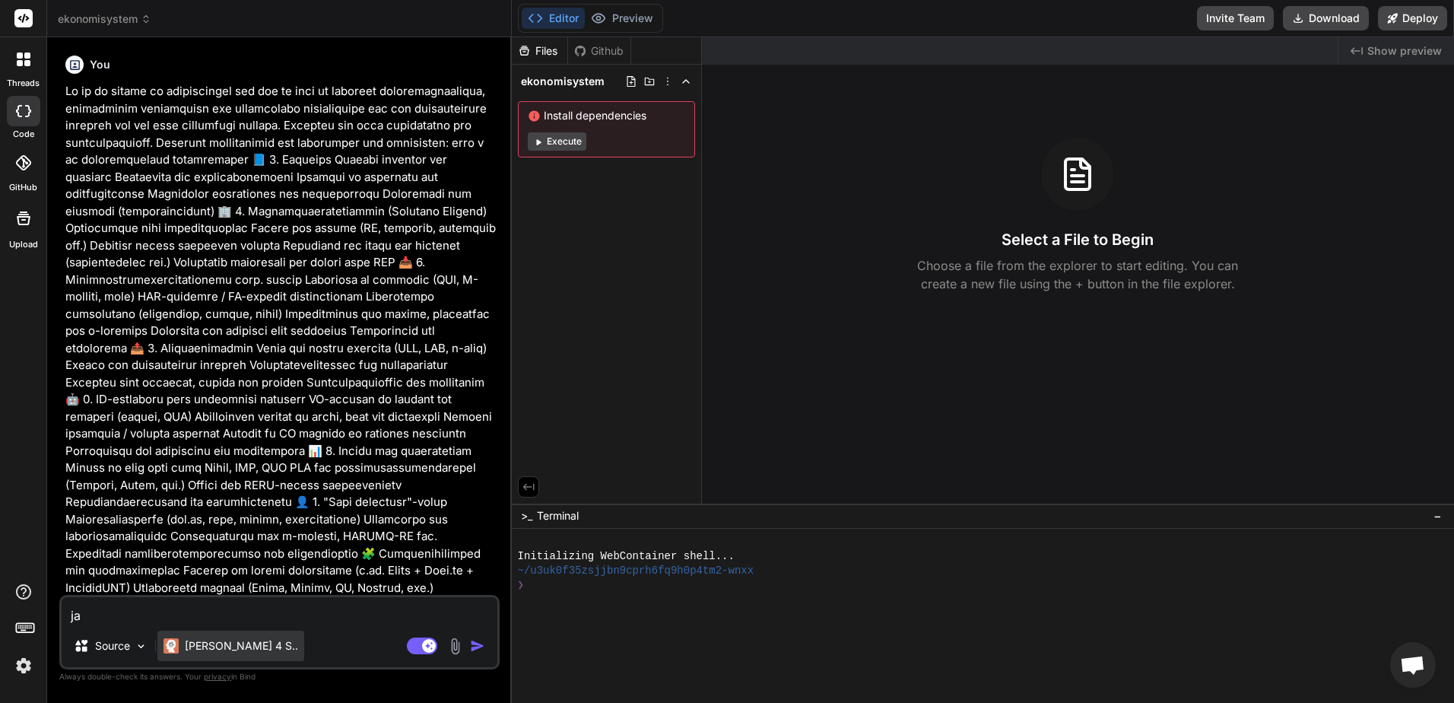
click at [180, 640] on div "[PERSON_NAME] 4 S.." at bounding box center [231, 645] width 135 height 15
click at [237, 649] on p "[PERSON_NAME] 4 S.." at bounding box center [241, 645] width 113 height 15
click at [478, 651] on img "button" at bounding box center [477, 645] width 15 height 15
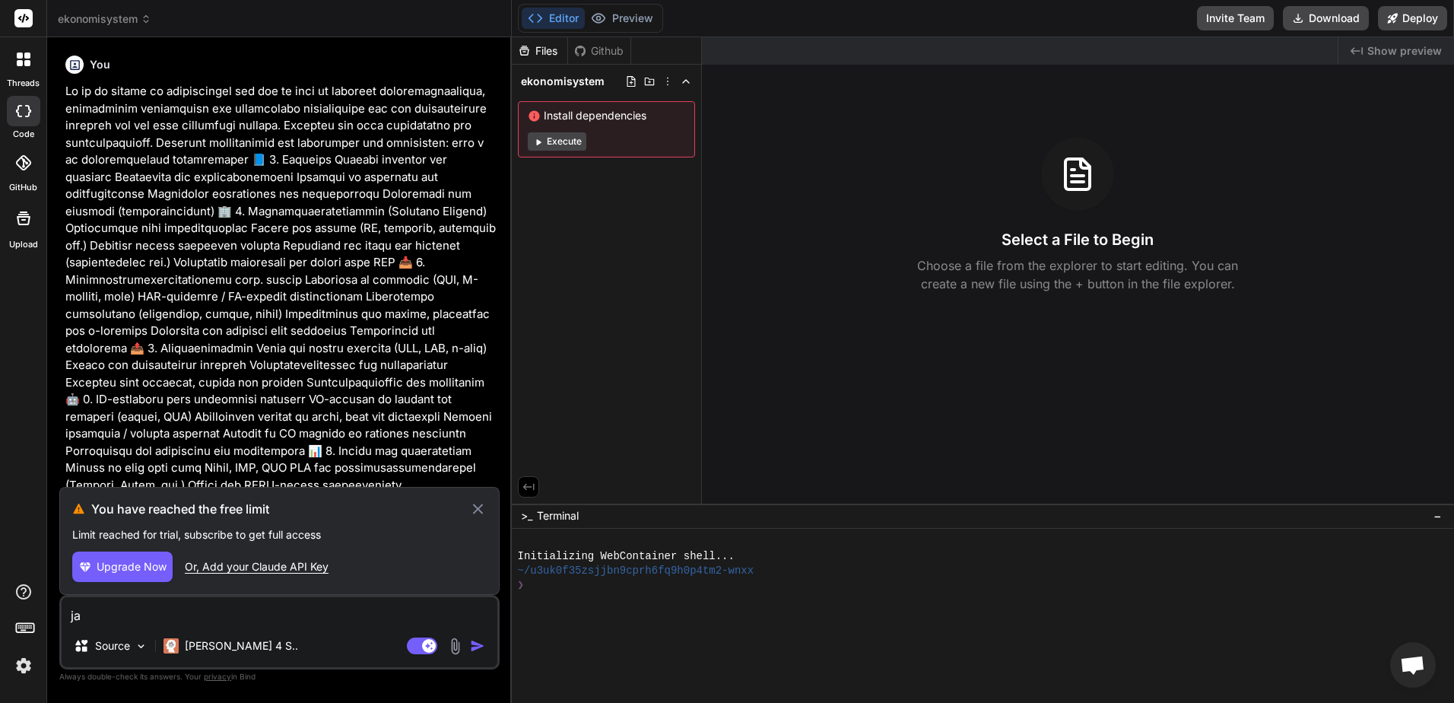
click at [121, 571] on span "Upgrade Now" at bounding box center [132, 566] width 70 height 15
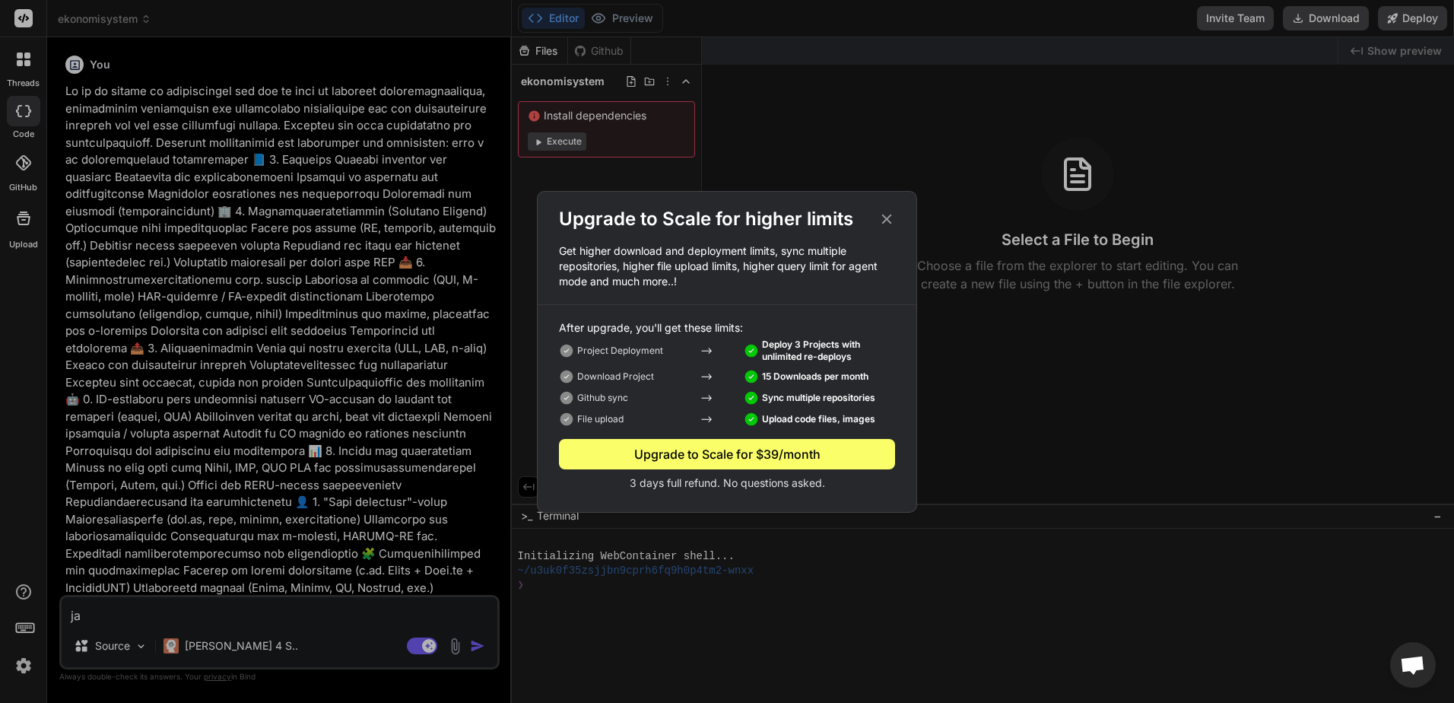
click at [889, 219] on icon at bounding box center [887, 219] width 17 height 17
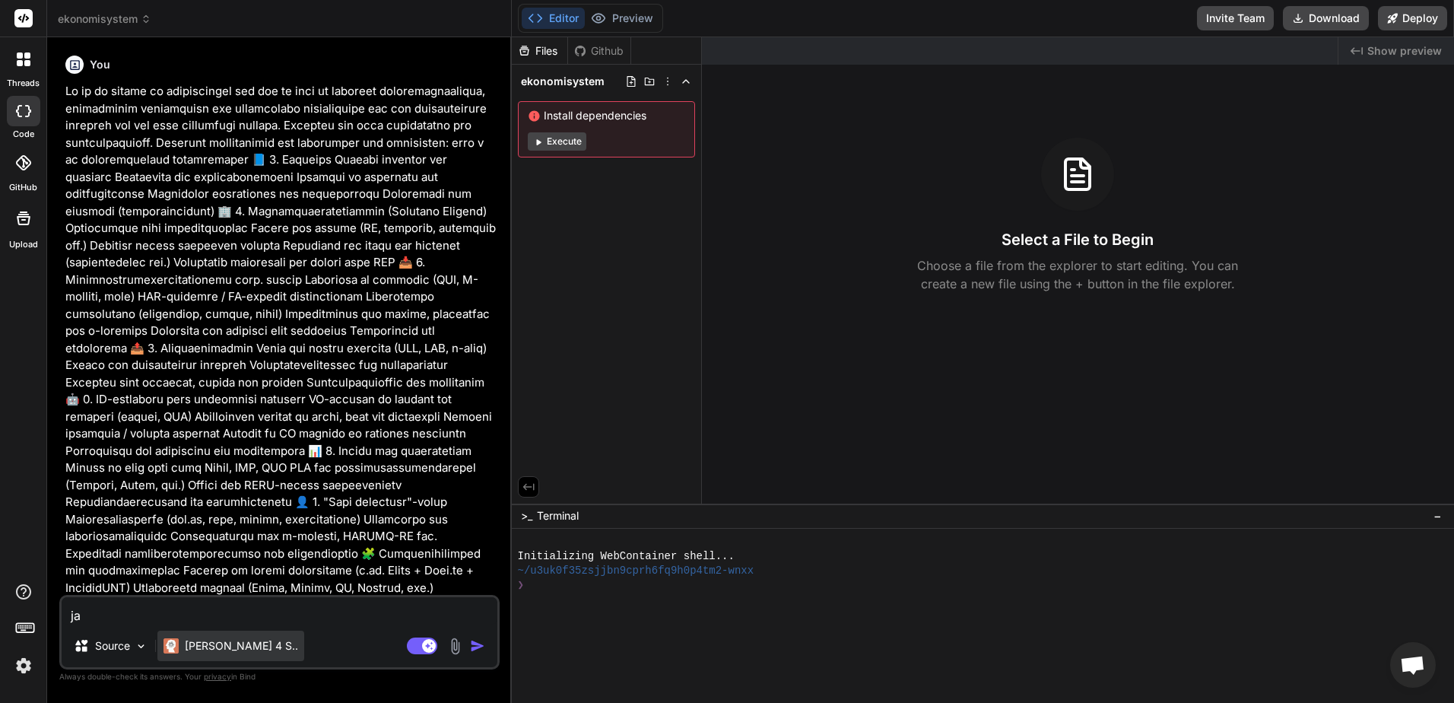
click at [174, 641] on img at bounding box center [171, 645] width 15 height 15
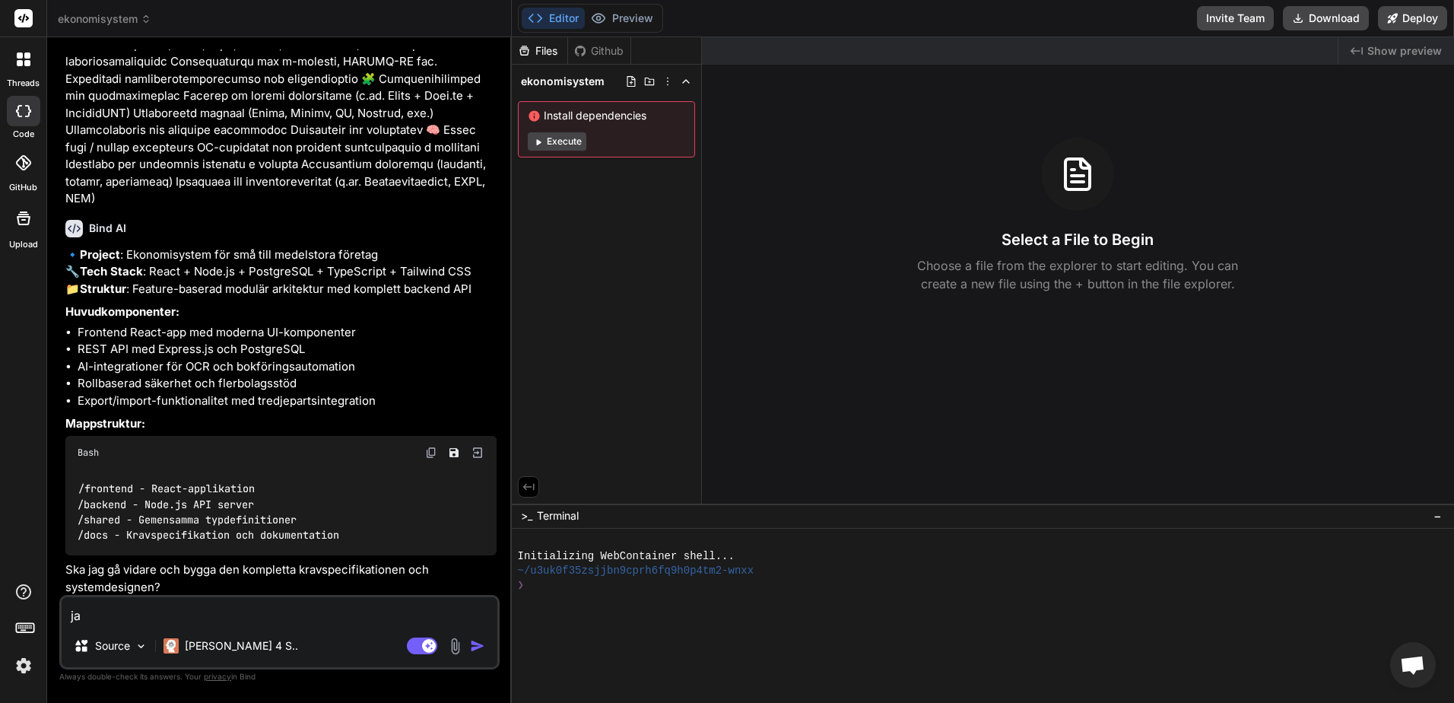
scroll to position [478, 0]
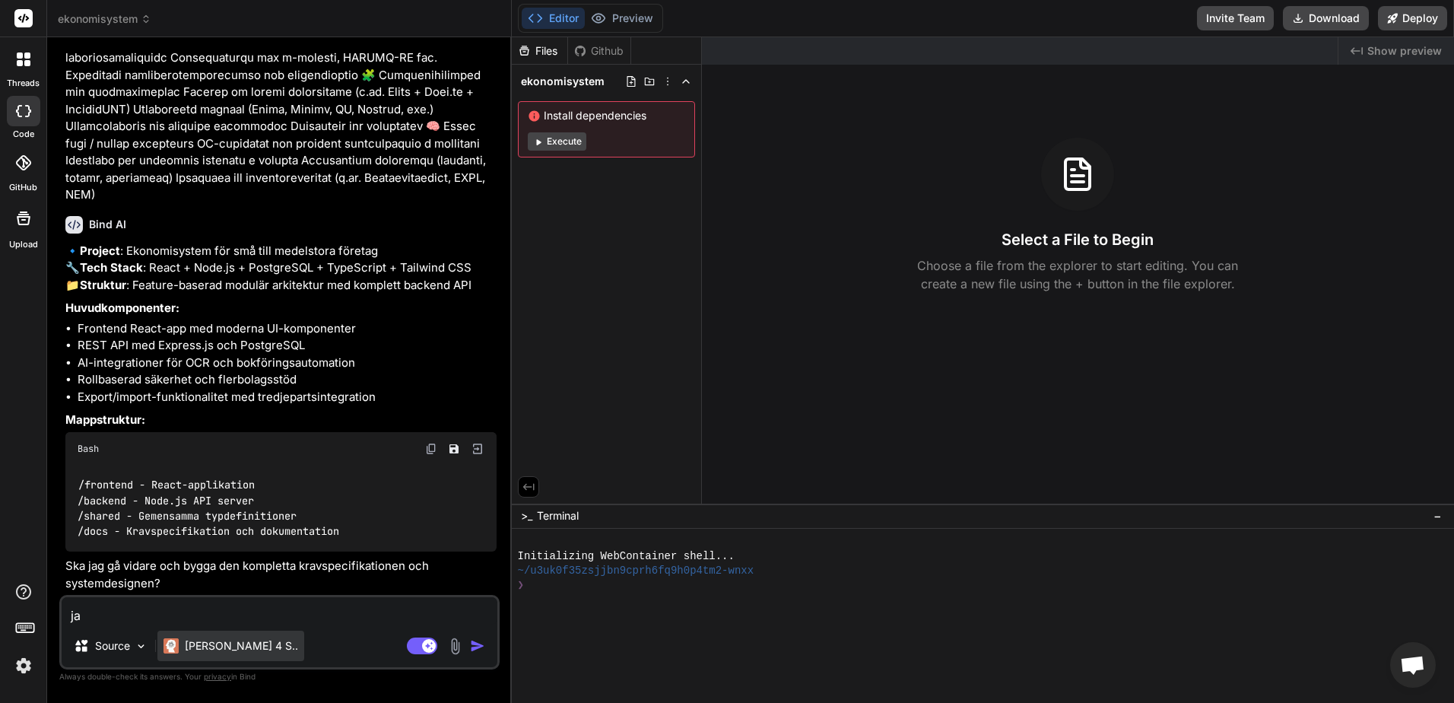
click at [205, 637] on div "[PERSON_NAME] 4 S.." at bounding box center [230, 646] width 147 height 30
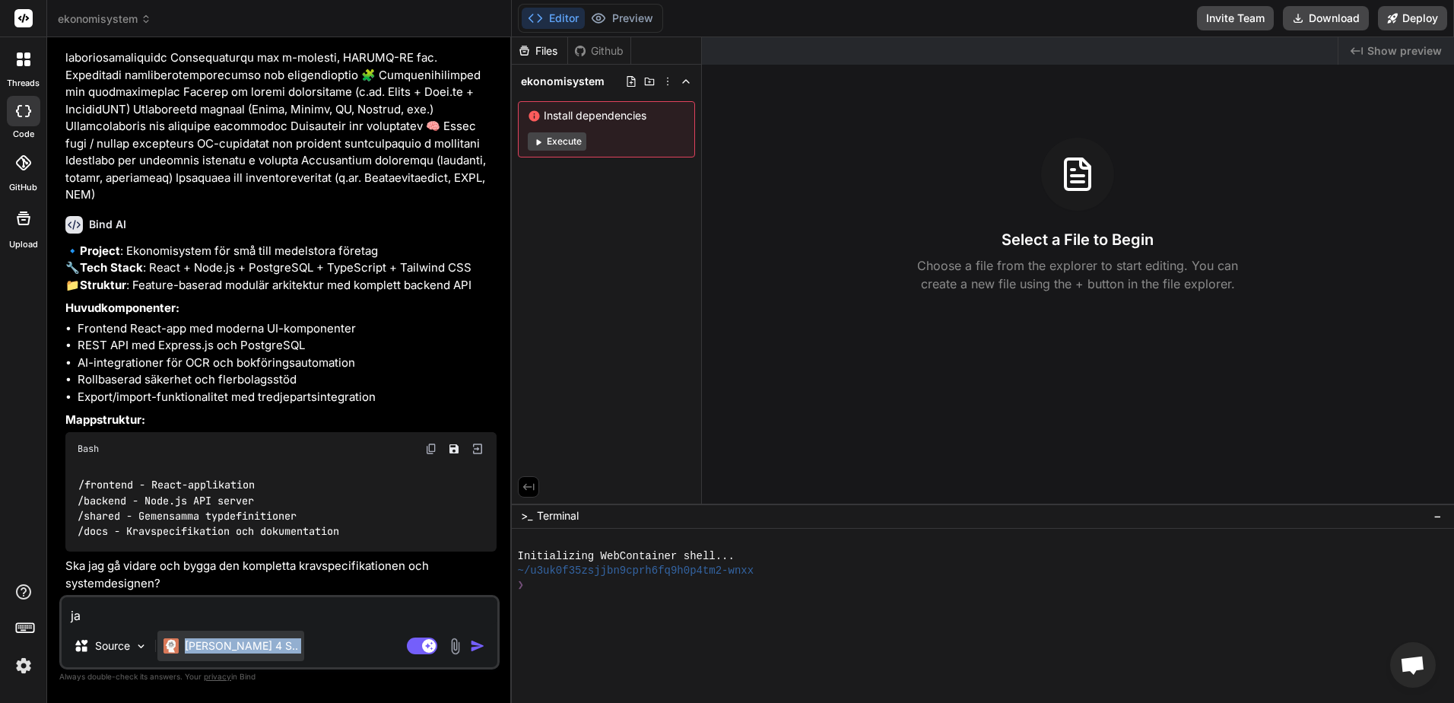
click at [205, 637] on div "[PERSON_NAME] 4 S.." at bounding box center [230, 646] width 147 height 30
click at [1419, 655] on span "Öppna chatt" at bounding box center [1414, 665] width 46 height 46
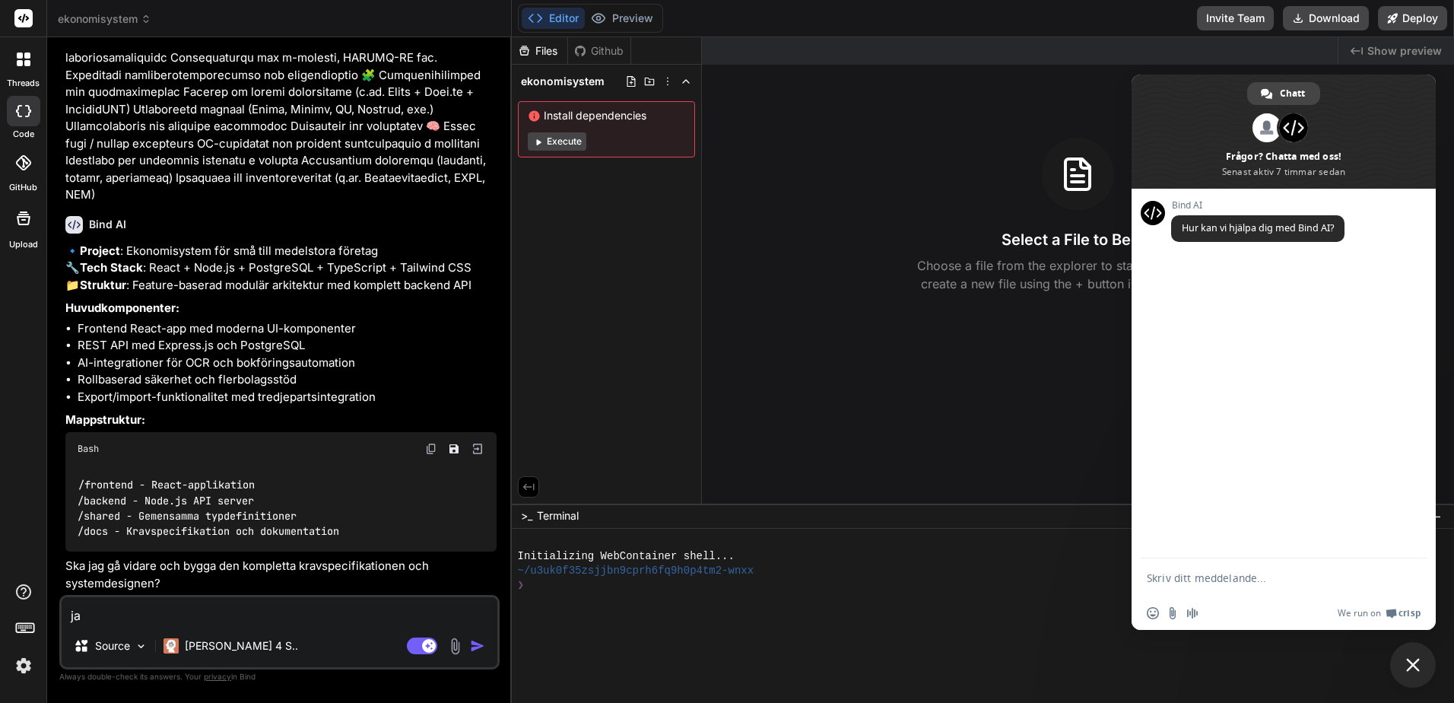
type textarea "x"
click at [1184, 578] on textarea "Skriv ditt meddelande..." at bounding box center [1267, 578] width 240 height 14
click at [1213, 578] on textarea "Skriv ditt meddelande..." at bounding box center [1267, 578] width 240 height 14
click at [1223, 559] on textarea "hi, Im thinking about buying the appsumo tier 7 life time deal. I would like to…" at bounding box center [1267, 562] width 240 height 68
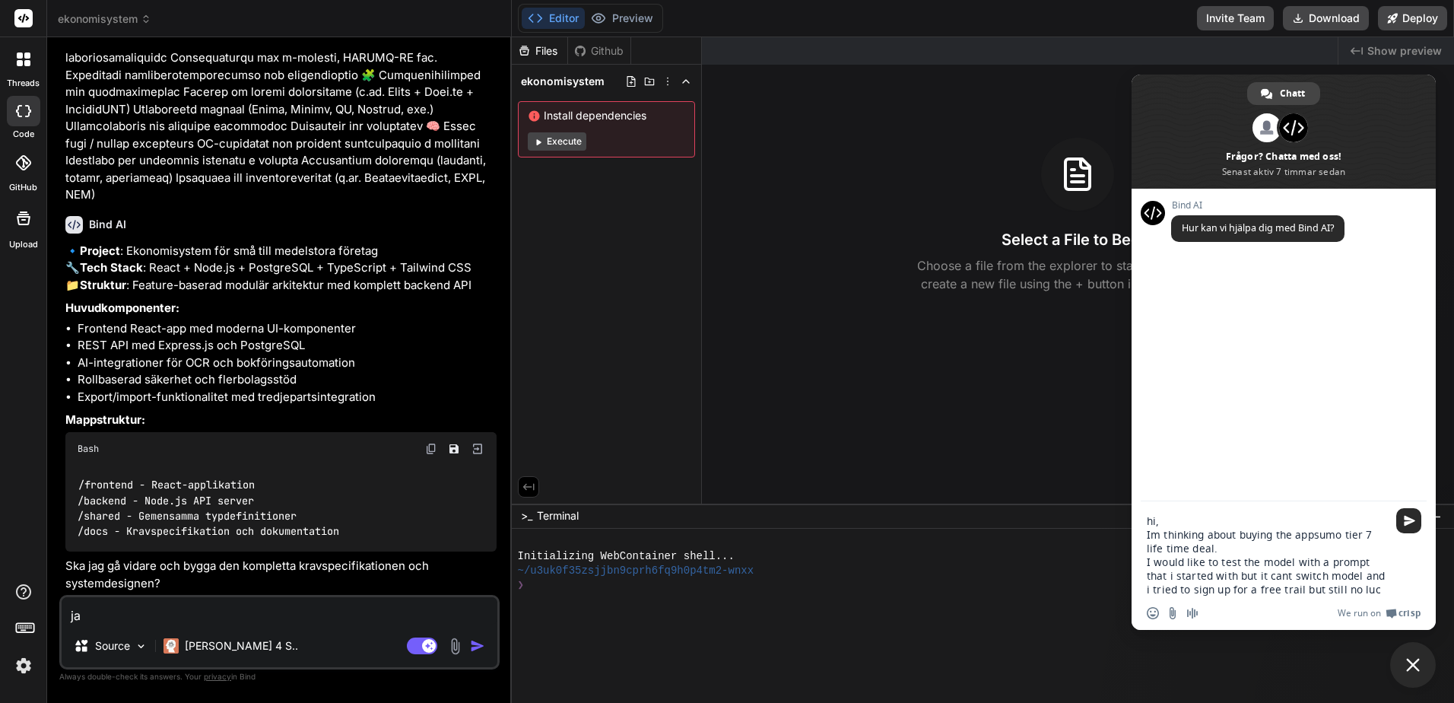
type textarea "hi, Im thinking about buying the appsumo tier 7 life time deal. I would like to…"
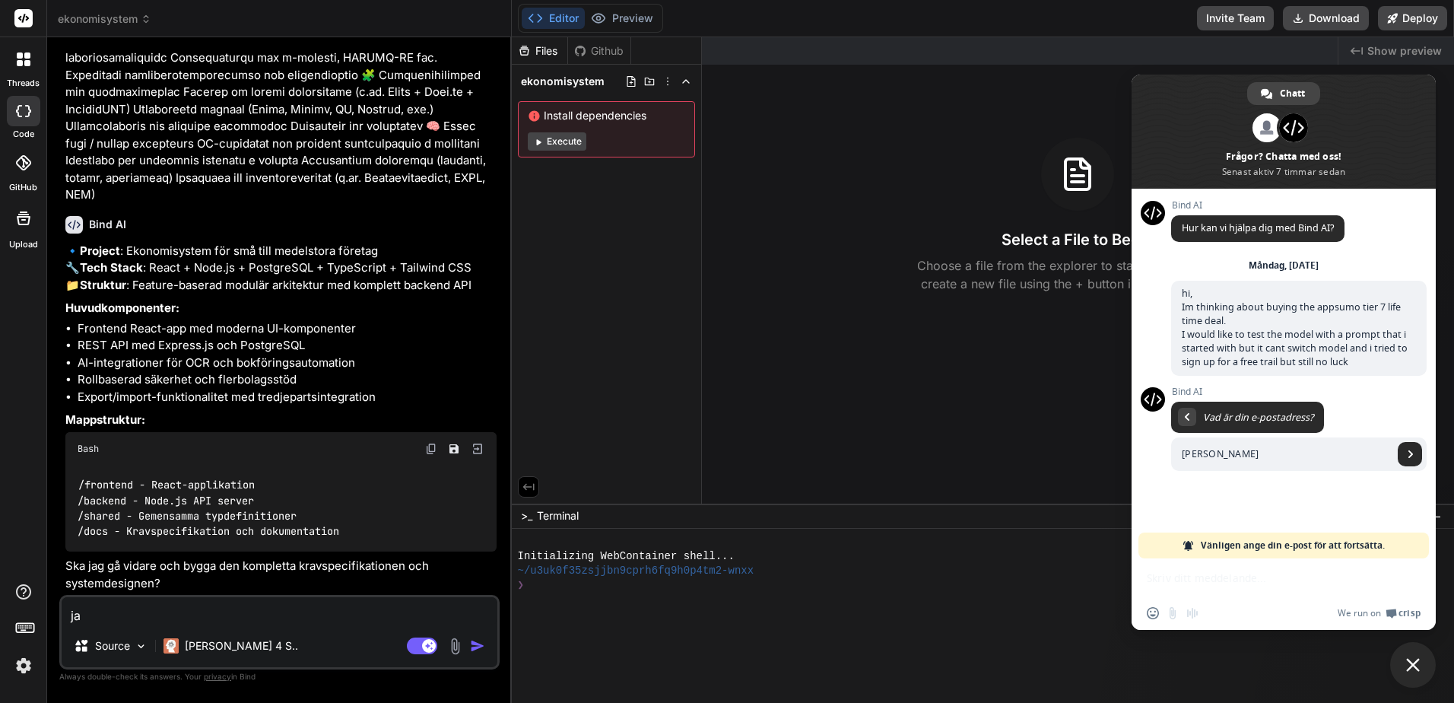
type input "[PERSON_NAME][EMAIL_ADDRESS][DOMAIN_NAME]"
click at [1410, 447] on span "Skicka" at bounding box center [1410, 454] width 24 height 24
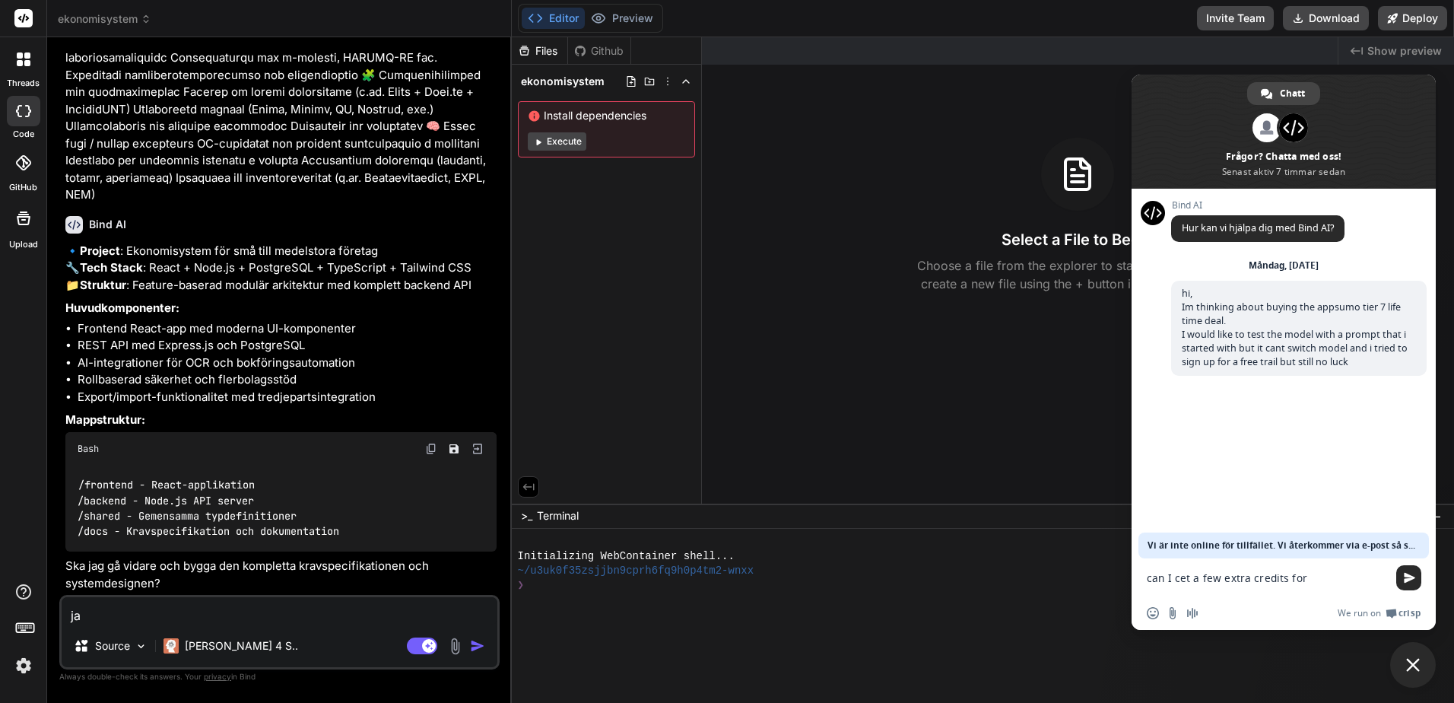
type textarea "can I cet a few extra credits for claude 4?"
click at [475, 647] on img "button" at bounding box center [477, 645] width 15 height 15
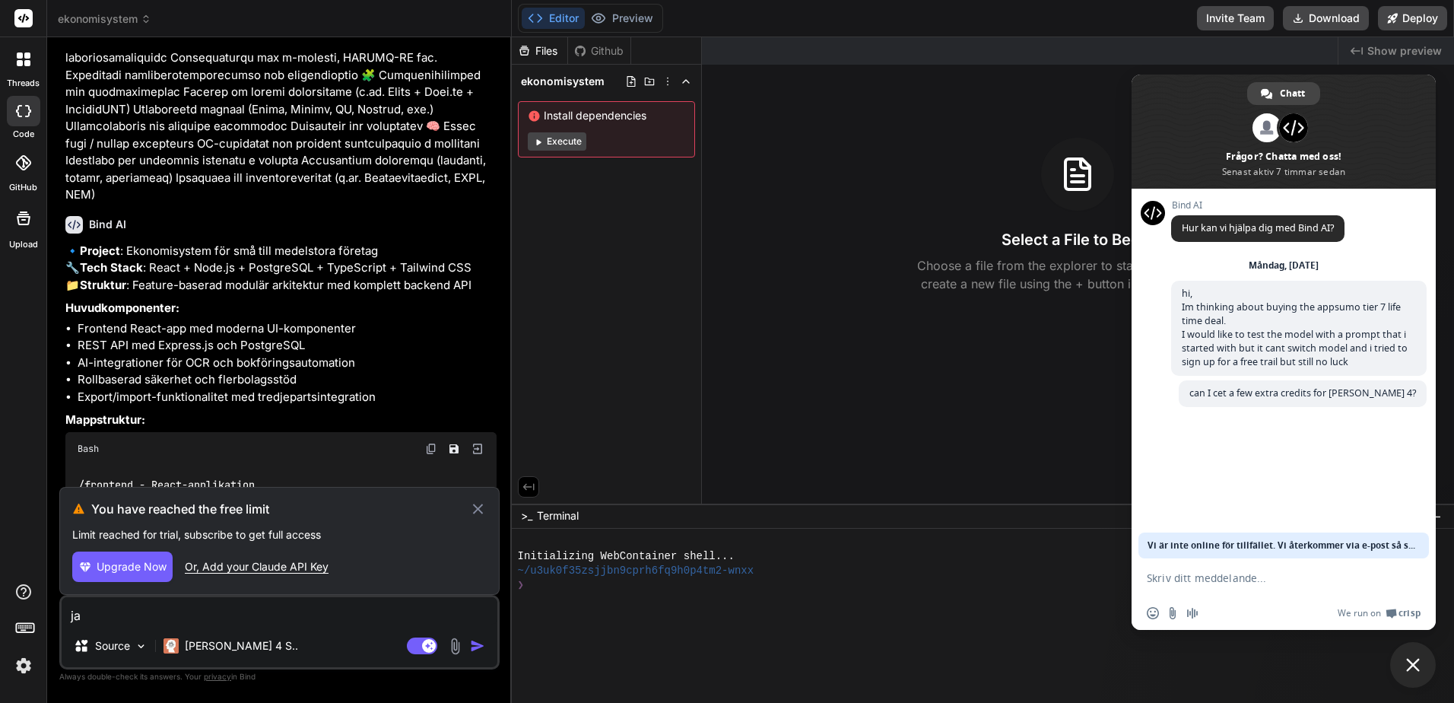
click at [471, 511] on icon at bounding box center [477, 509] width 17 height 18
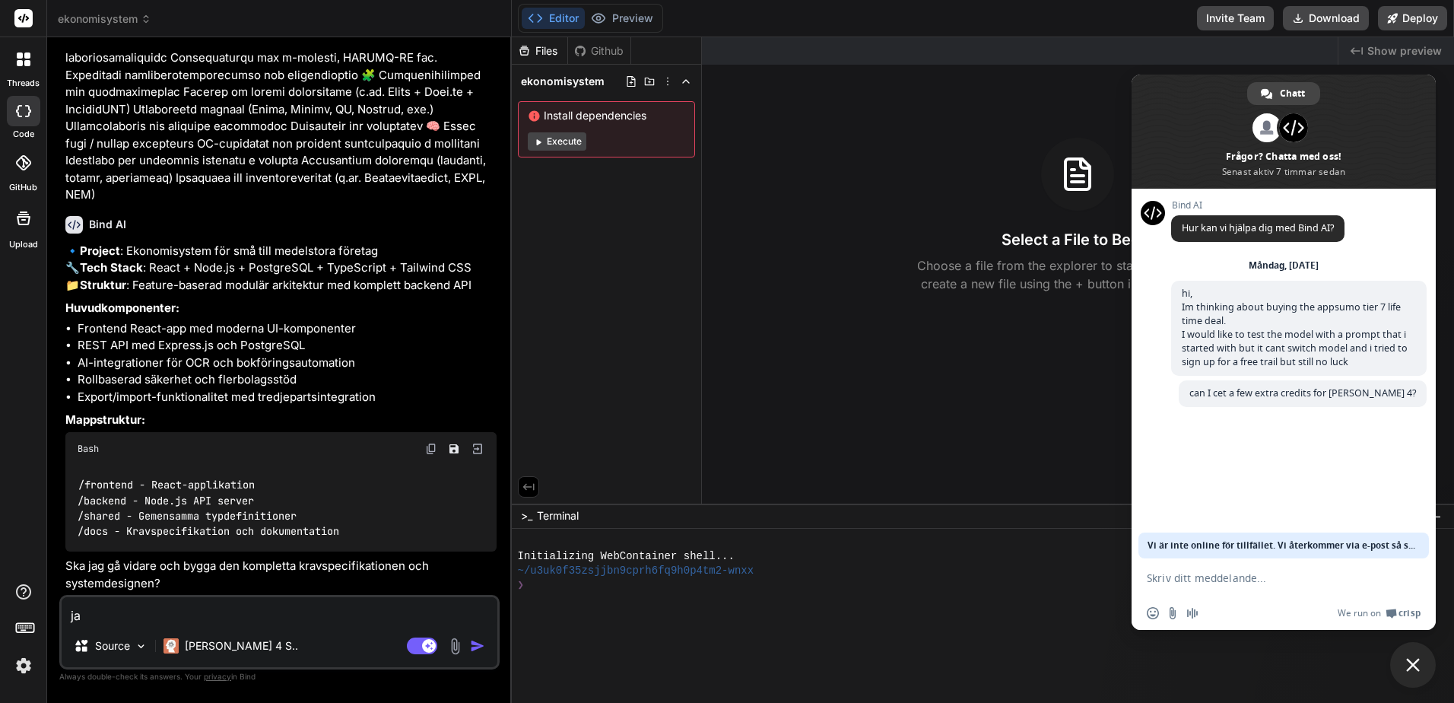
click at [14, 667] on img at bounding box center [24, 666] width 26 height 26
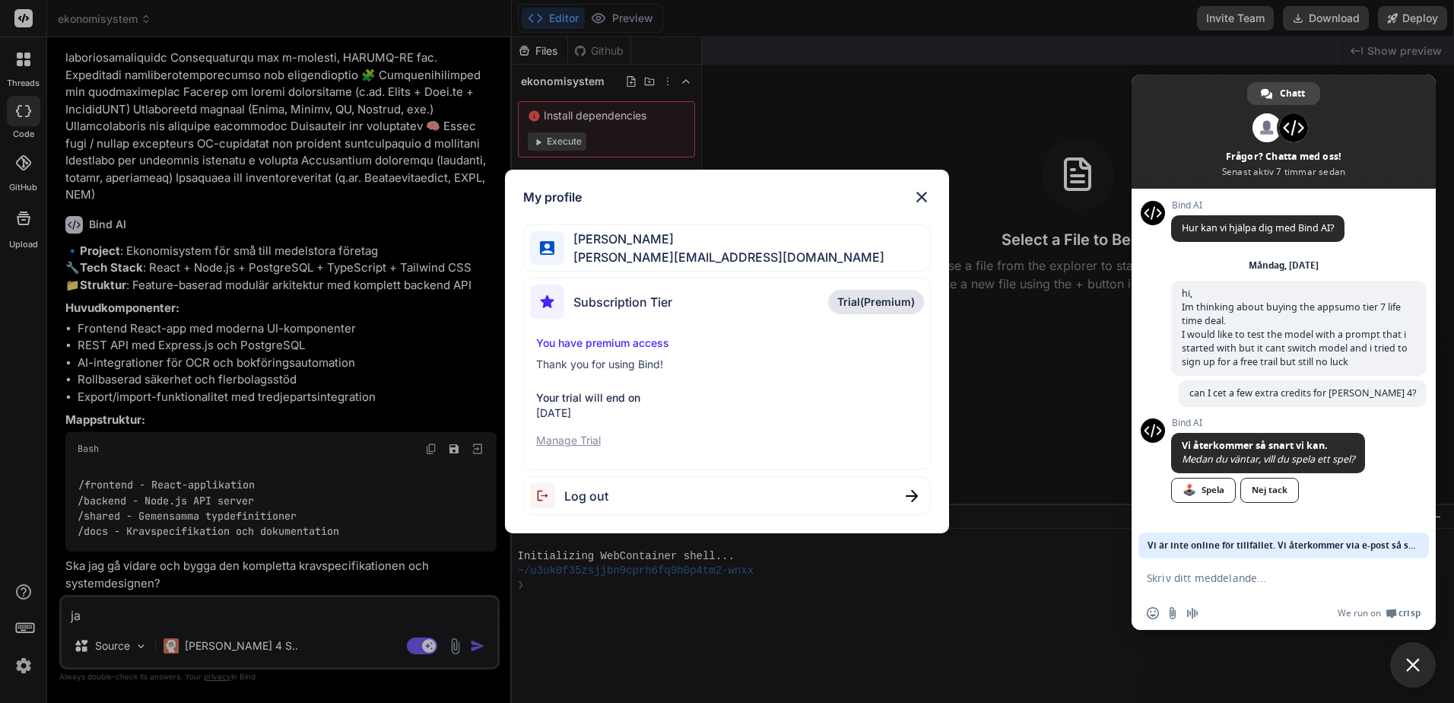
type textarea "x"
click at [564, 440] on p "Manage Trial" at bounding box center [727, 440] width 382 height 15
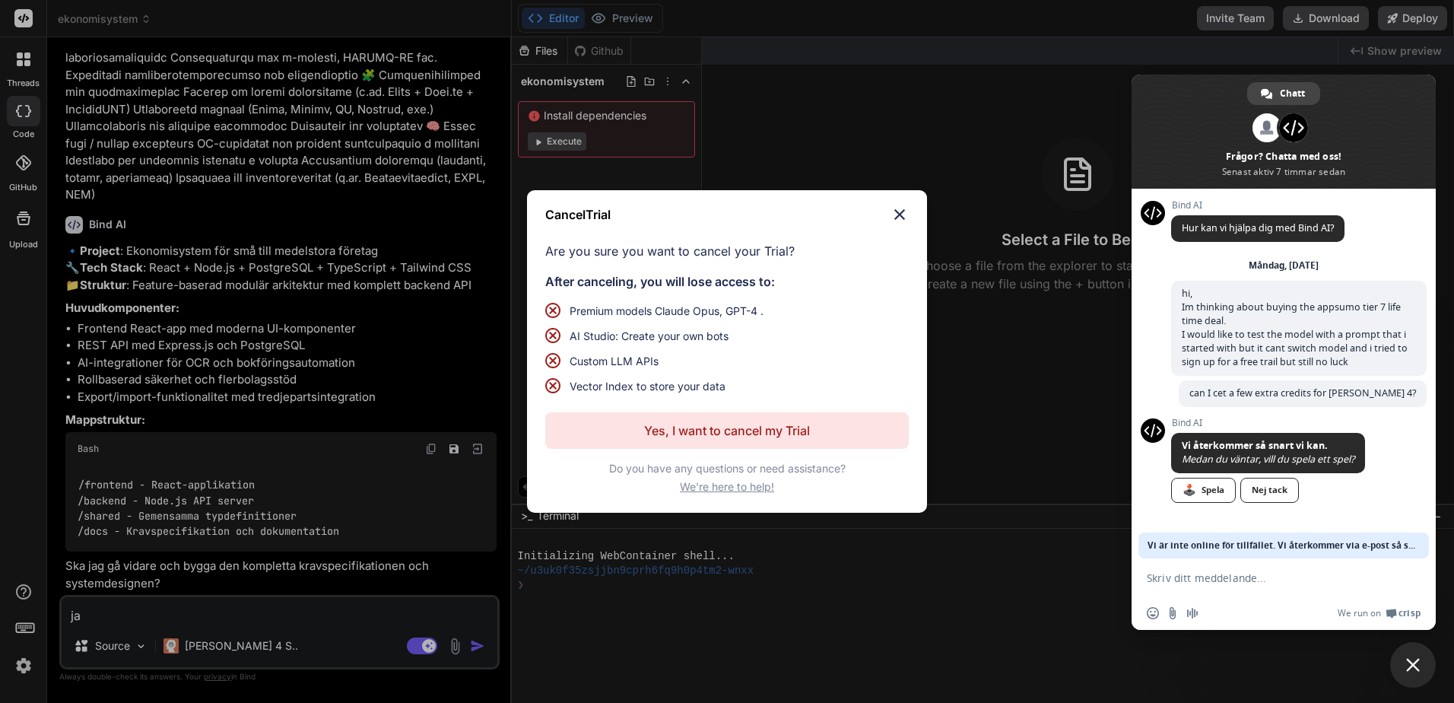
click at [908, 211] on img at bounding box center [900, 214] width 18 height 18
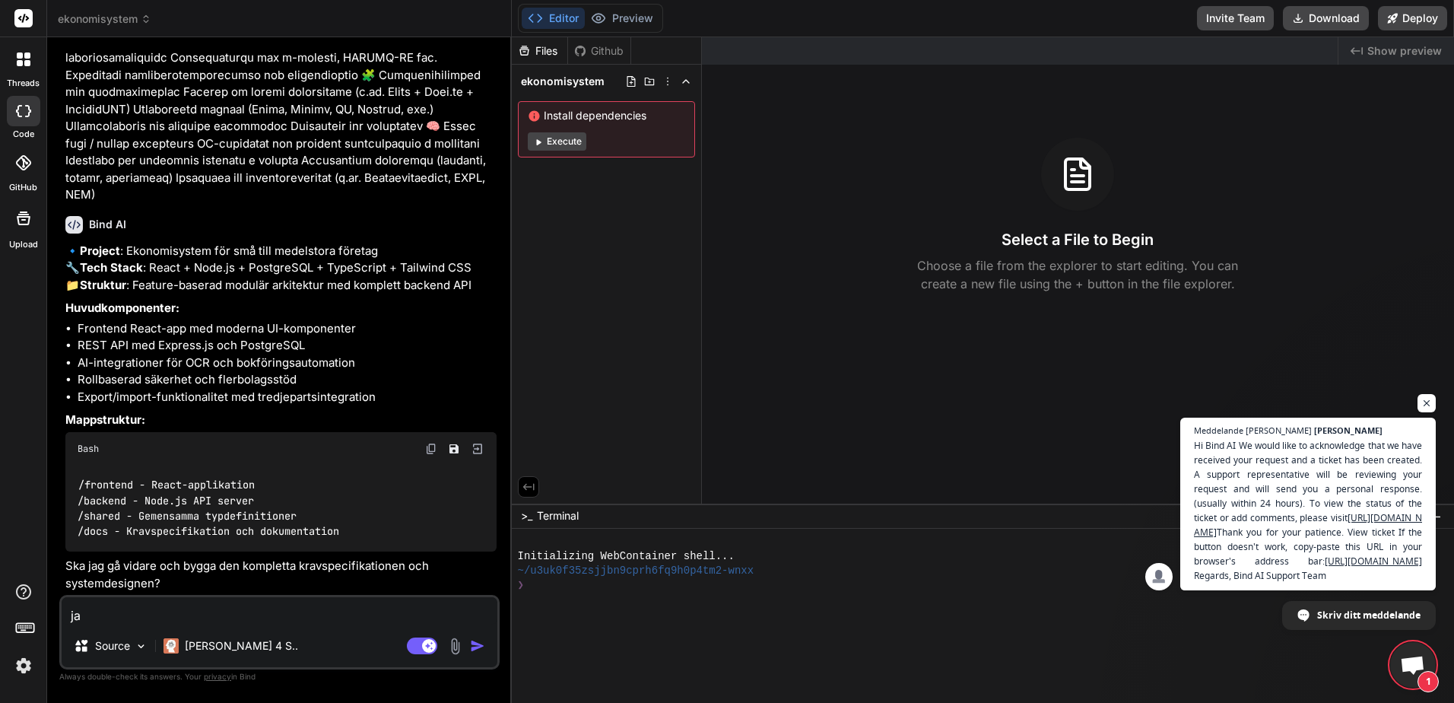
scroll to position [31, 0]
